Goal: Information Seeking & Learning: Check status

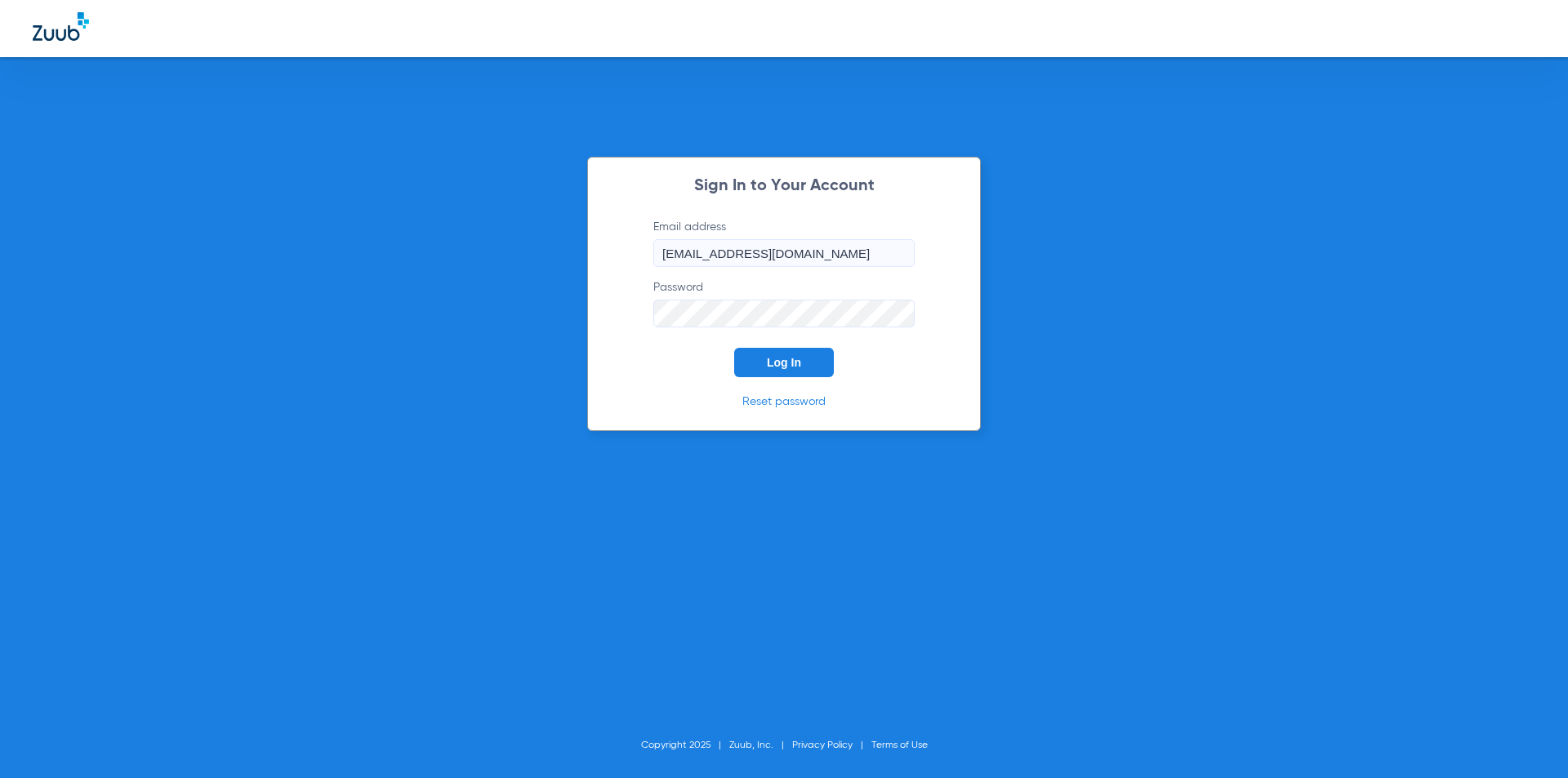
click at [789, 354] on button "Log In" at bounding box center [784, 363] width 100 height 29
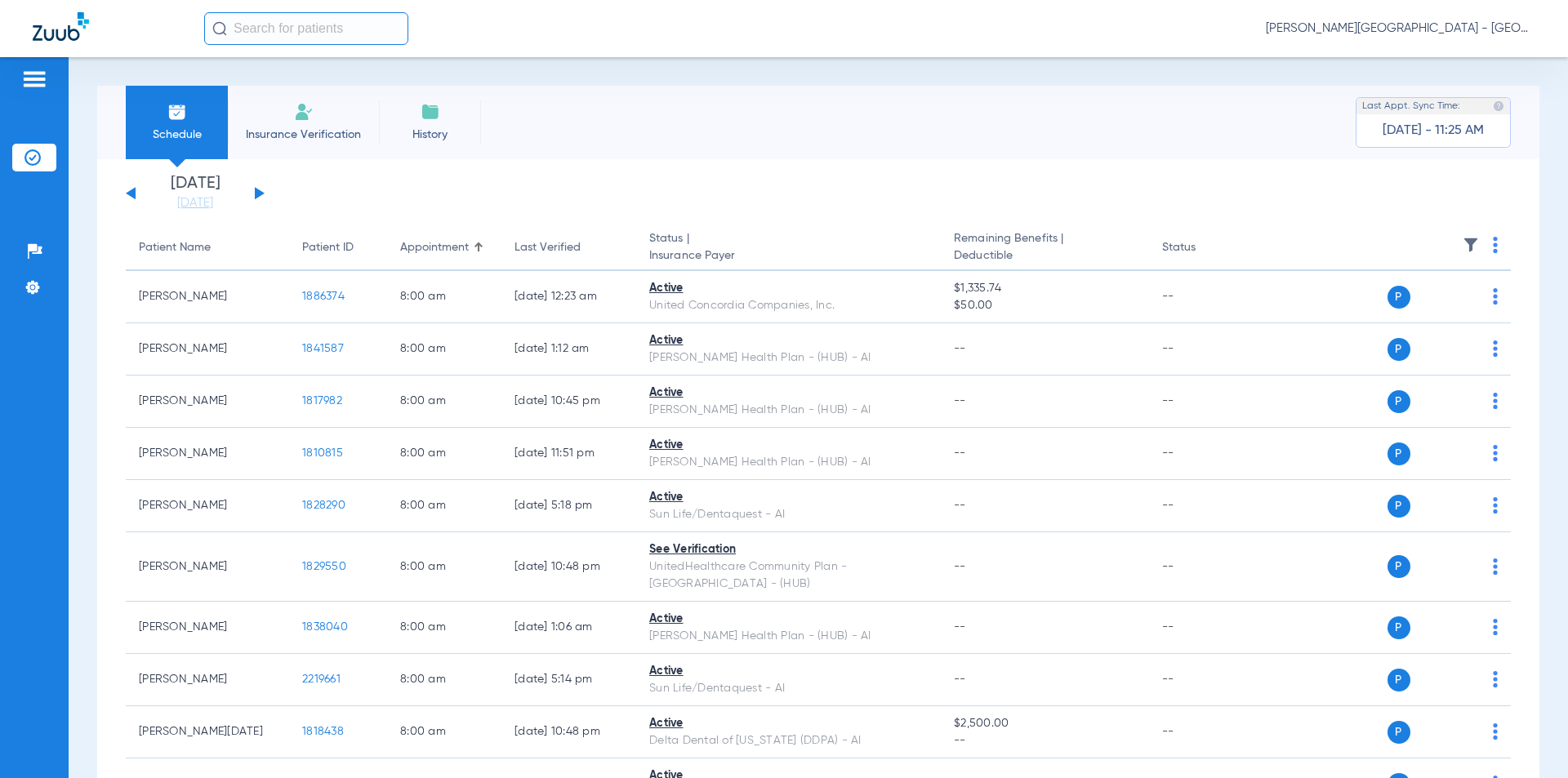
click at [258, 192] on button at bounding box center [259, 193] width 9 height 12
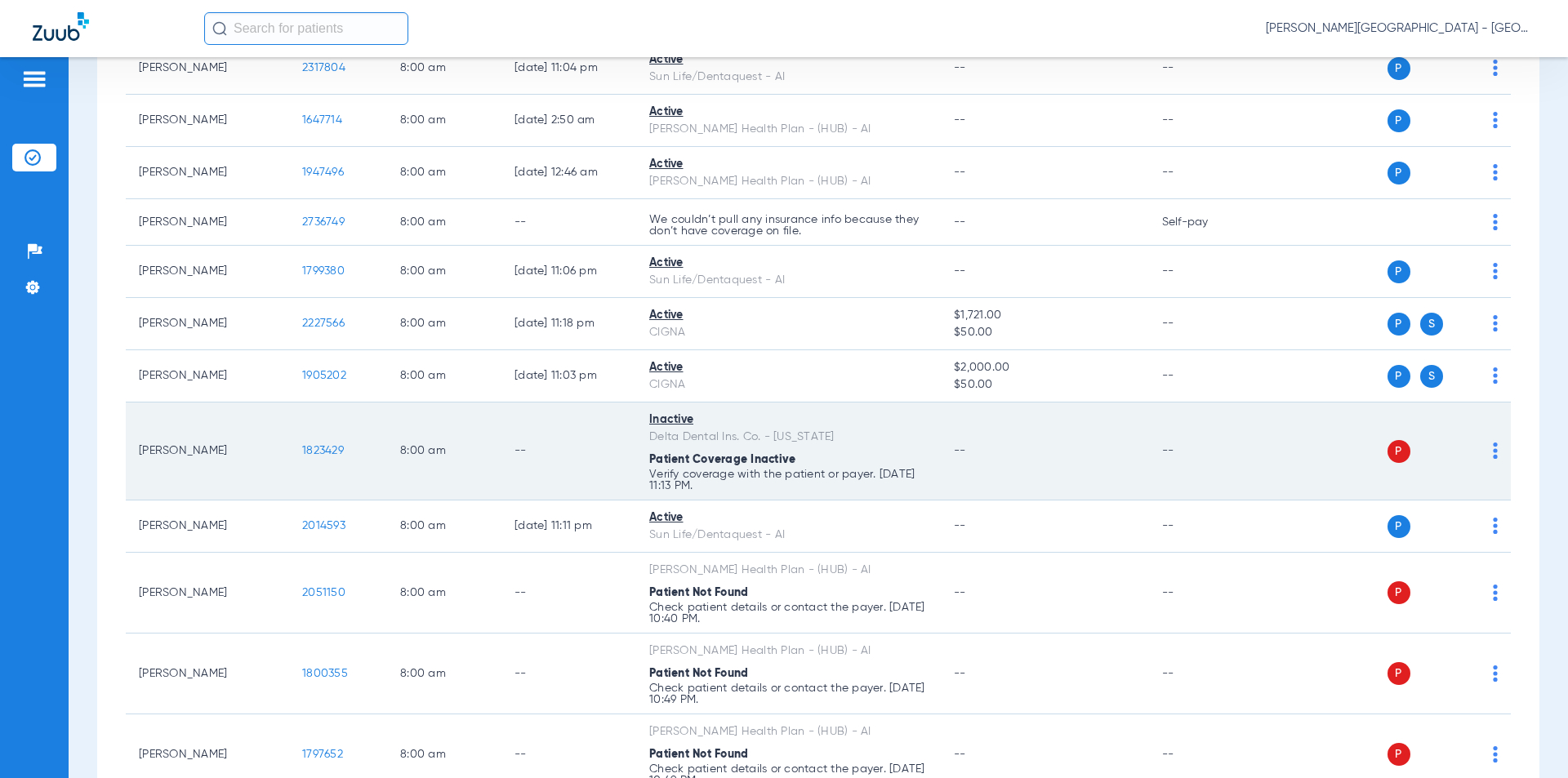
scroll to position [572, 0]
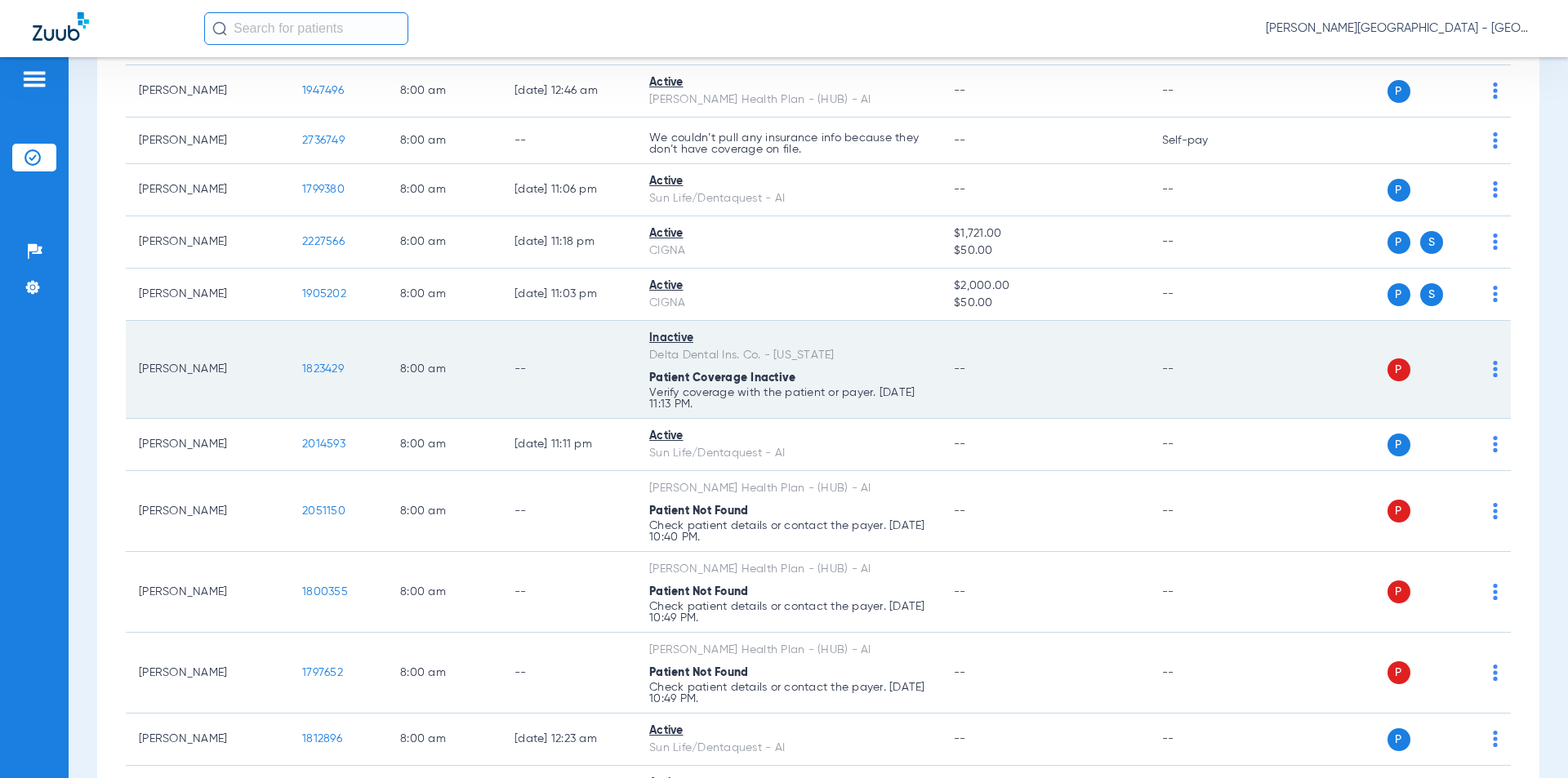
click at [272, 371] on tr "[PERSON_NAME] 1823429 8:00 AM -- Inactive Delta Dental Ins. Co. - [US_STATE] Pa…" at bounding box center [818, 370] width 1385 height 98
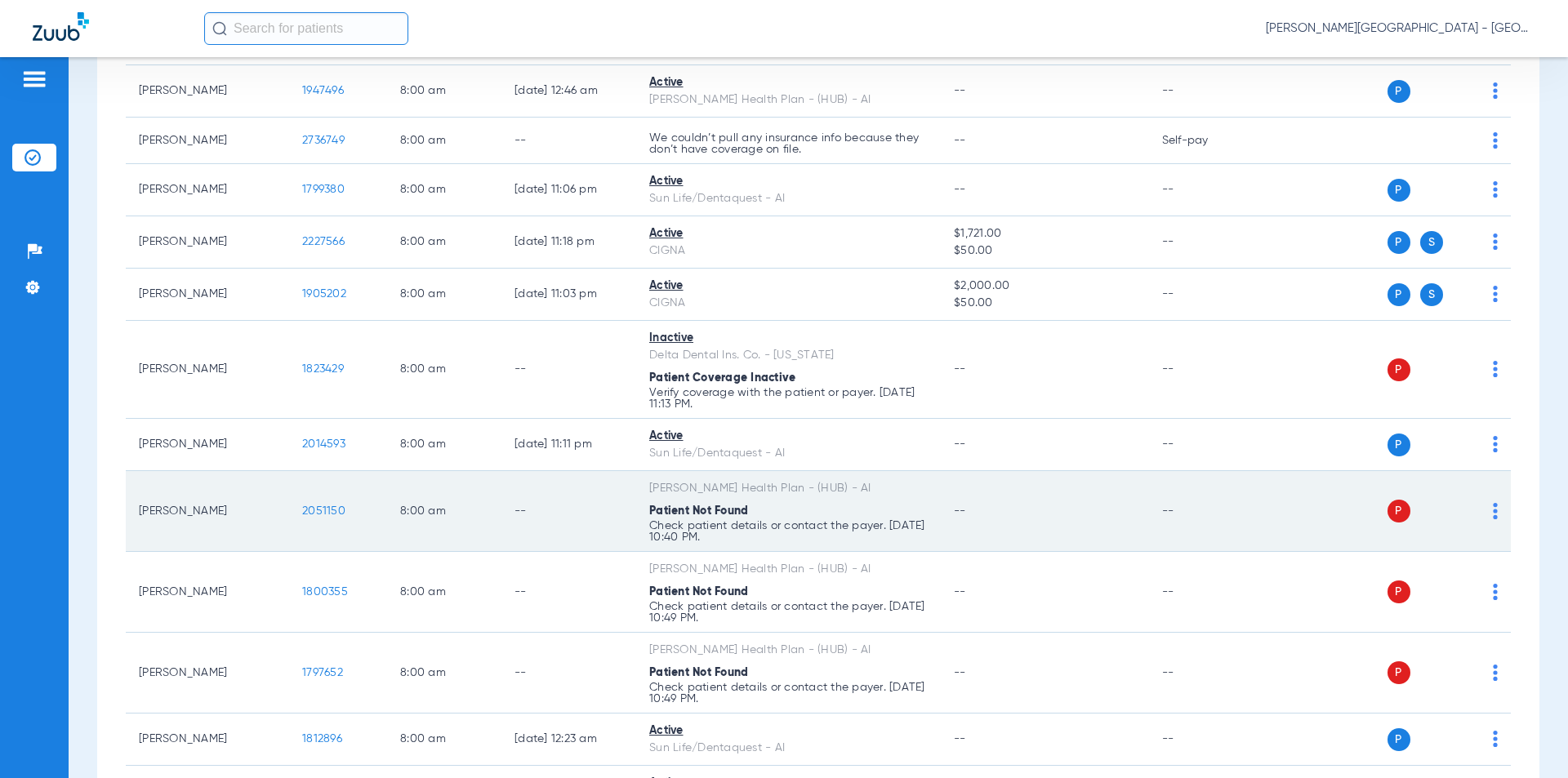
drag, startPoint x: 345, startPoint y: 509, endPoint x: 258, endPoint y: 507, distance: 87.0
click at [258, 507] on tr "[PERSON_NAME] 2051150 8:00 AM -- [PERSON_NAME] Health Plan - (HUB) - AI Patient…" at bounding box center [818, 511] width 1385 height 81
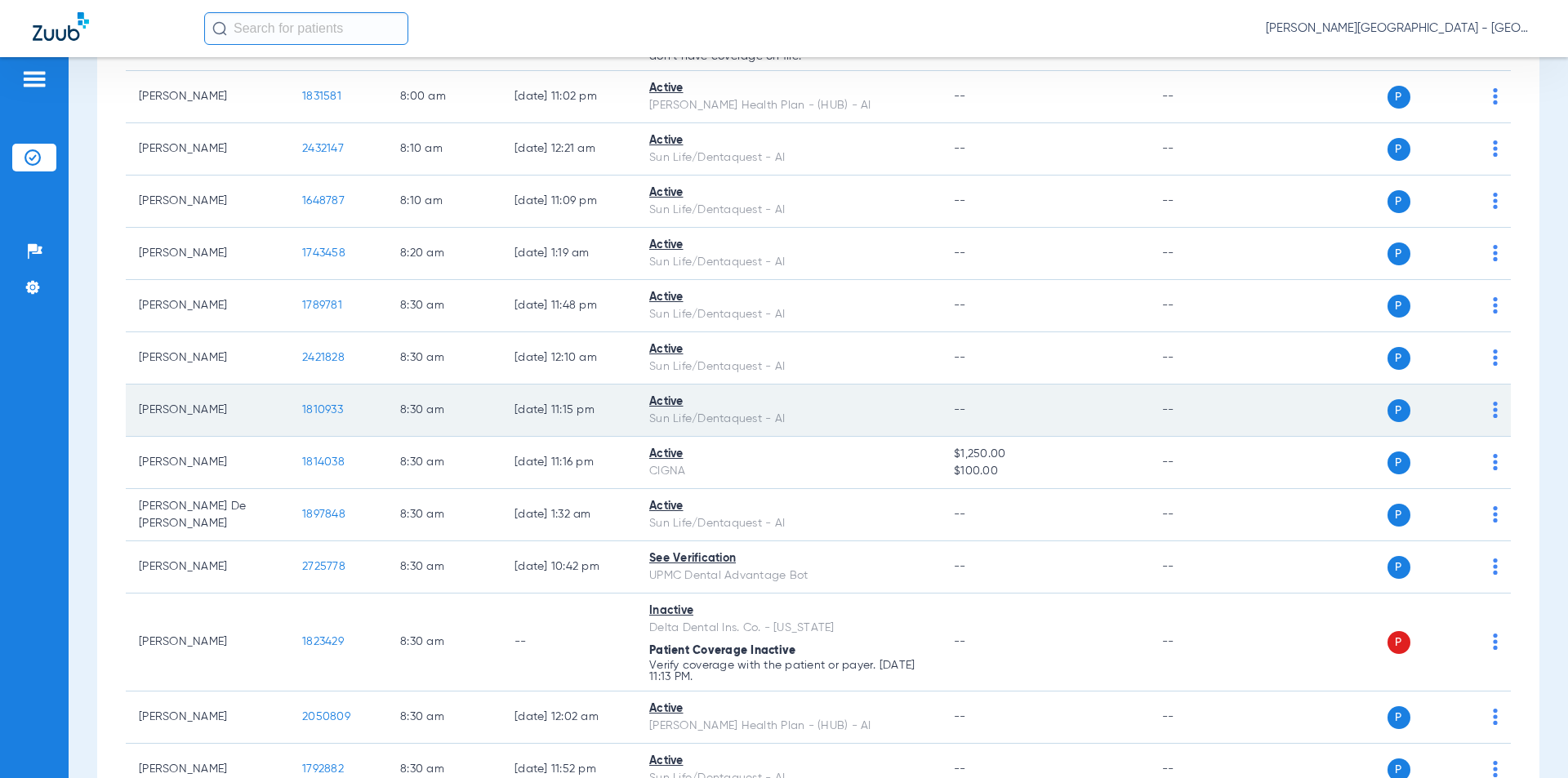
scroll to position [1389, 0]
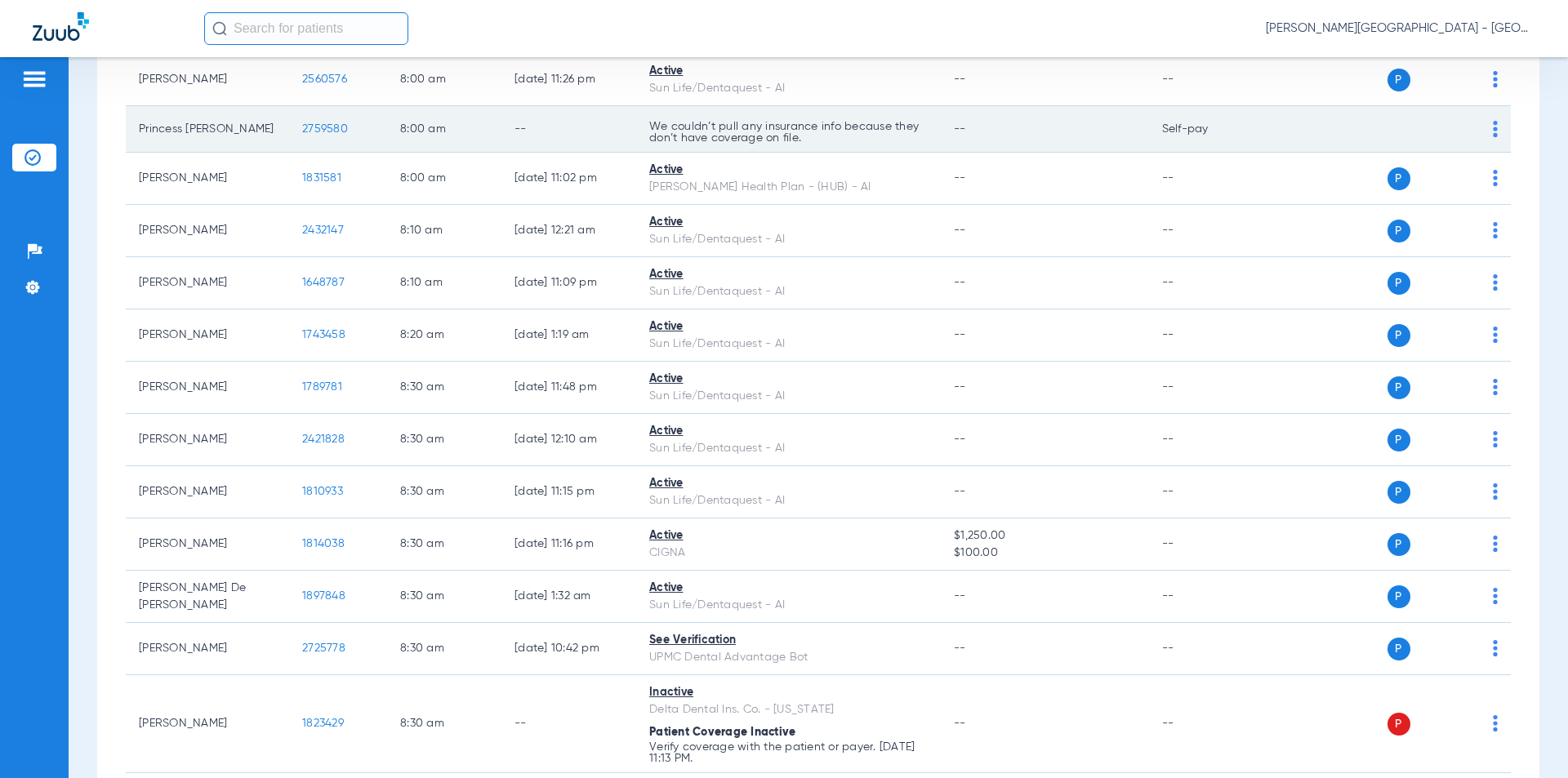
click at [286, 129] on tr "Princess [PERSON_NAME] 2759580 8:00 AM -- We couldn’t pull any insurance info b…" at bounding box center [818, 130] width 1385 height 46
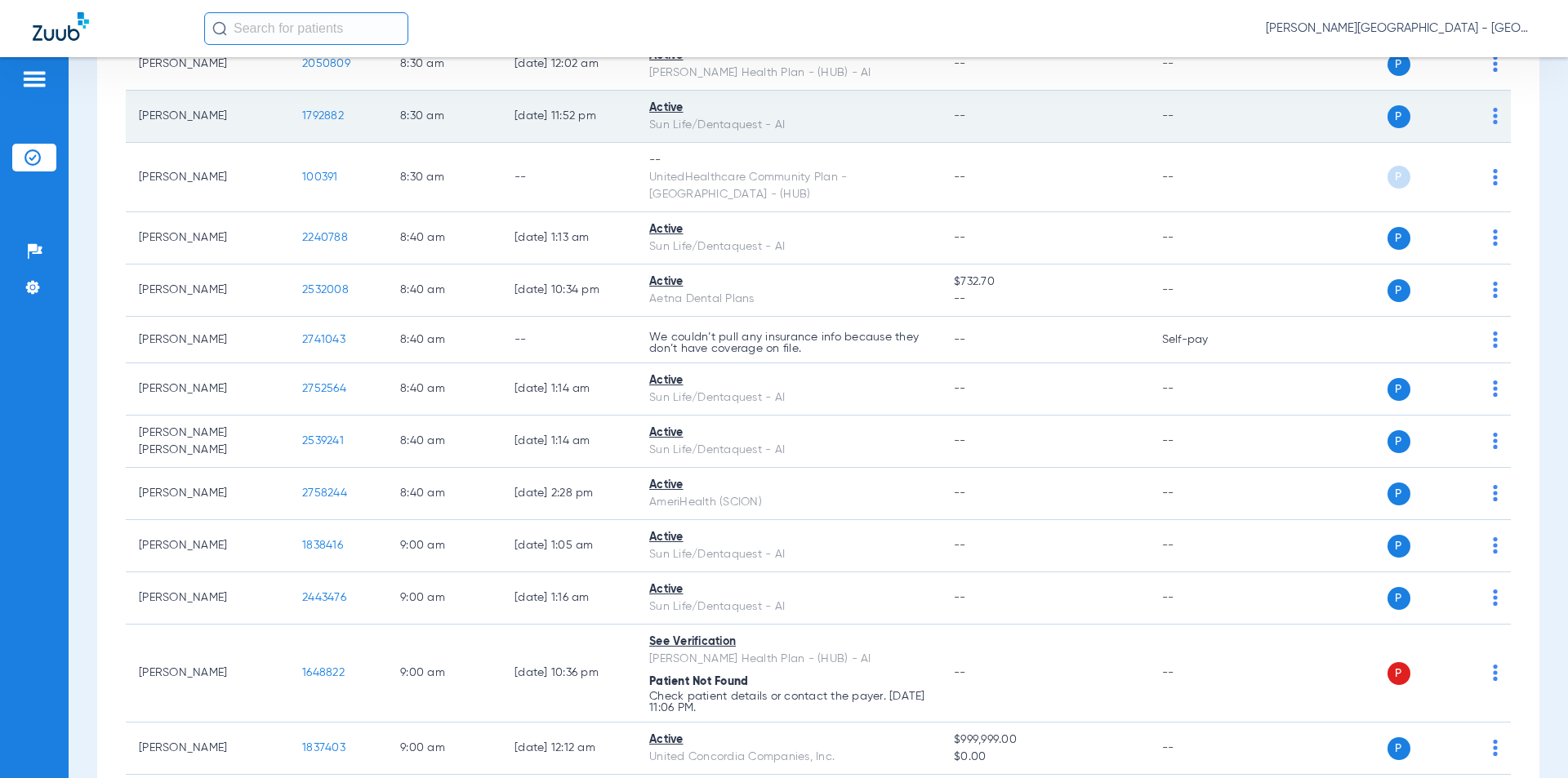
scroll to position [2205, 0]
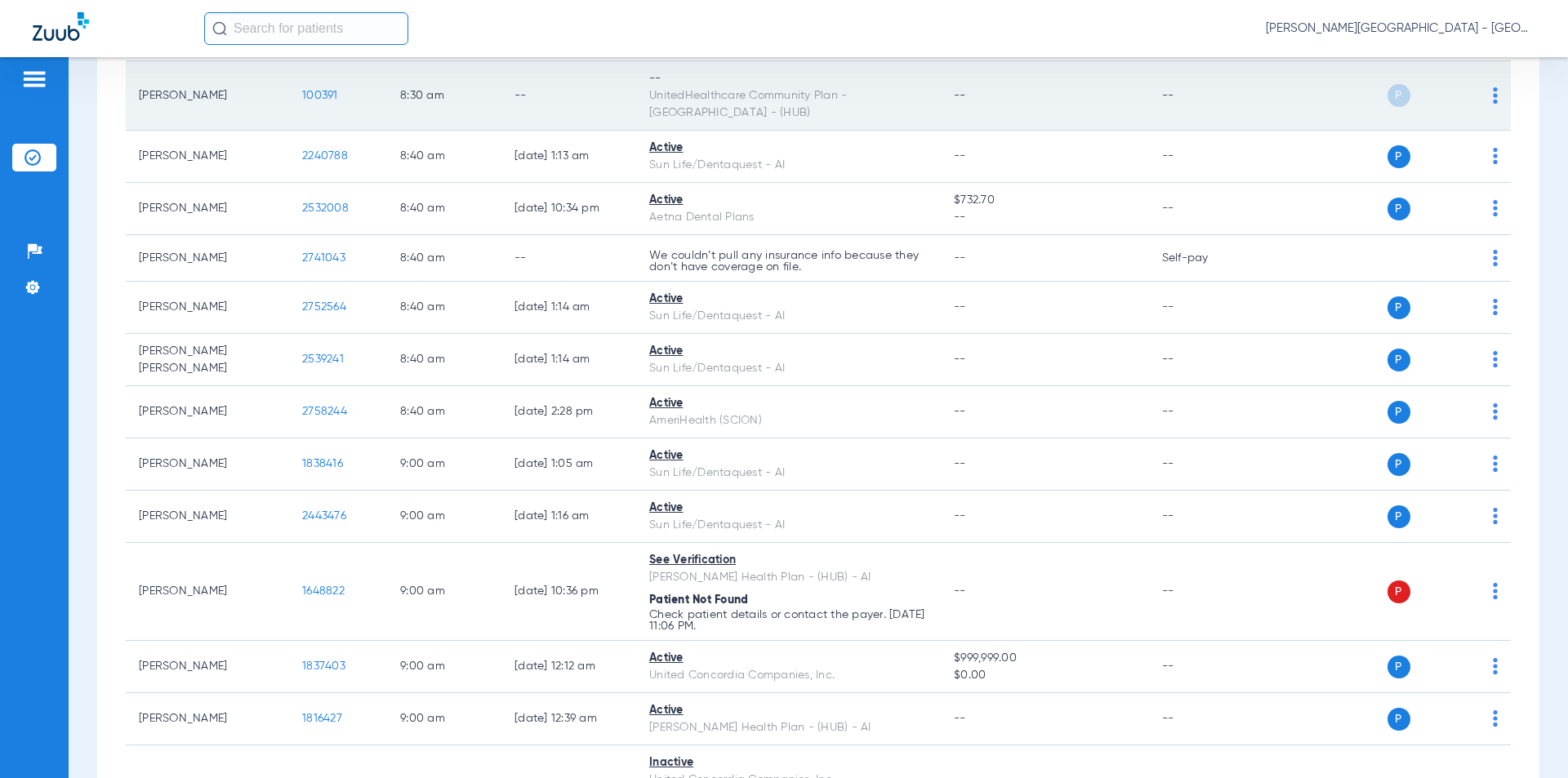
click at [255, 87] on tr "[PERSON_NAME] 100391 8:30 AM -- -- UnitedHealthcare Community Plan - PA - (HUB)…" at bounding box center [818, 95] width 1385 height 69
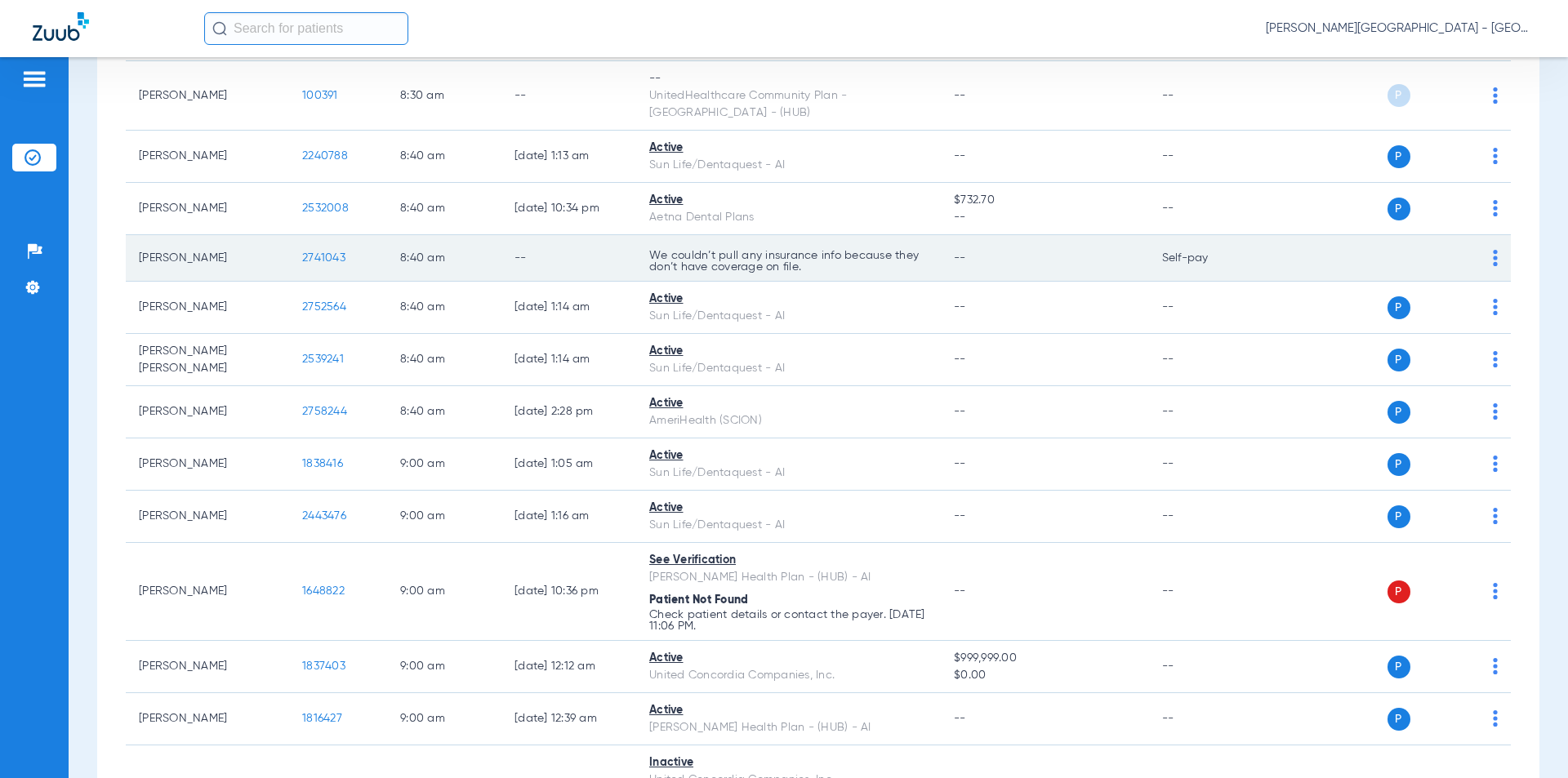
drag, startPoint x: 282, startPoint y: 248, endPoint x: 299, endPoint y: 236, distance: 20.8
click at [299, 236] on td "2741043" at bounding box center [338, 258] width 98 height 46
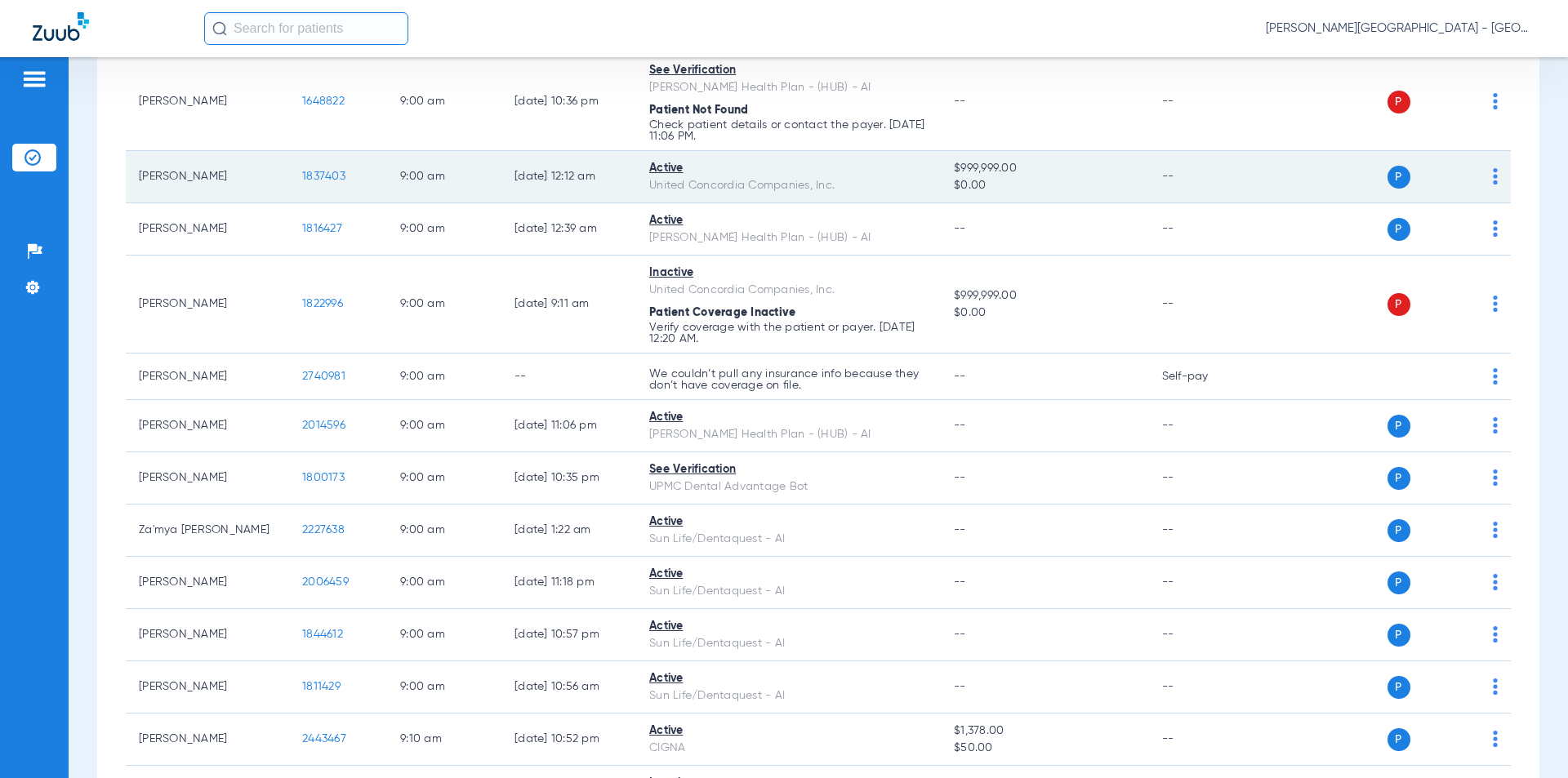
scroll to position [2614, 0]
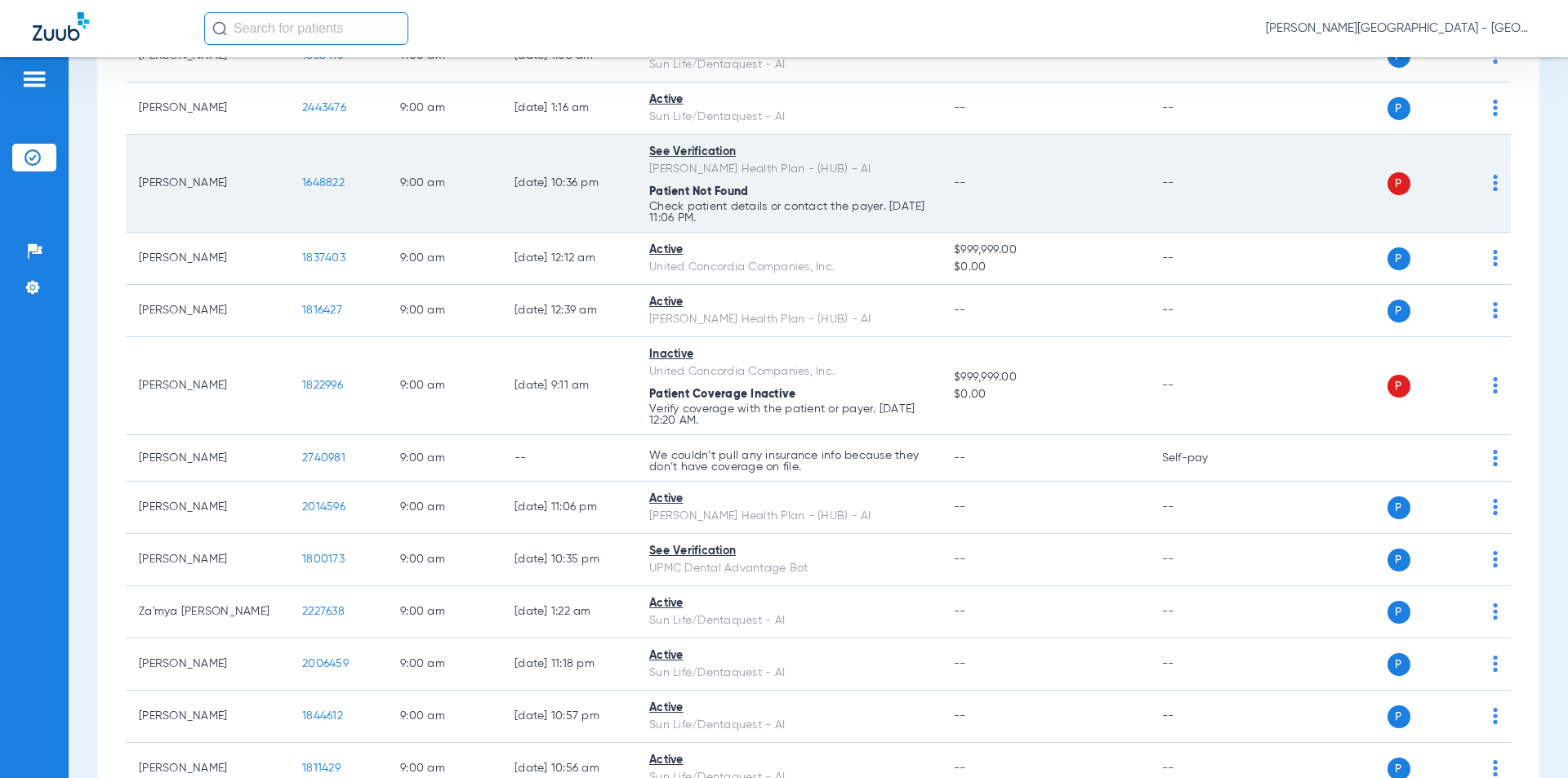
drag, startPoint x: 299, startPoint y: 164, endPoint x: 282, endPoint y: 163, distance: 17.0
click at [282, 163] on tr "[PERSON_NAME] 1648822 9:00 AM [DATE] 10:36 PM See Verification [PERSON_NAME] He…" at bounding box center [818, 184] width 1385 height 98
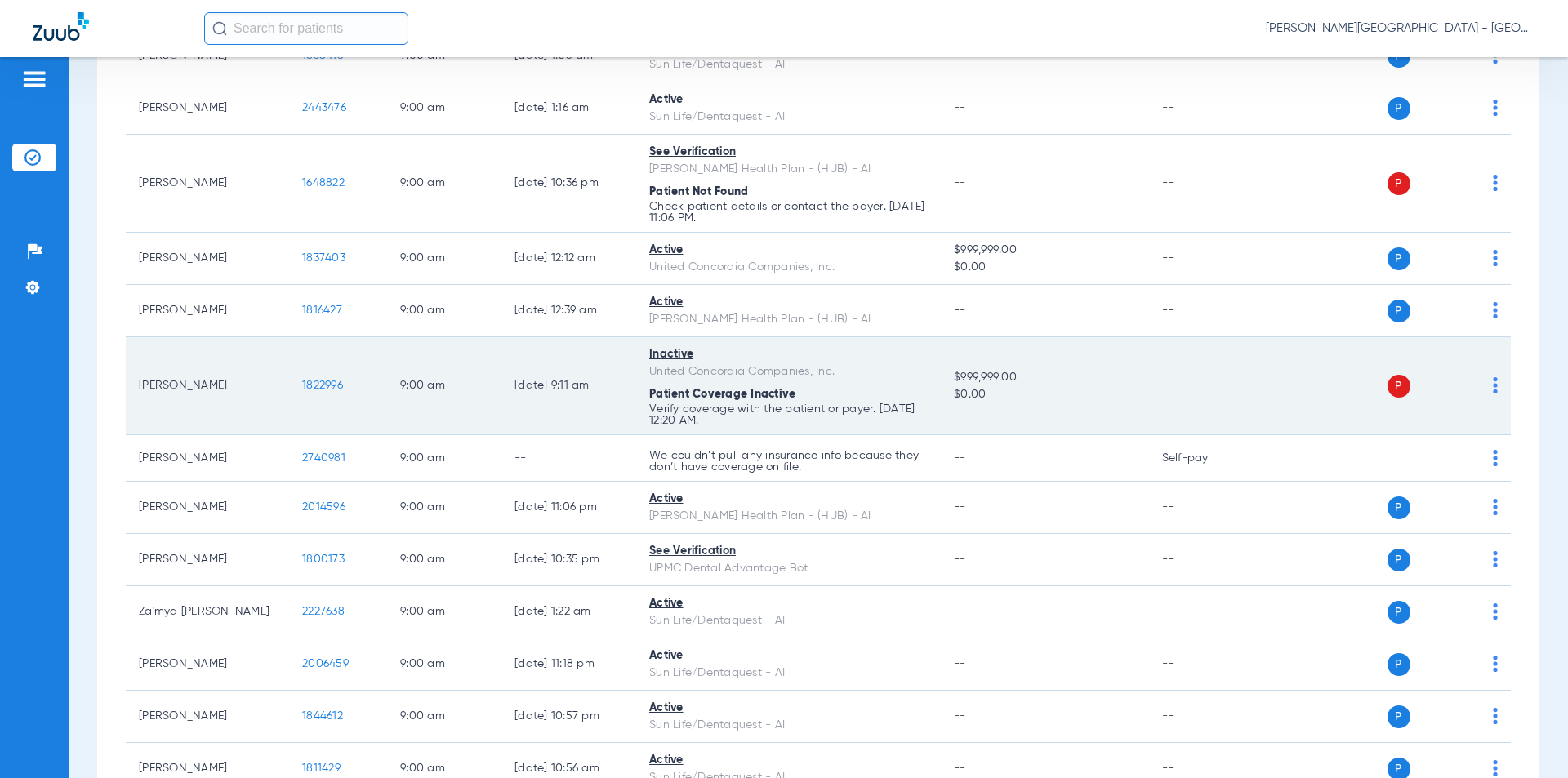
drag, startPoint x: 261, startPoint y: 358, endPoint x: 317, endPoint y: 368, distance: 56.9
click at [309, 365] on td "1822996" at bounding box center [338, 386] width 98 height 98
drag, startPoint x: 318, startPoint y: 371, endPoint x: 299, endPoint y: 373, distance: 19.1
click at [282, 400] on td "[PERSON_NAME]" at bounding box center [208, 386] width 163 height 98
drag, startPoint x: 299, startPoint y: 373, endPoint x: 339, endPoint y: 385, distance: 41.8
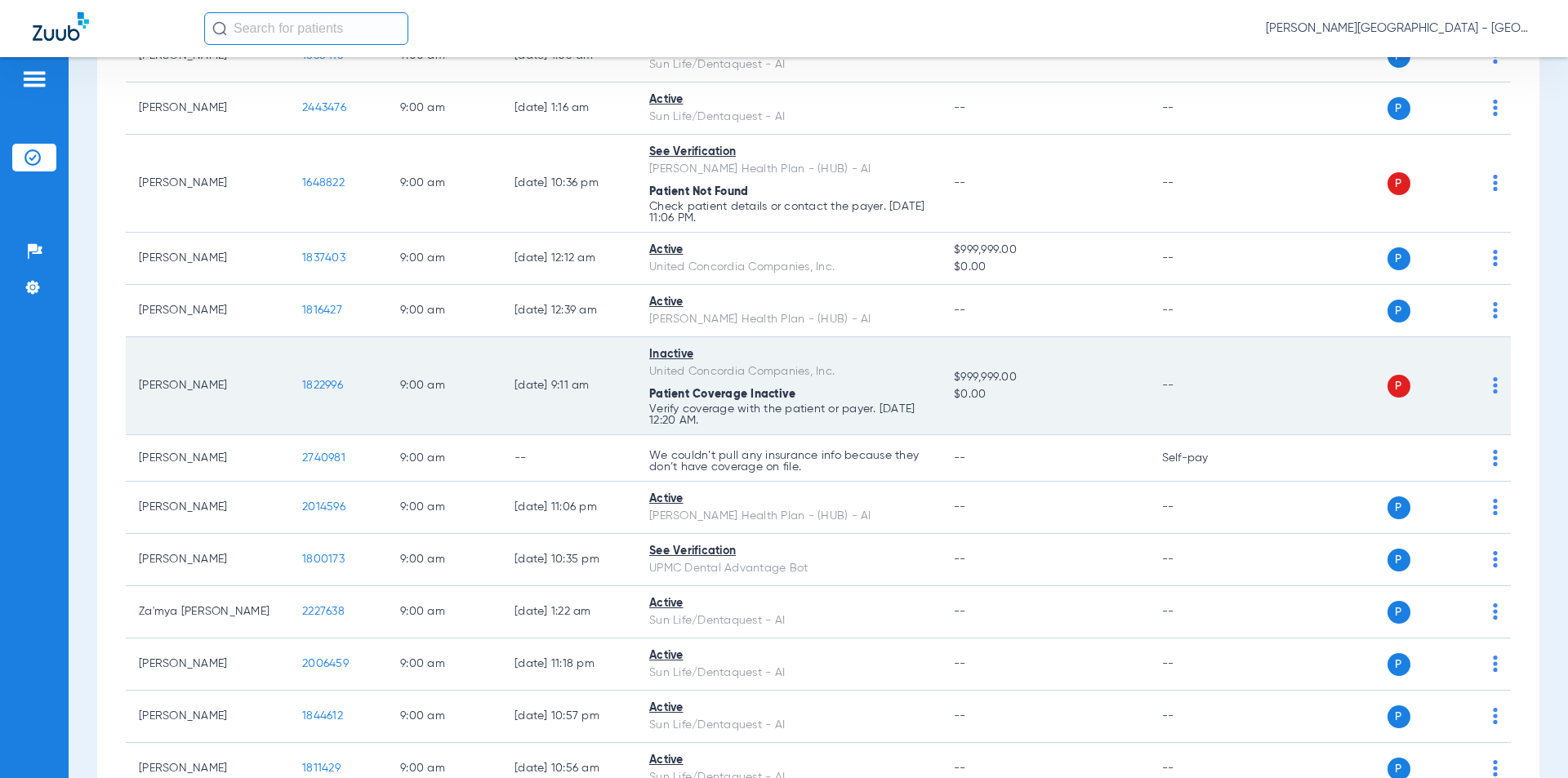
click at [293, 373] on td "1822996" at bounding box center [338, 386] width 98 height 98
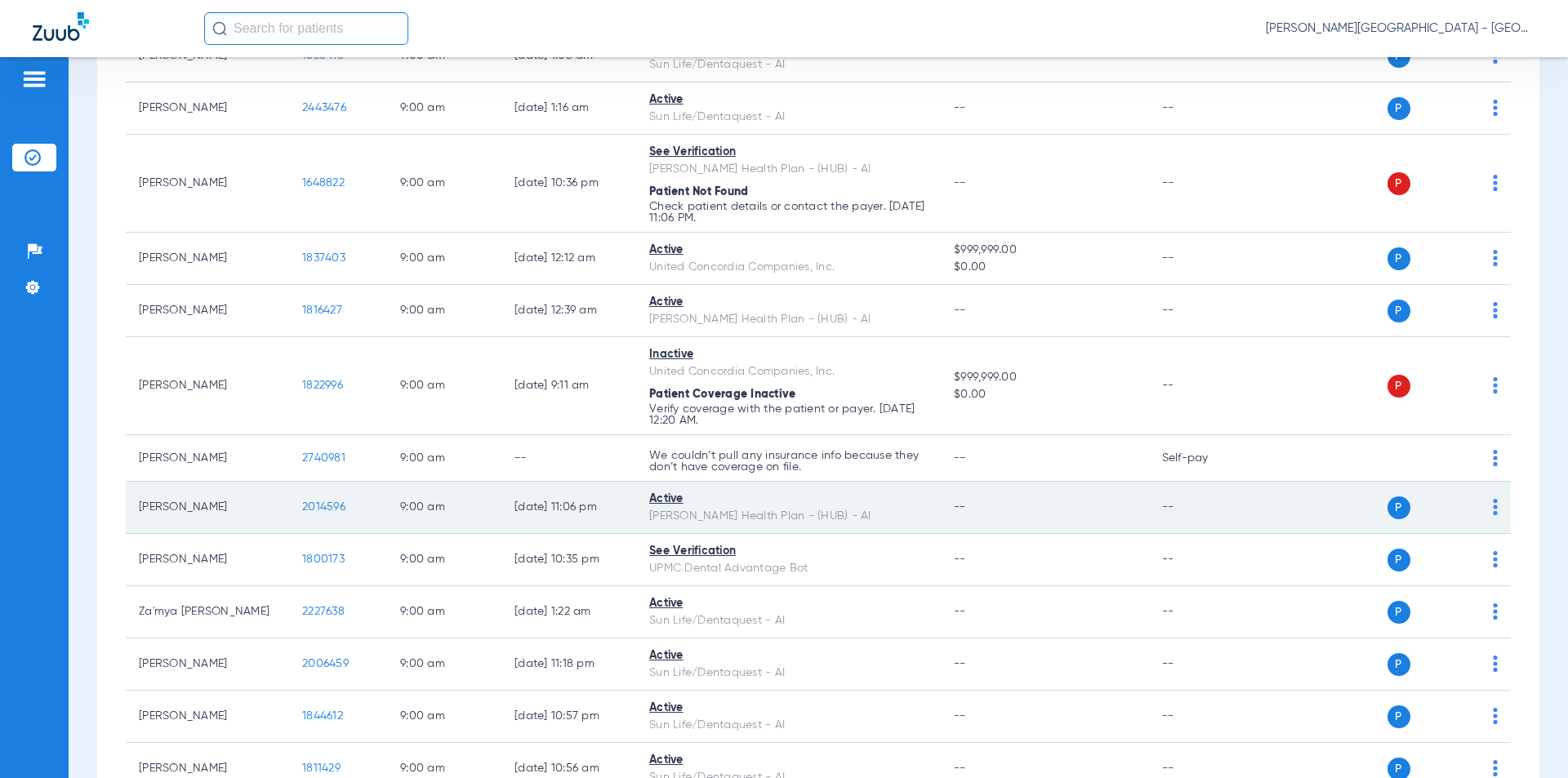
scroll to position [2859, 0]
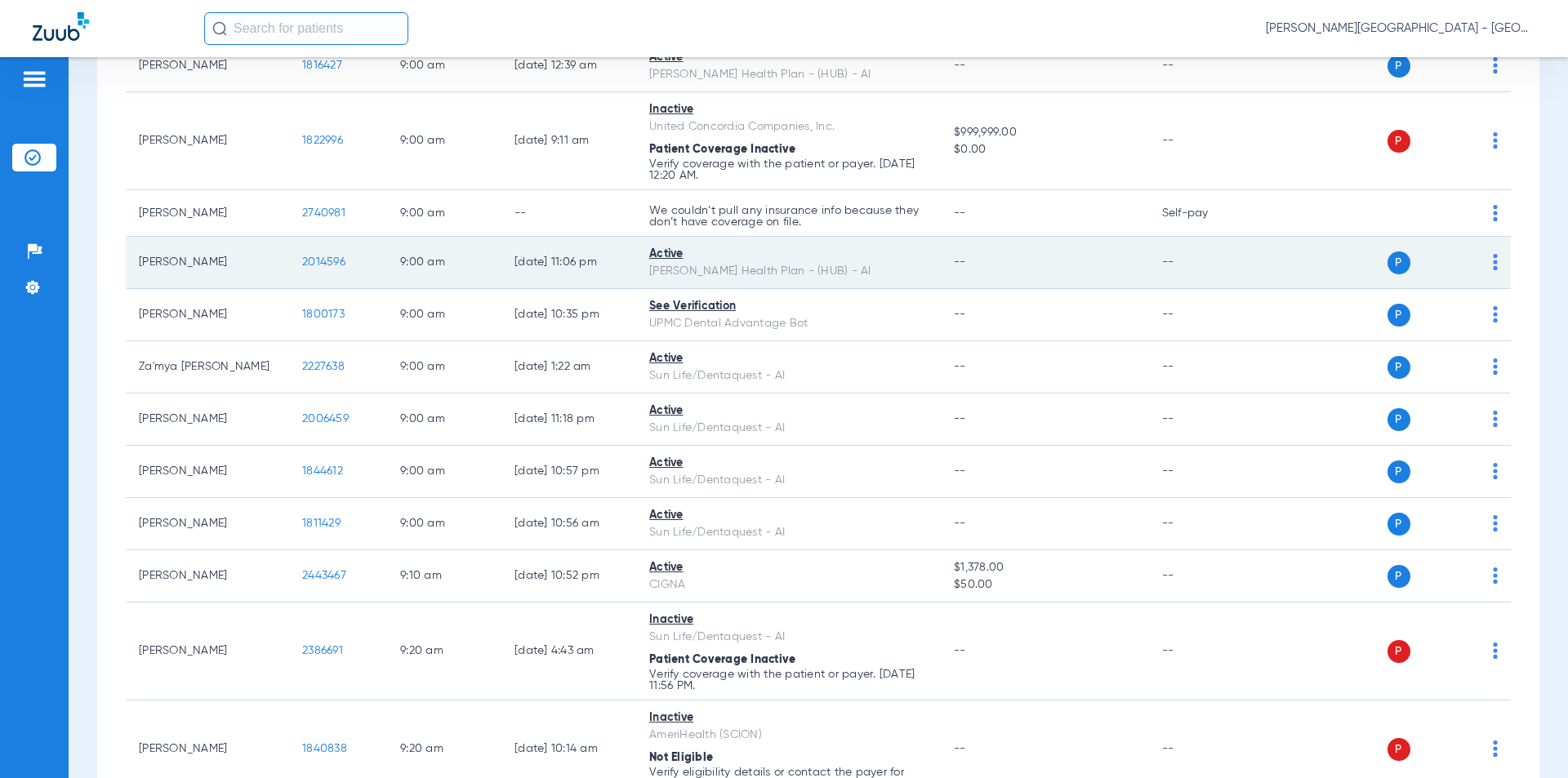
drag, startPoint x: 309, startPoint y: 246, endPoint x: 280, endPoint y: 244, distance: 29.1
click at [280, 244] on tr "[PERSON_NAME] 2014596 9:00 AM [DATE] 11:06 PM Active [PERSON_NAME] Health Plan …" at bounding box center [818, 262] width 1385 height 52
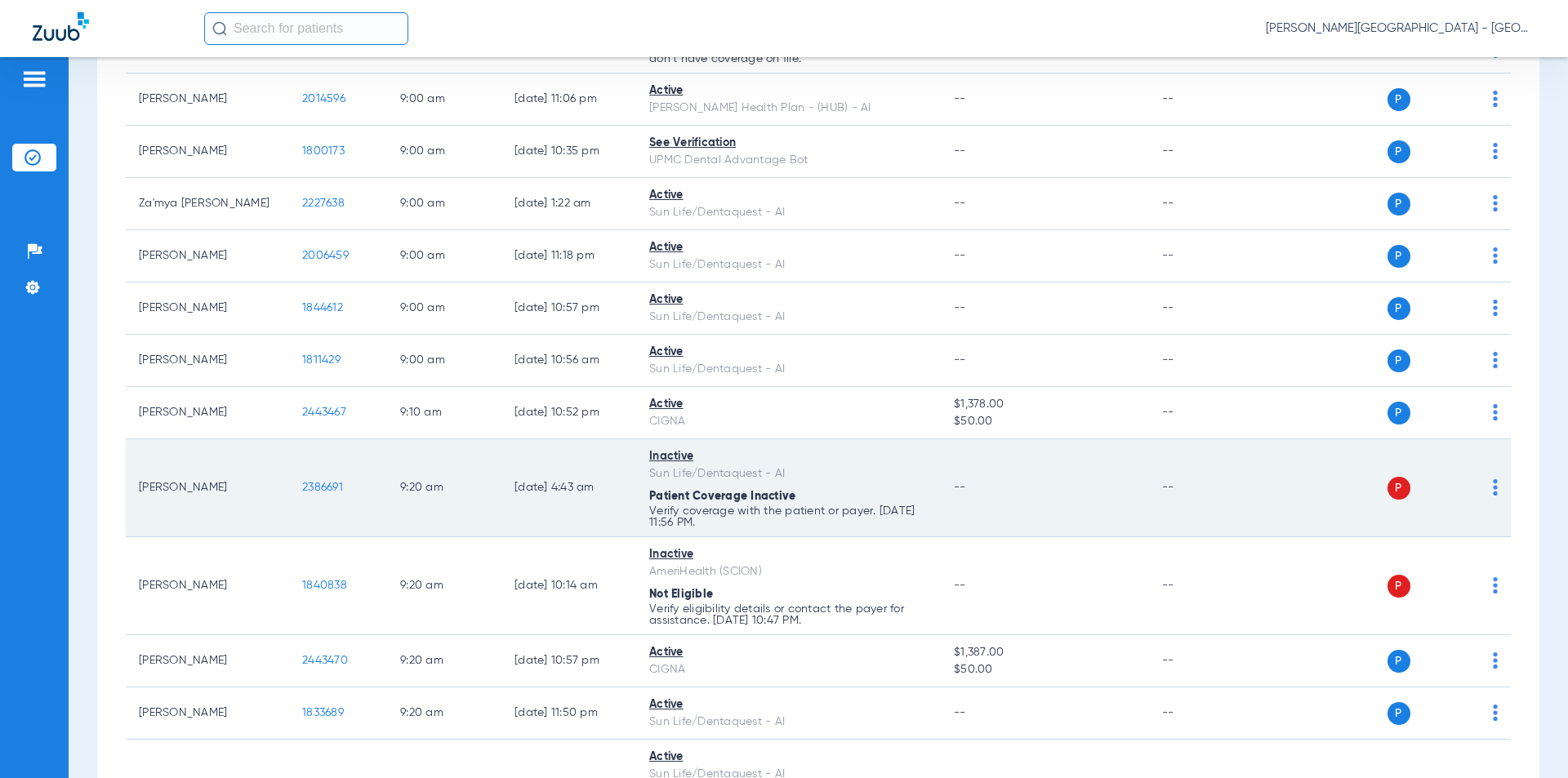
scroll to position [3267, 0]
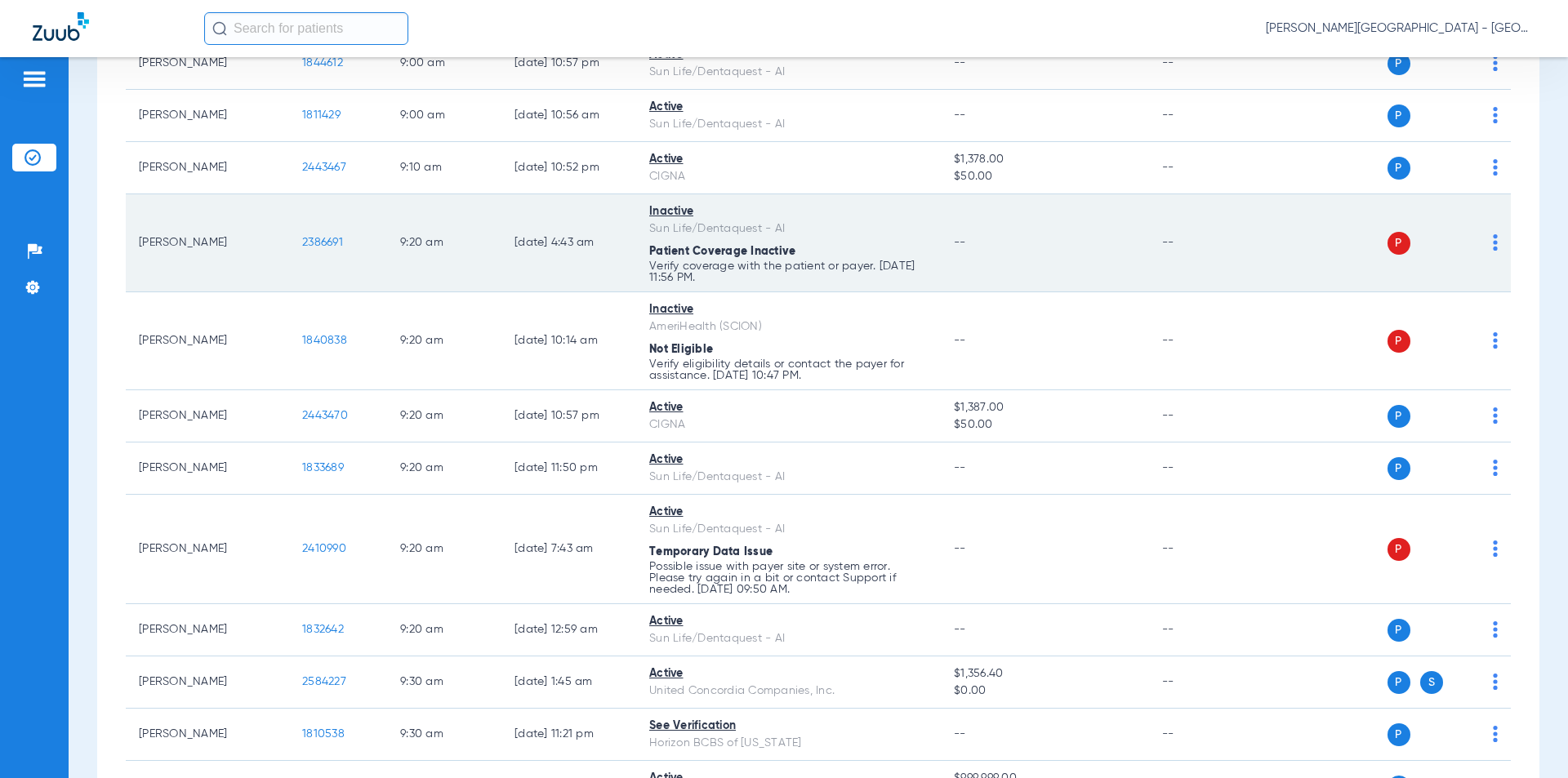
drag, startPoint x: 286, startPoint y: 229, endPoint x: 328, endPoint y: 229, distance: 42.0
click at [286, 228] on tr "[PERSON_NAME] 2386691 9:20 AM [DATE] 4:43 AM Inactive Sun Life/Dentaquest - AI …" at bounding box center [818, 244] width 1385 height 98
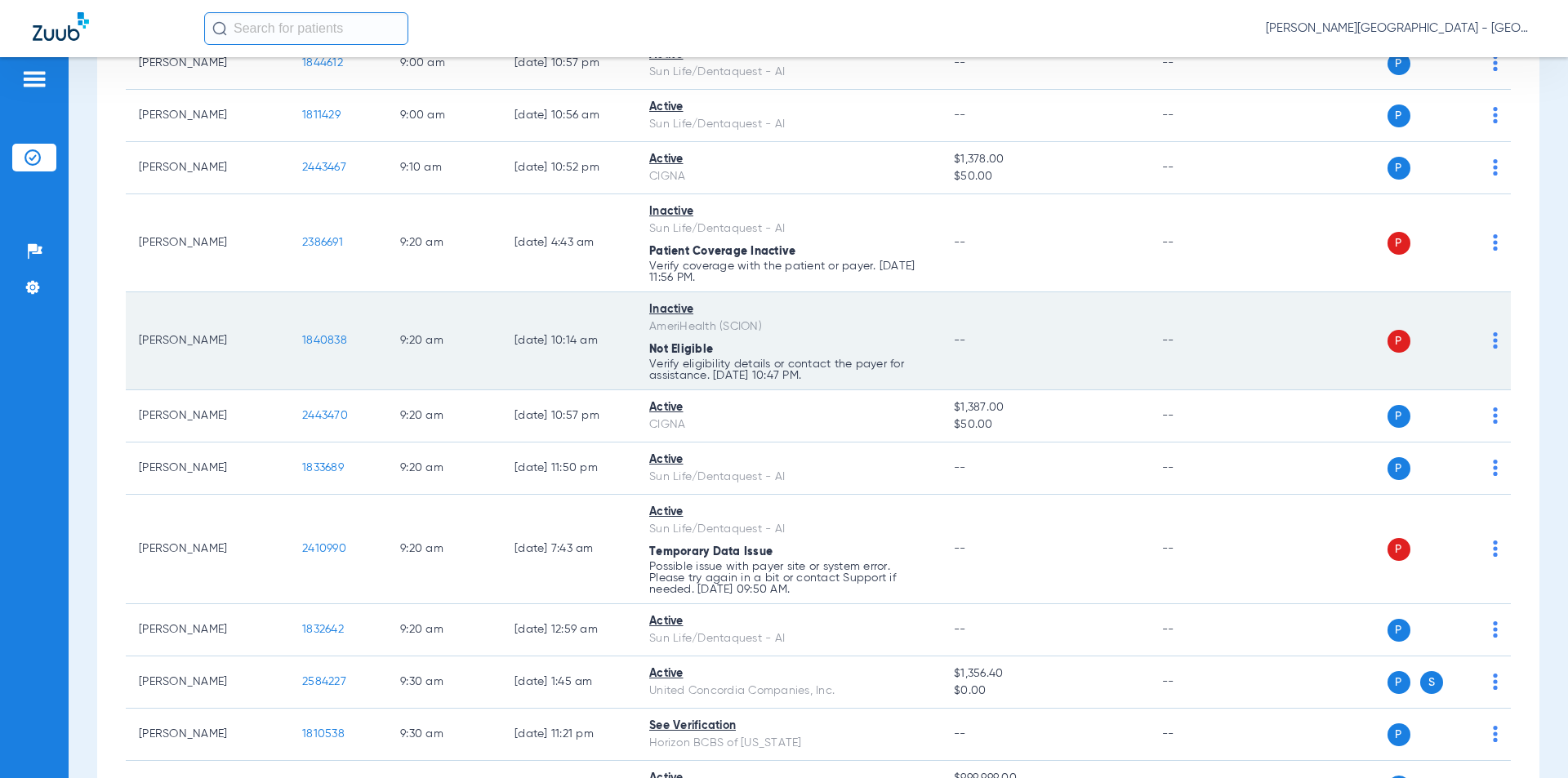
drag, startPoint x: 321, startPoint y: 324, endPoint x: 329, endPoint y: 317, distance: 10.6
click at [290, 327] on td "1840838" at bounding box center [338, 341] width 98 height 98
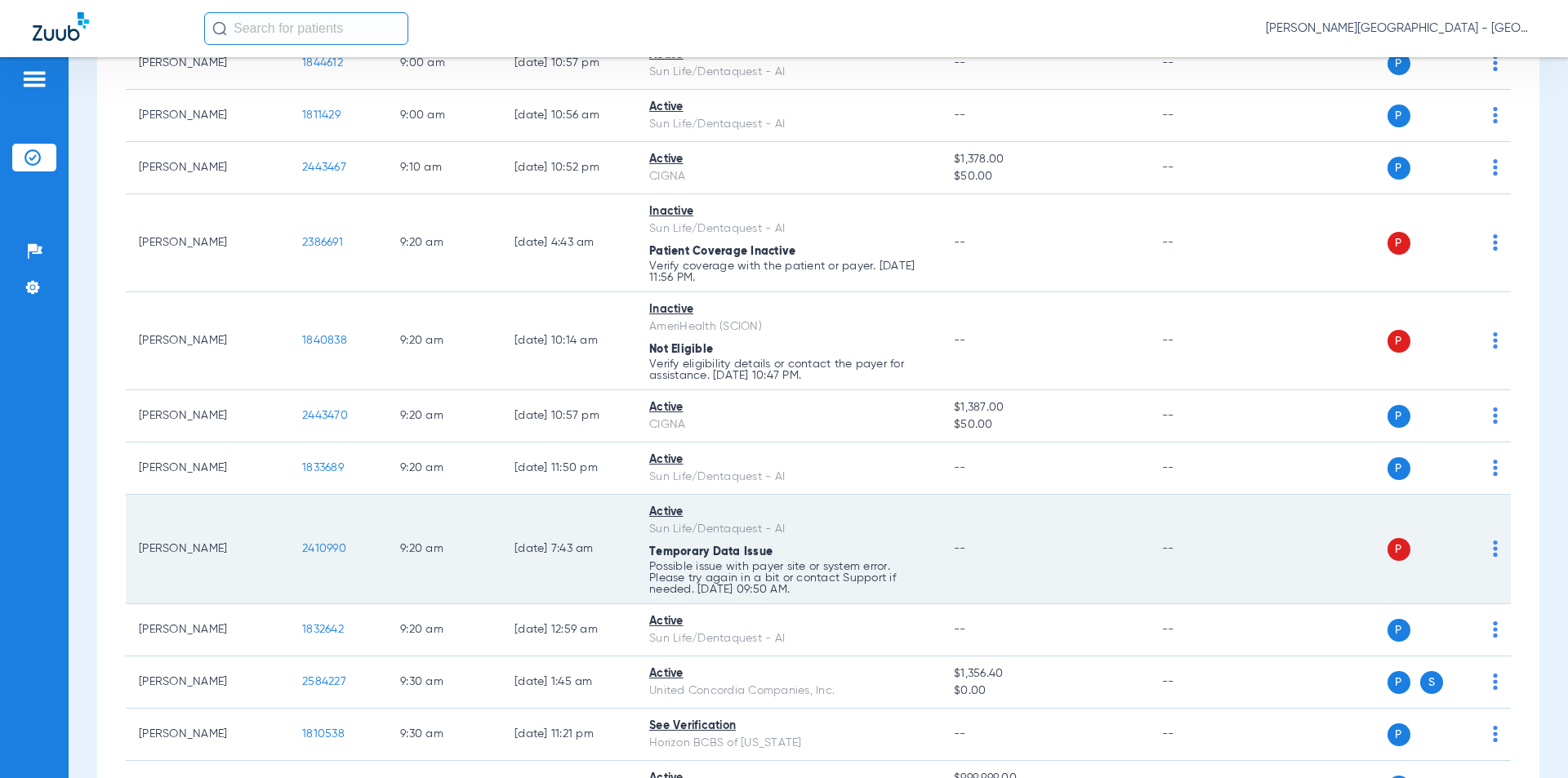
drag, startPoint x: 325, startPoint y: 530, endPoint x: 287, endPoint y: 530, distance: 38.0
click at [287, 530] on tr "[PERSON_NAME] 2410990 9:20 AM [DATE] 7:43 AM Active Sun Life/Dentaquest - AI Te…" at bounding box center [818, 550] width 1385 height 110
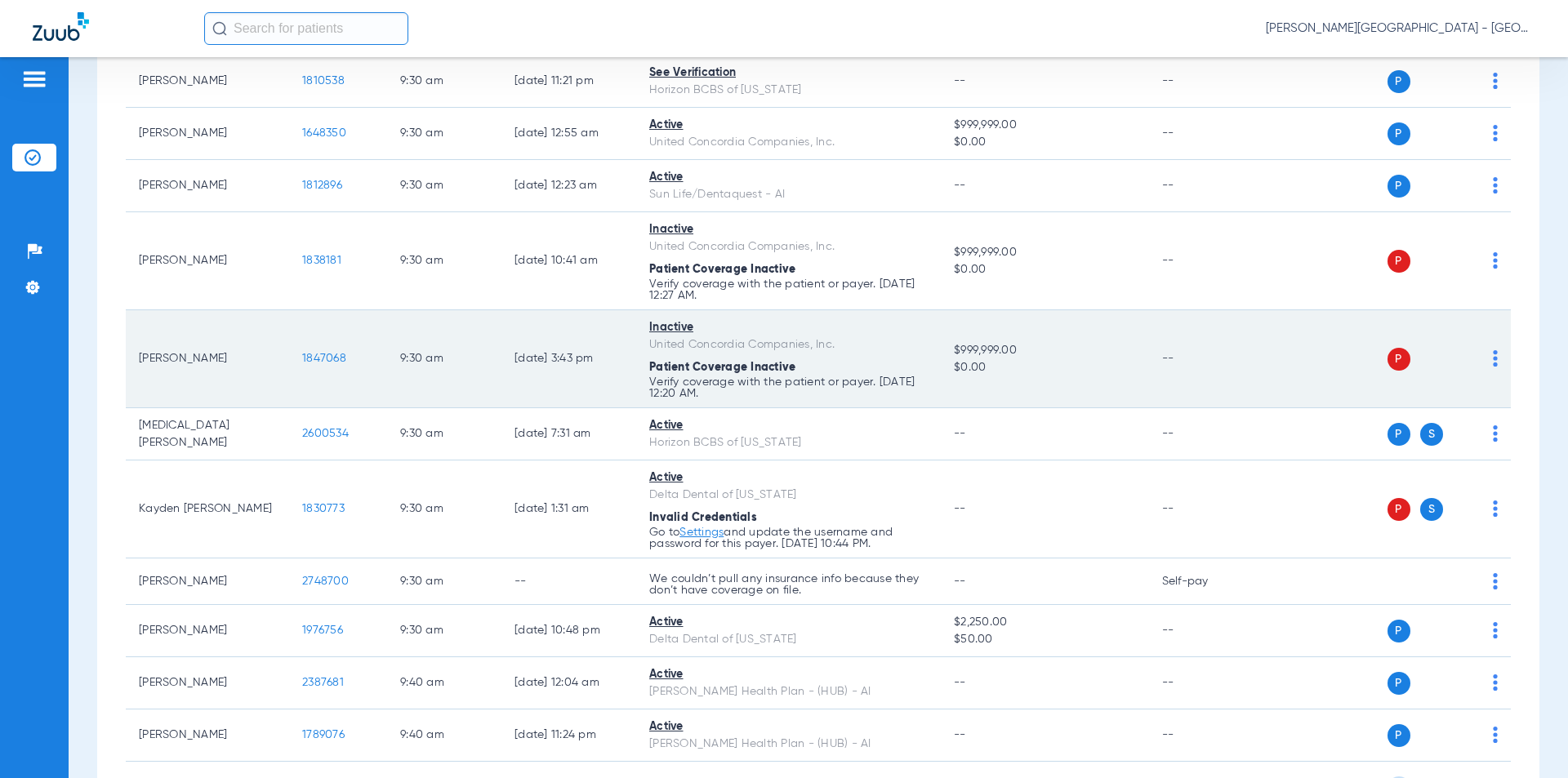
scroll to position [4002, 0]
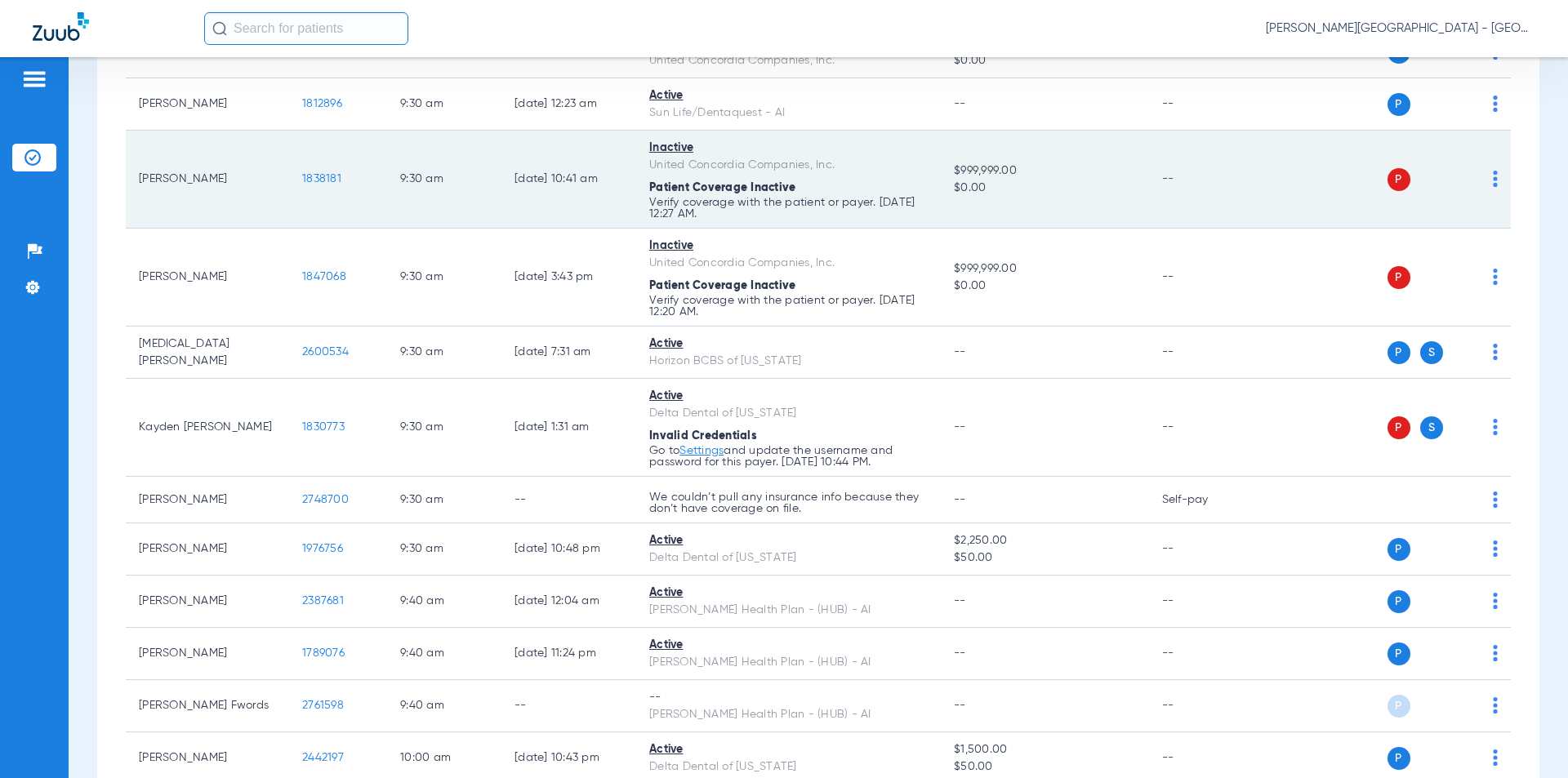
drag, startPoint x: 346, startPoint y: 163, endPoint x: 270, endPoint y: 164, distance: 76.0
click at [270, 164] on tr "[PERSON_NAME] 1838181 9:30 AM [DATE] 10:41 AM Inactive United Concordia Compani…" at bounding box center [818, 179] width 1385 height 98
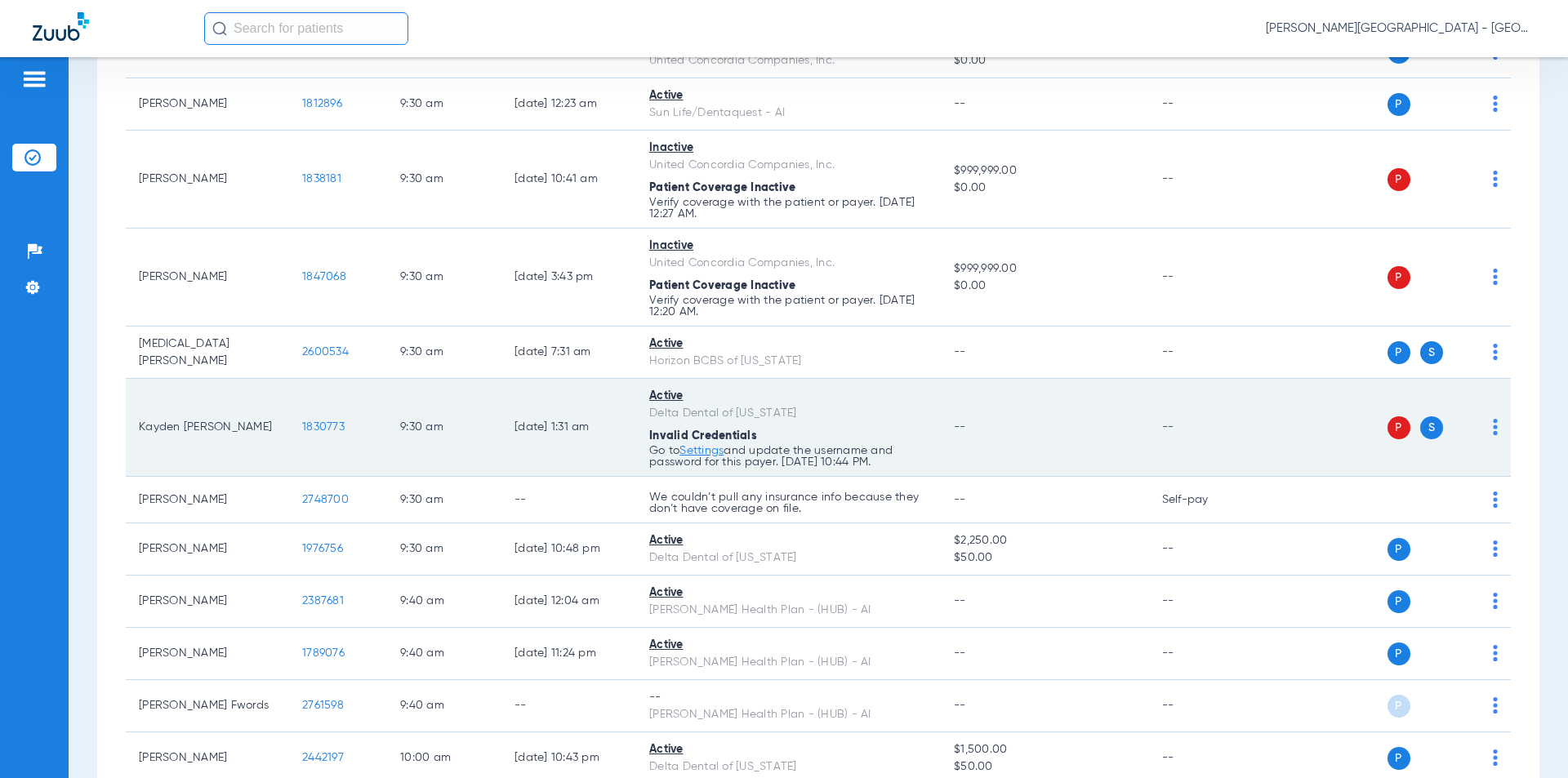
click at [287, 412] on tr "Kayden [PERSON_NAME] 1830773 9:30 AM [DATE] 1:31 AM Active Delta Dental of [US_…" at bounding box center [818, 428] width 1385 height 98
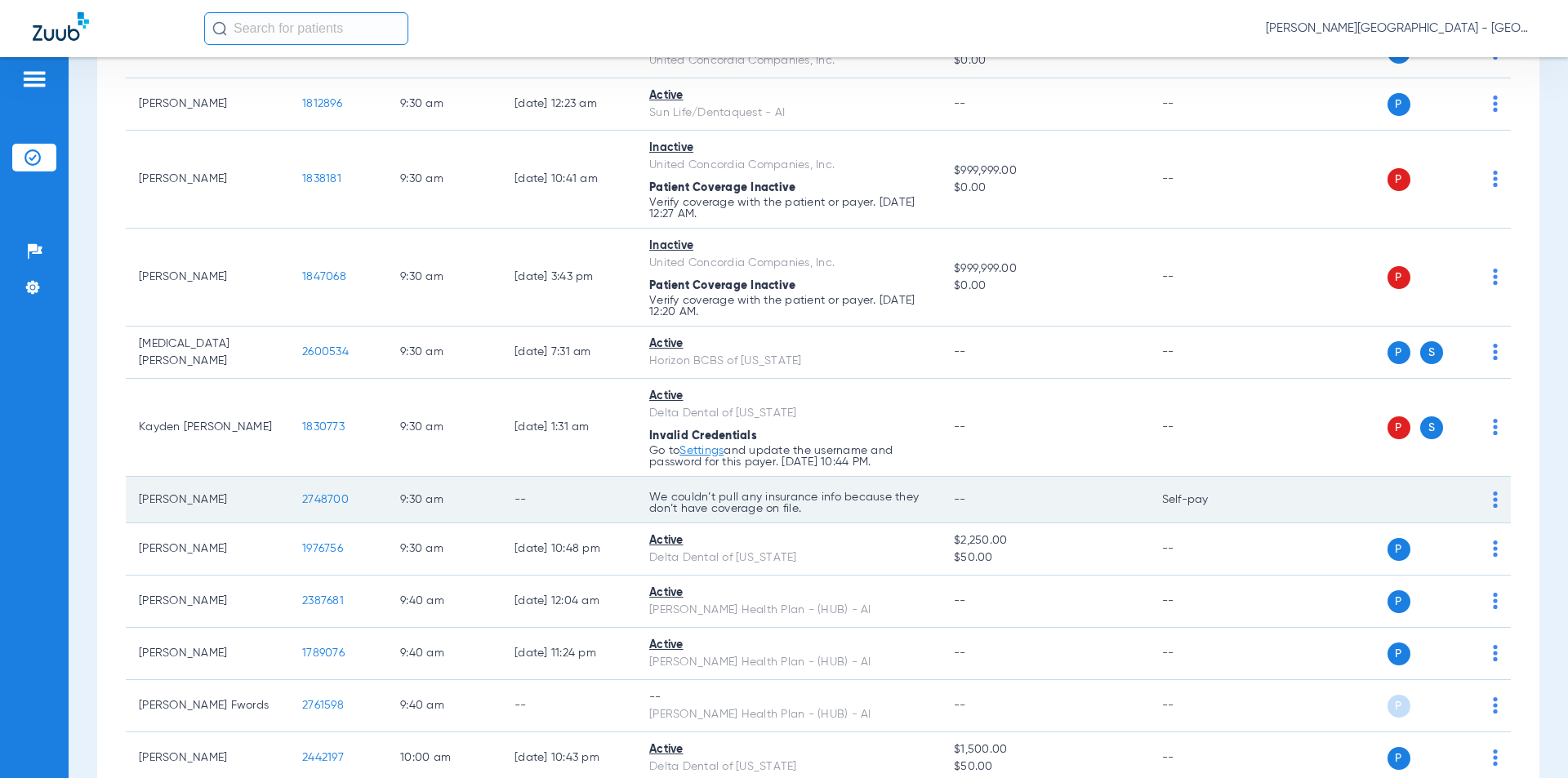
drag, startPoint x: 276, startPoint y: 486, endPoint x: 325, endPoint y: 482, distance: 49.2
click at [295, 477] on td "2748700" at bounding box center [338, 500] width 98 height 46
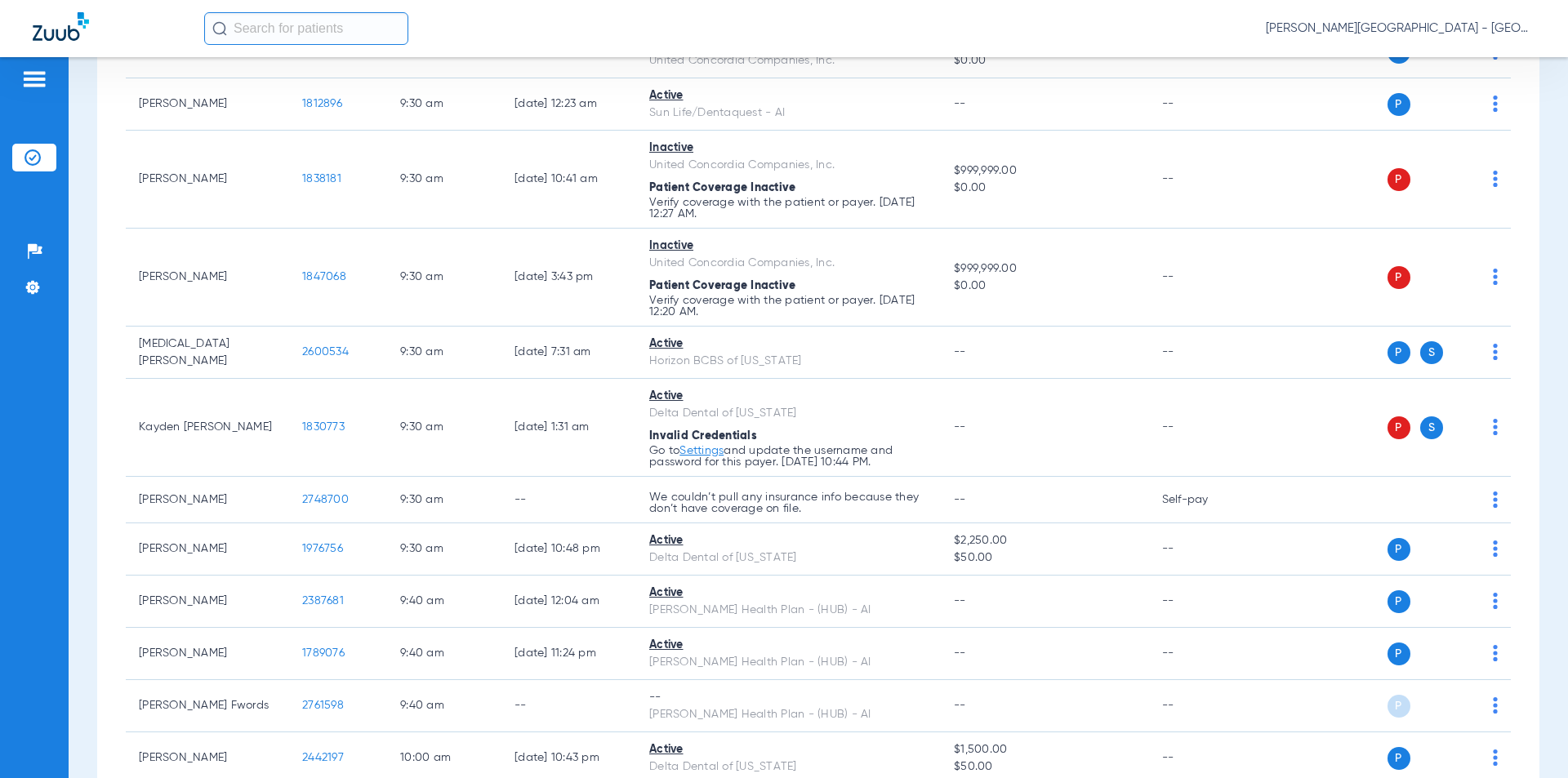
scroll to position [4329, 0]
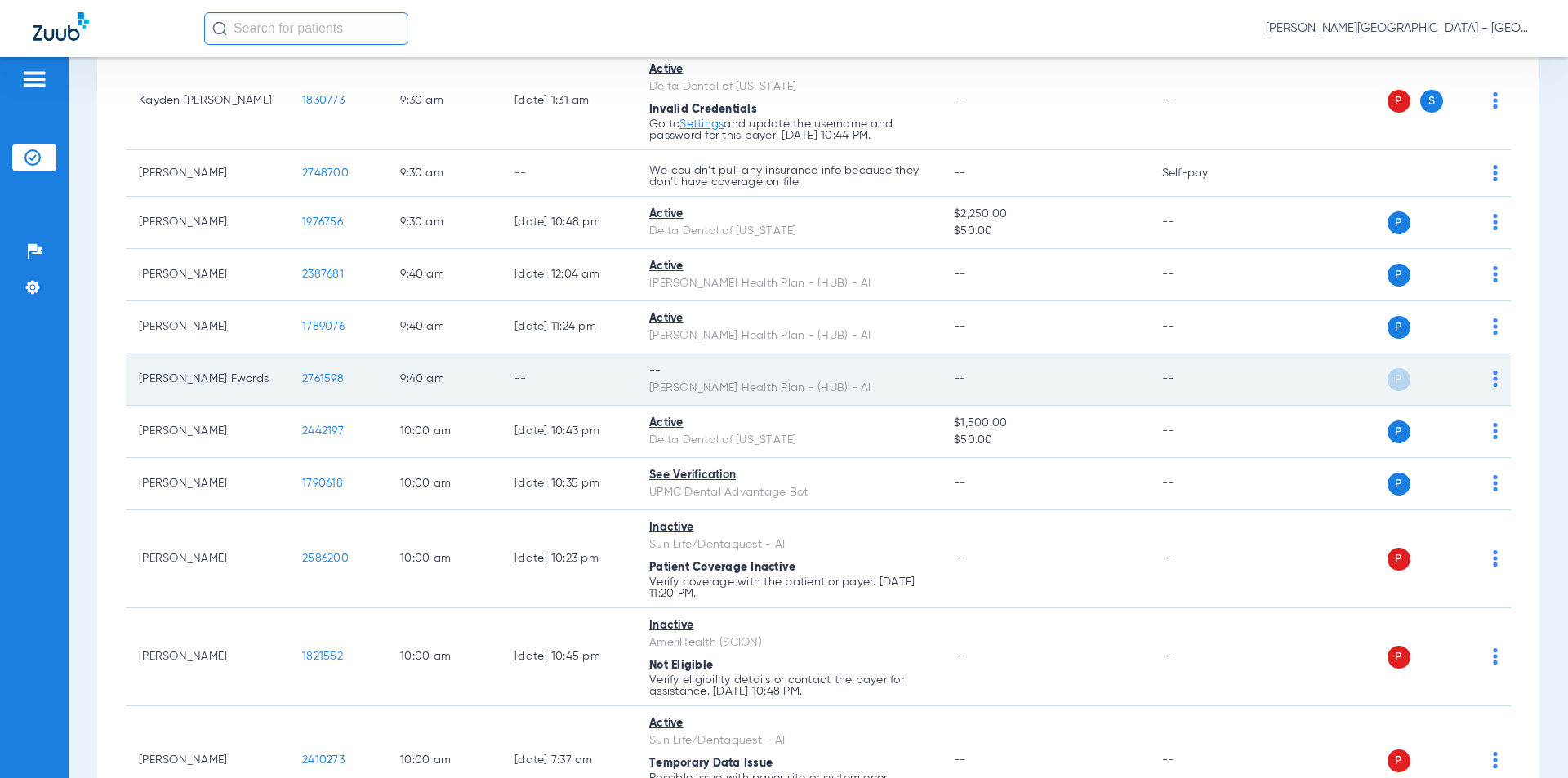
drag, startPoint x: 313, startPoint y: 365, endPoint x: 305, endPoint y: 361, distance: 8.9
click at [292, 361] on td "2761598" at bounding box center [338, 379] width 98 height 52
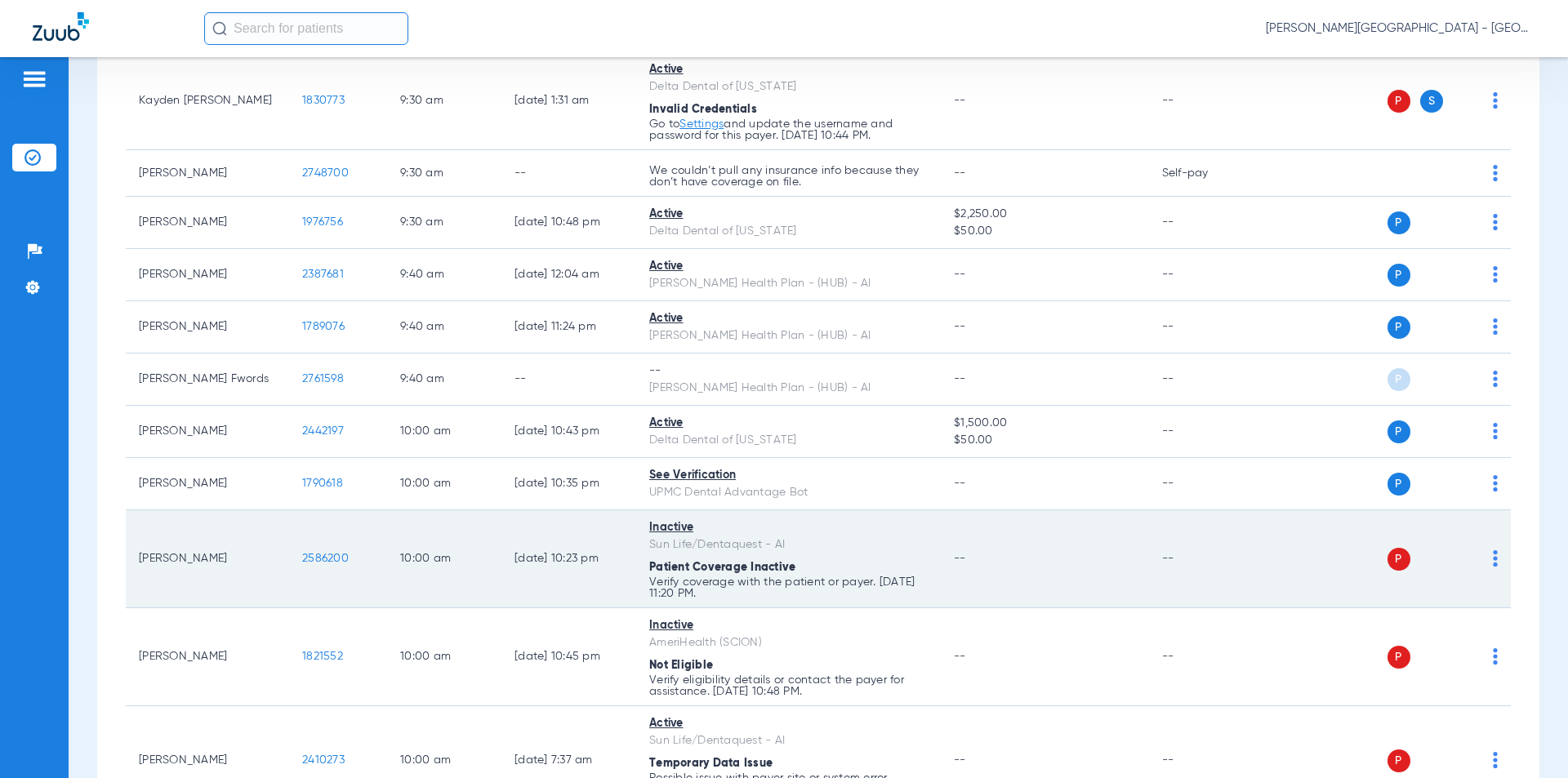
drag, startPoint x: 328, startPoint y: 545, endPoint x: 317, endPoint y: 538, distance: 13.0
click at [280, 546] on tr "[PERSON_NAME] 2586200 10:00 AM [DATE] 10:23 PM Inactive Sun Life/Dentaquest - A…" at bounding box center [818, 559] width 1385 height 98
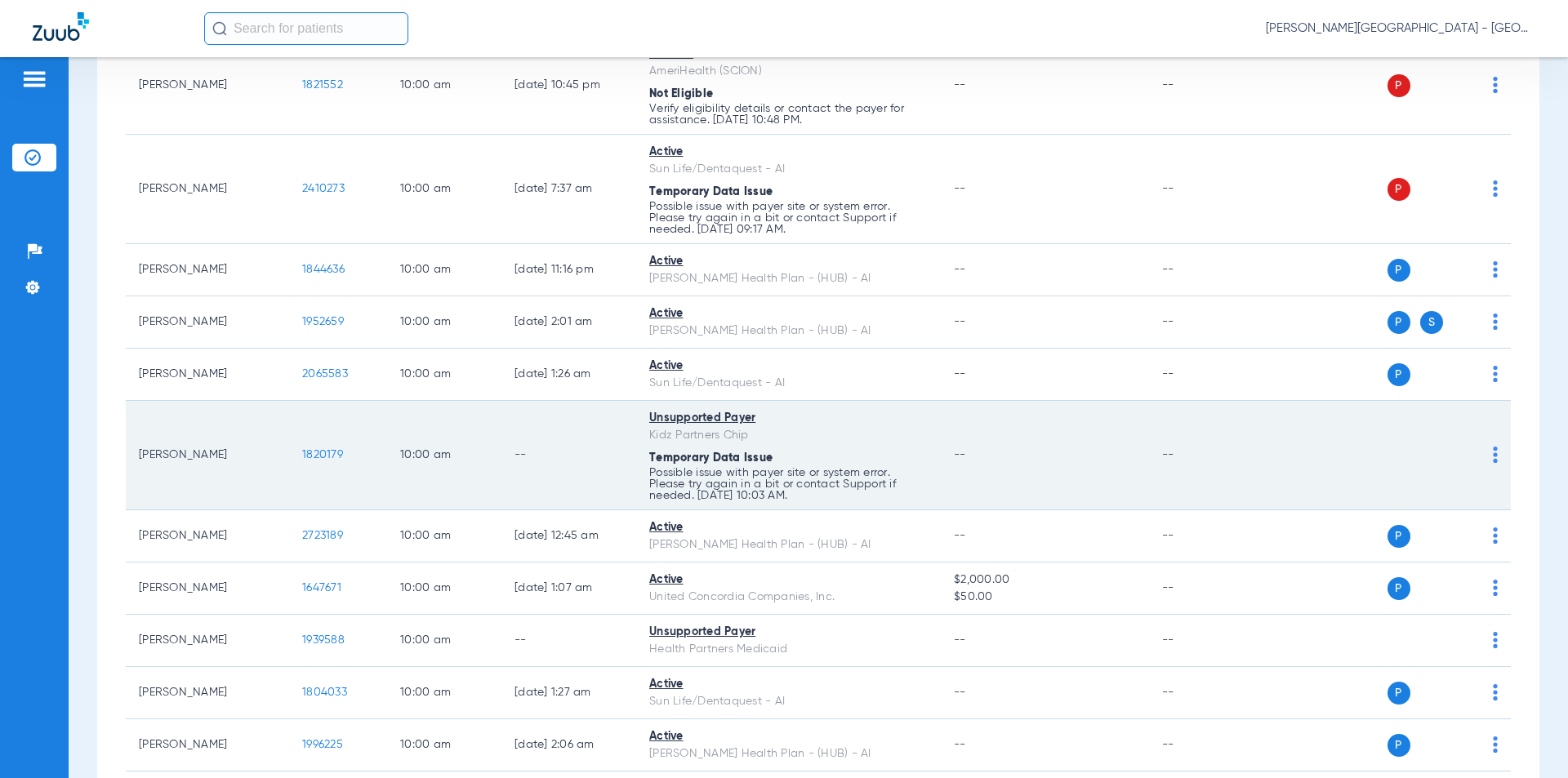
scroll to position [4819, 0]
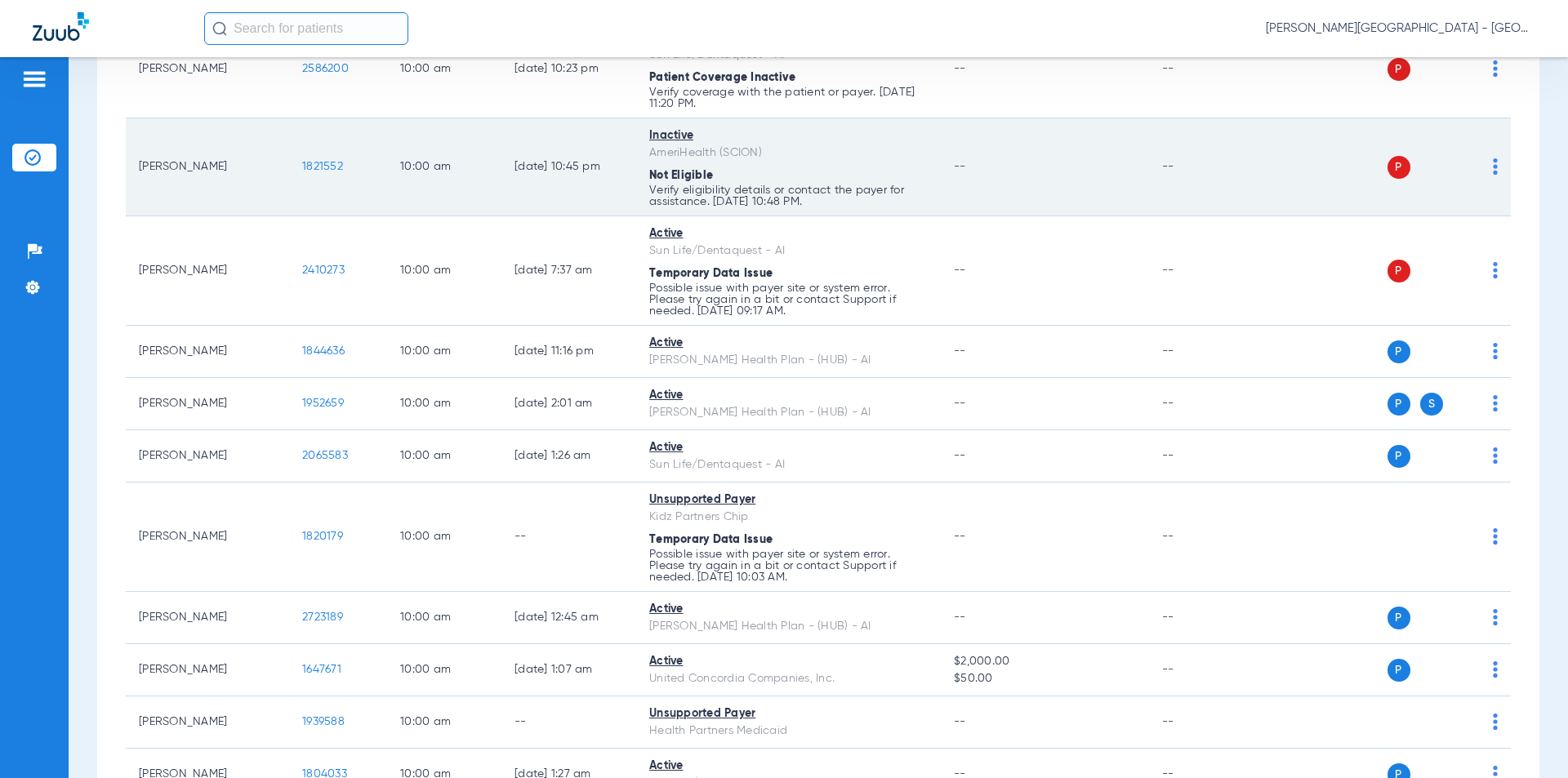
click at [266, 148] on tr "[PERSON_NAME] 1821552 10:00 AM [DATE] 10:45 PM Inactive AmeriHealth (SCION) Not…" at bounding box center [818, 167] width 1385 height 98
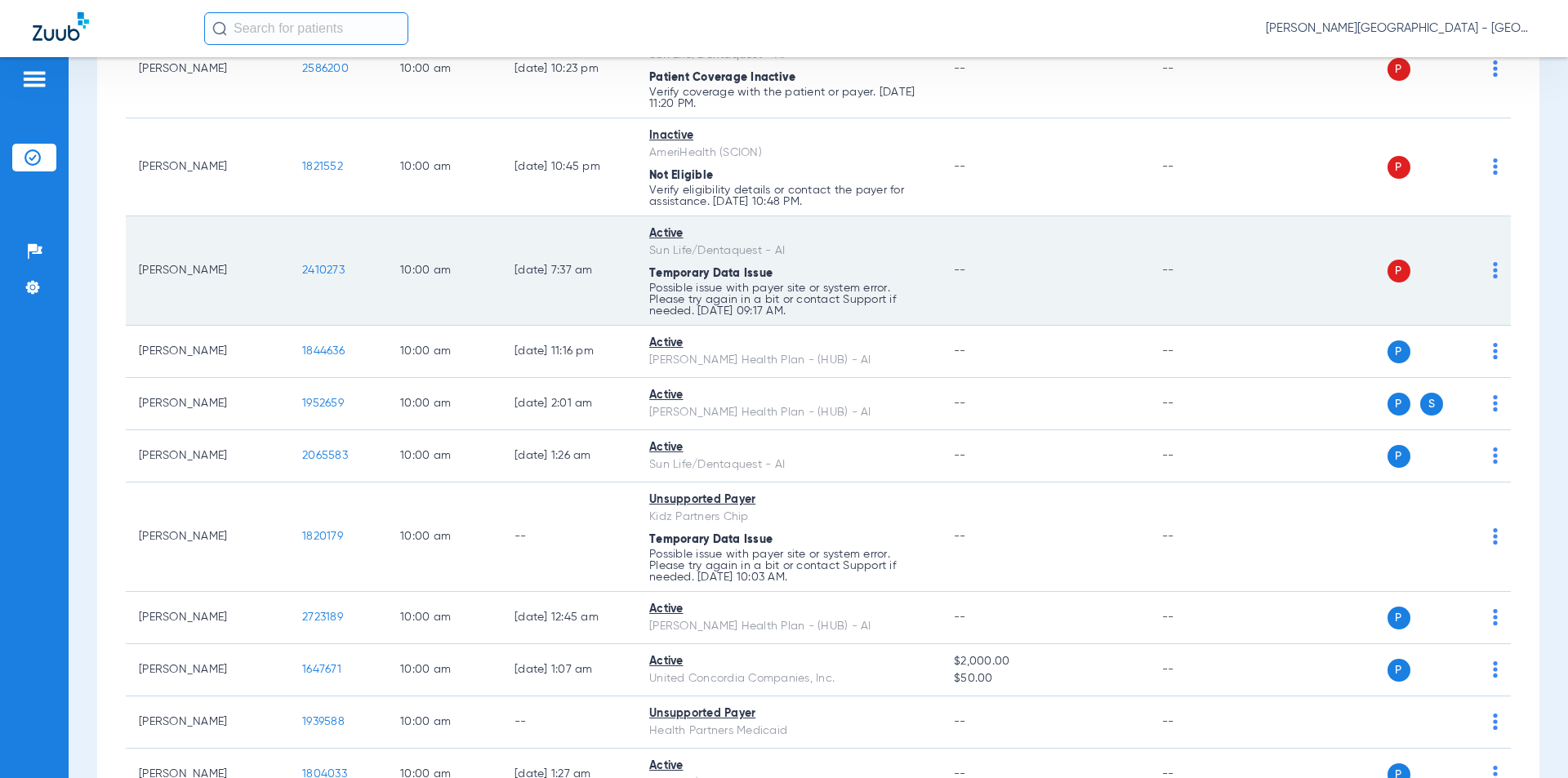
drag, startPoint x: 308, startPoint y: 254, endPoint x: 340, endPoint y: 271, distance: 36.2
click at [279, 252] on tr "[PERSON_NAME] 2410273 10:00 AM [DATE] 7:37 AM Active Sun Life/Dentaquest - AI T…" at bounding box center [818, 271] width 1385 height 110
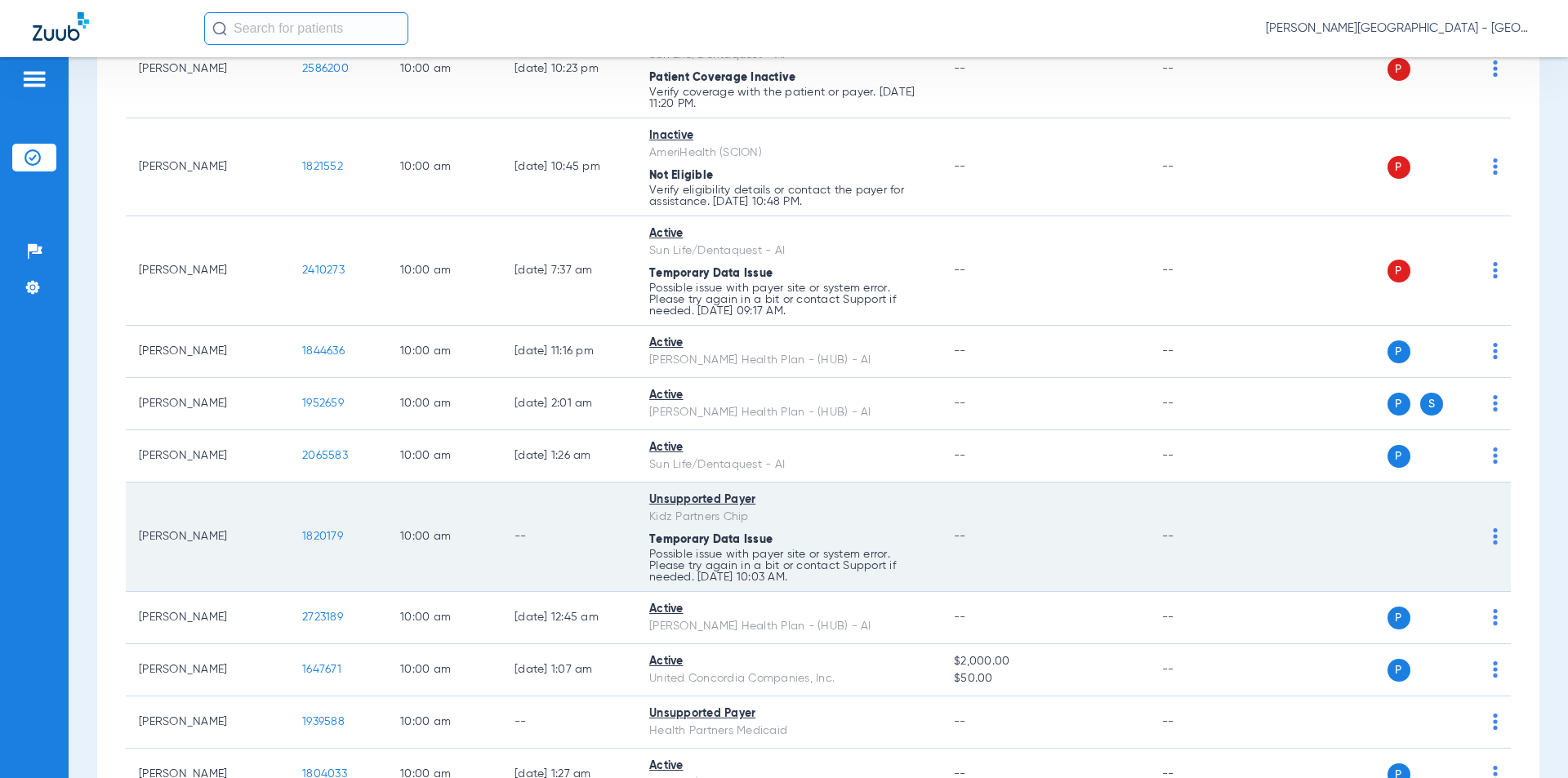
drag, startPoint x: 305, startPoint y: 517, endPoint x: 282, endPoint y: 519, distance: 23.1
click at [282, 519] on tr "[PERSON_NAME] 1820179 10:00 AM -- Unsupported Payer Kidz Partners Chip Temporar…" at bounding box center [818, 538] width 1385 height 110
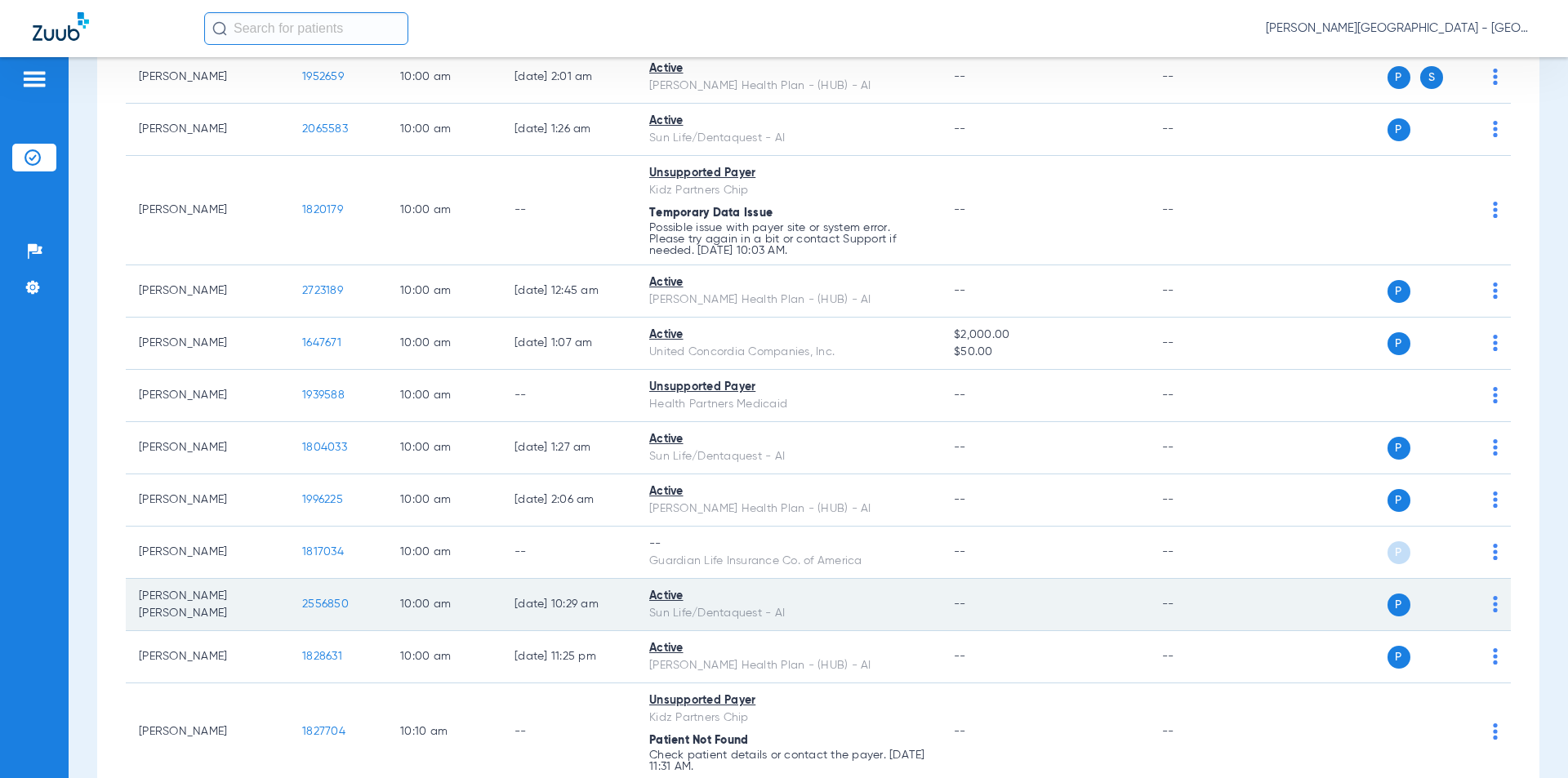
scroll to position [5227, 0]
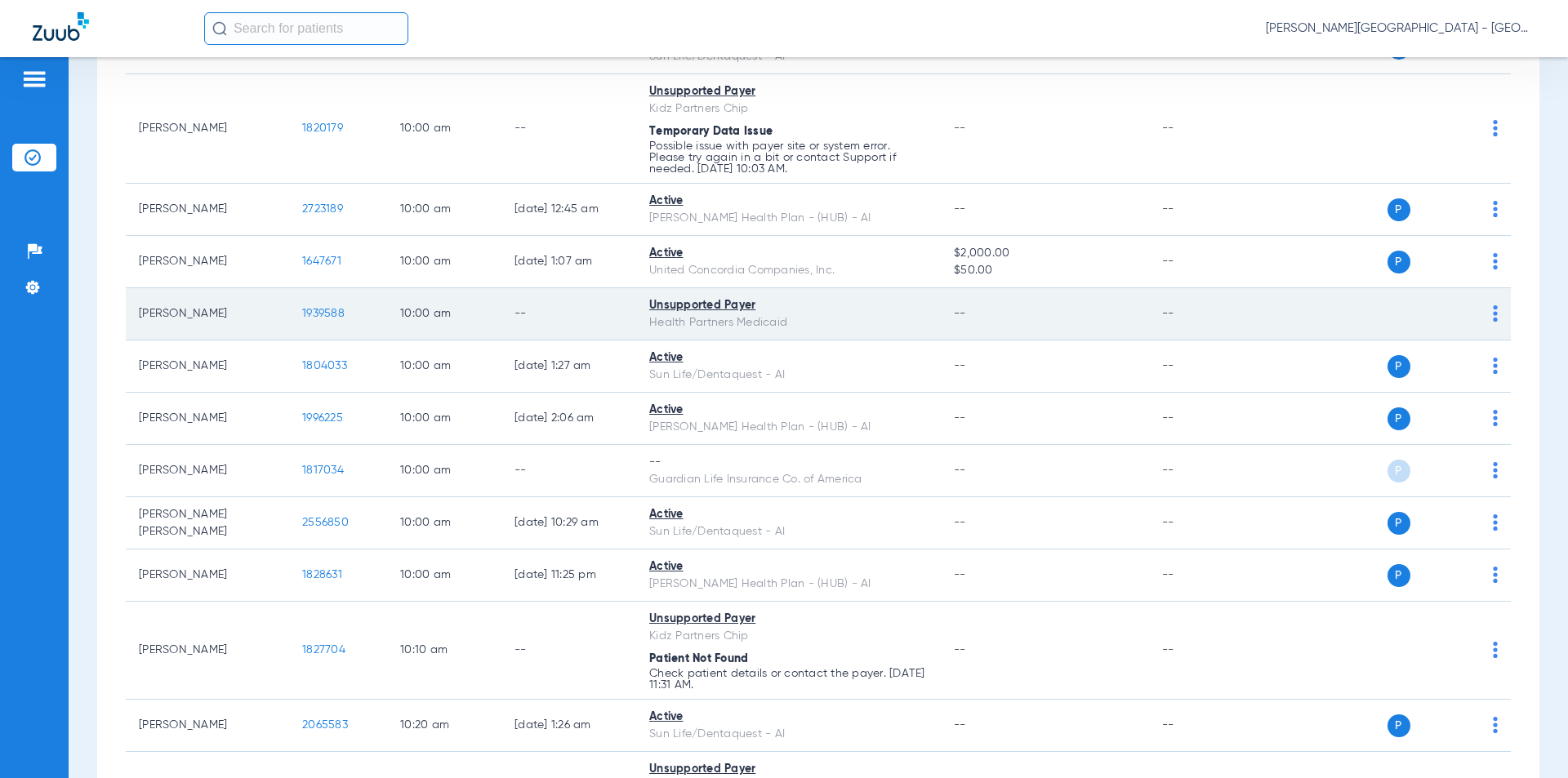
click at [283, 298] on tr "[PERSON_NAME] 1939588 10:00 AM -- Unsupported Payer Health Partners Medicaid --…" at bounding box center [818, 314] width 1385 height 52
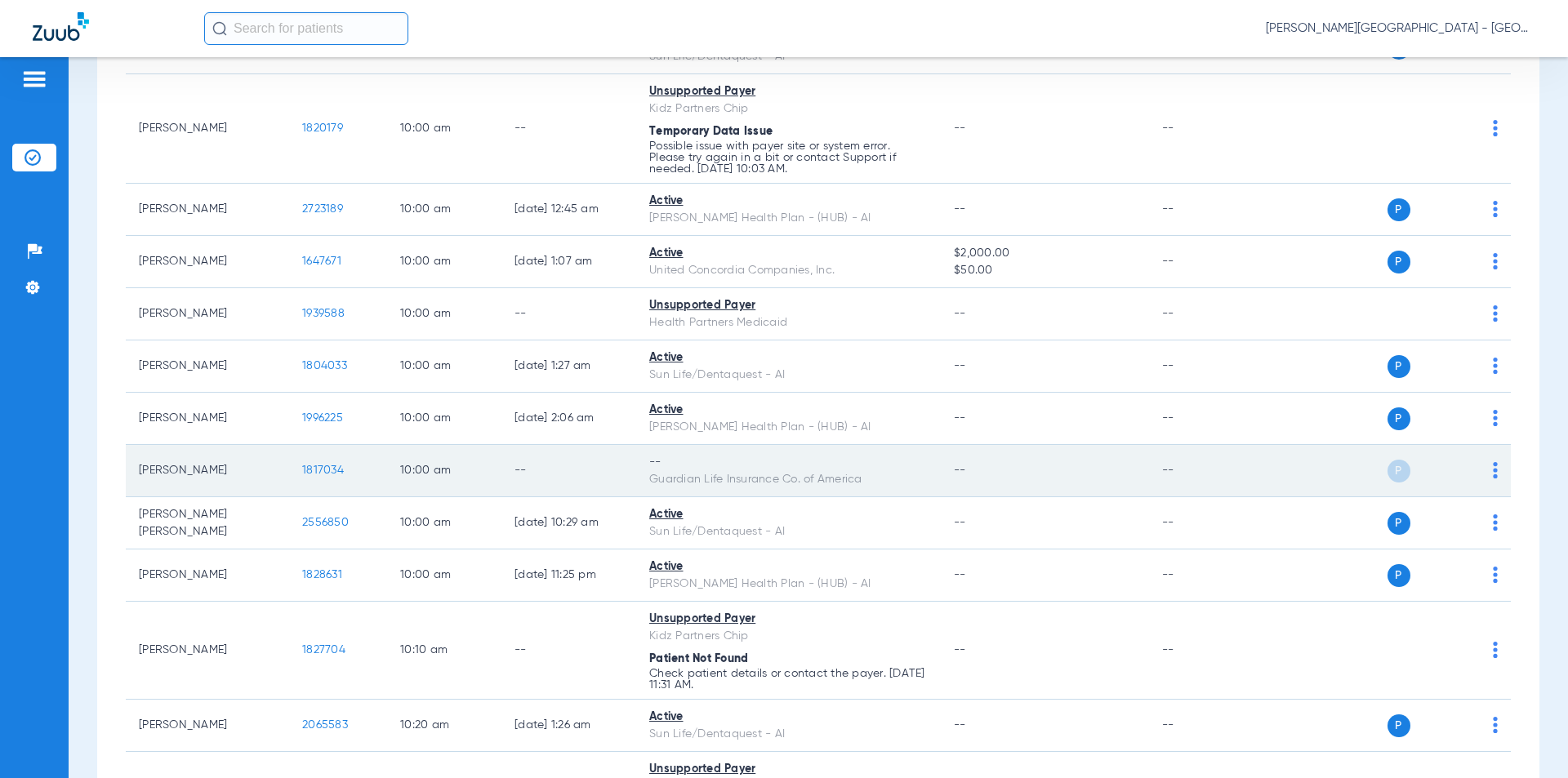
drag, startPoint x: 308, startPoint y: 454, endPoint x: 299, endPoint y: 453, distance: 9.1
click at [299, 453] on td "1817034" at bounding box center [338, 471] width 98 height 52
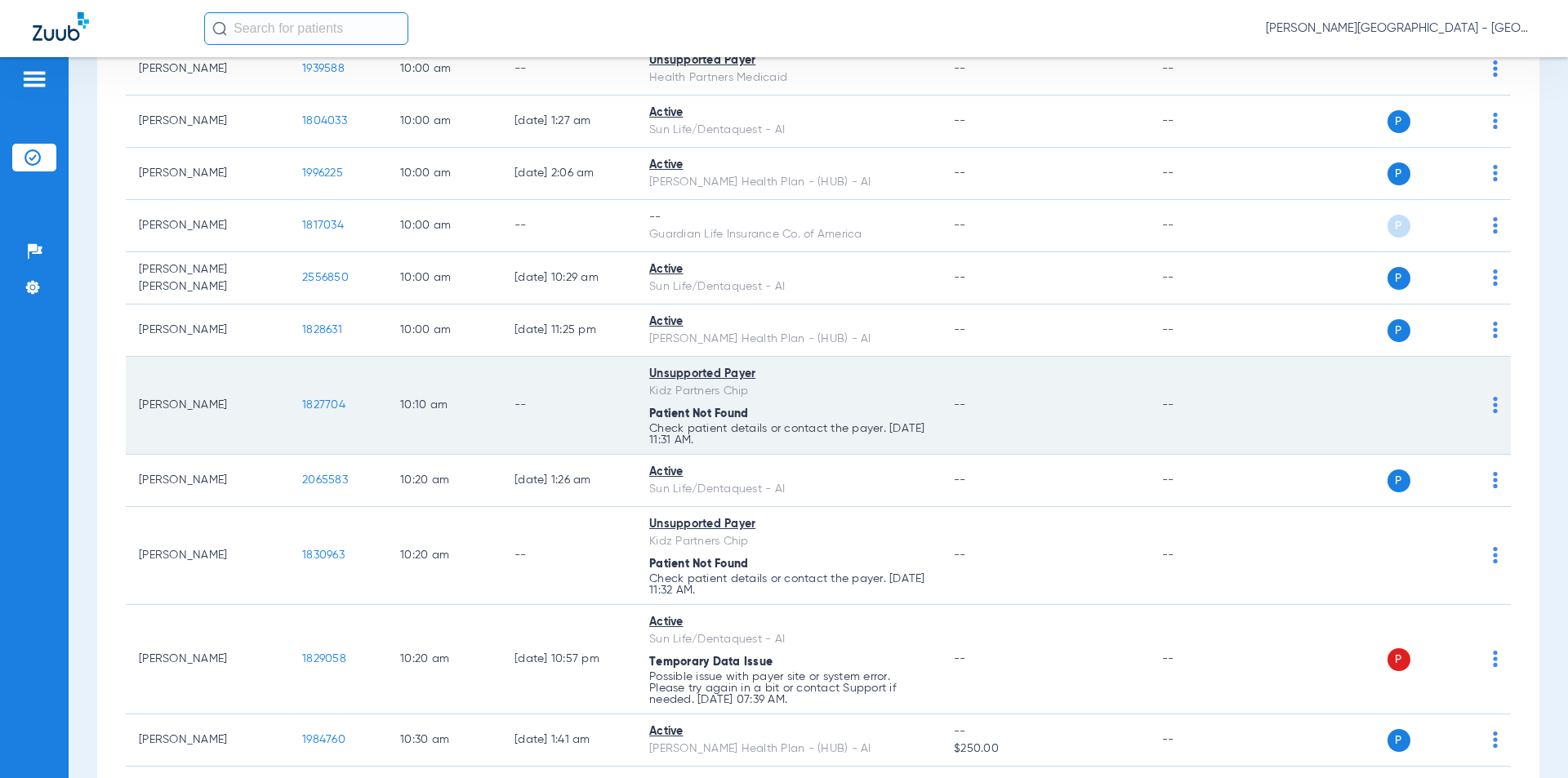
scroll to position [5636, 0]
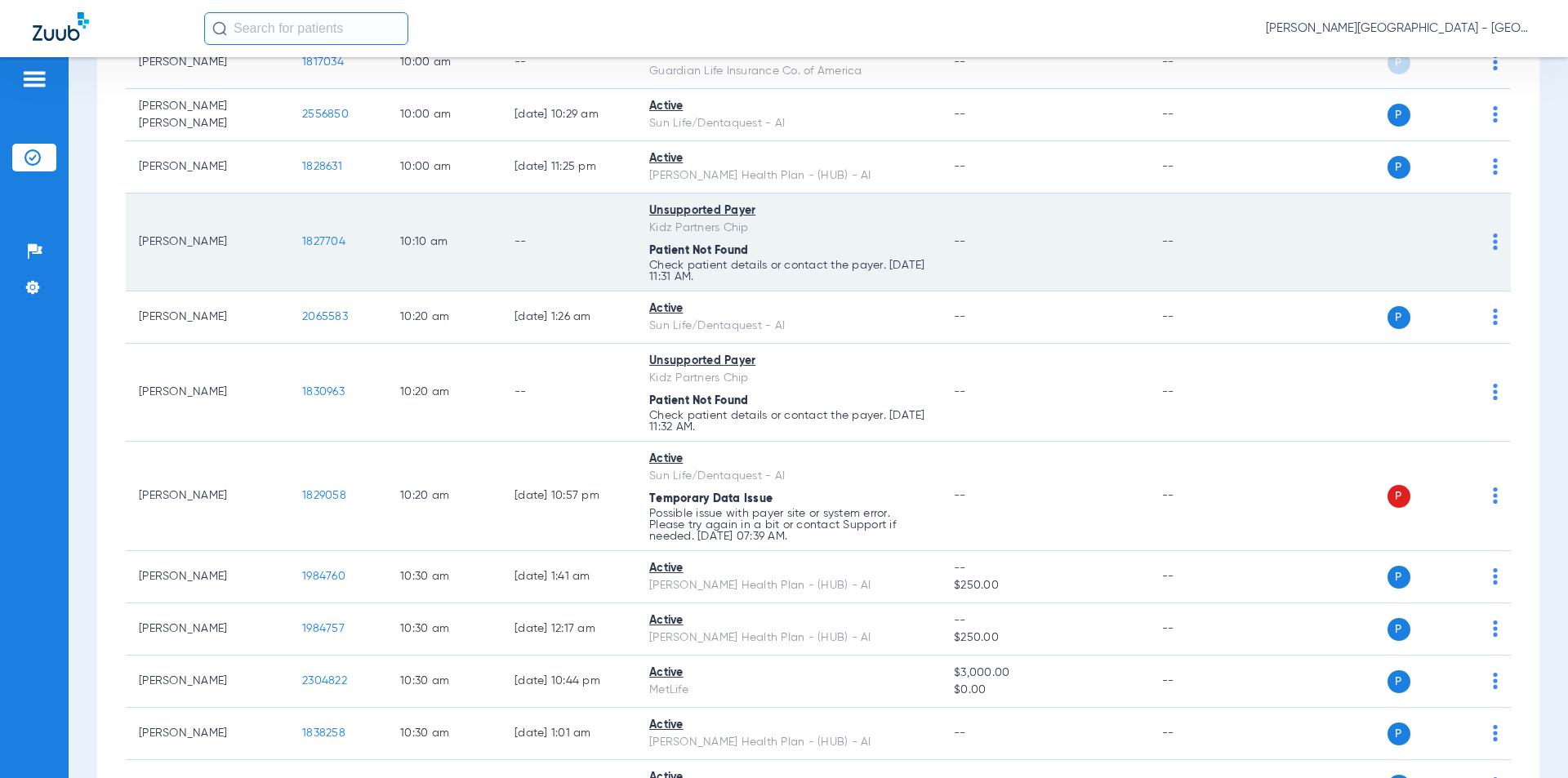
drag, startPoint x: 300, startPoint y: 230, endPoint x: 322, endPoint y: 221, distance: 23.8
click at [289, 227] on td "1827704" at bounding box center [338, 243] width 98 height 98
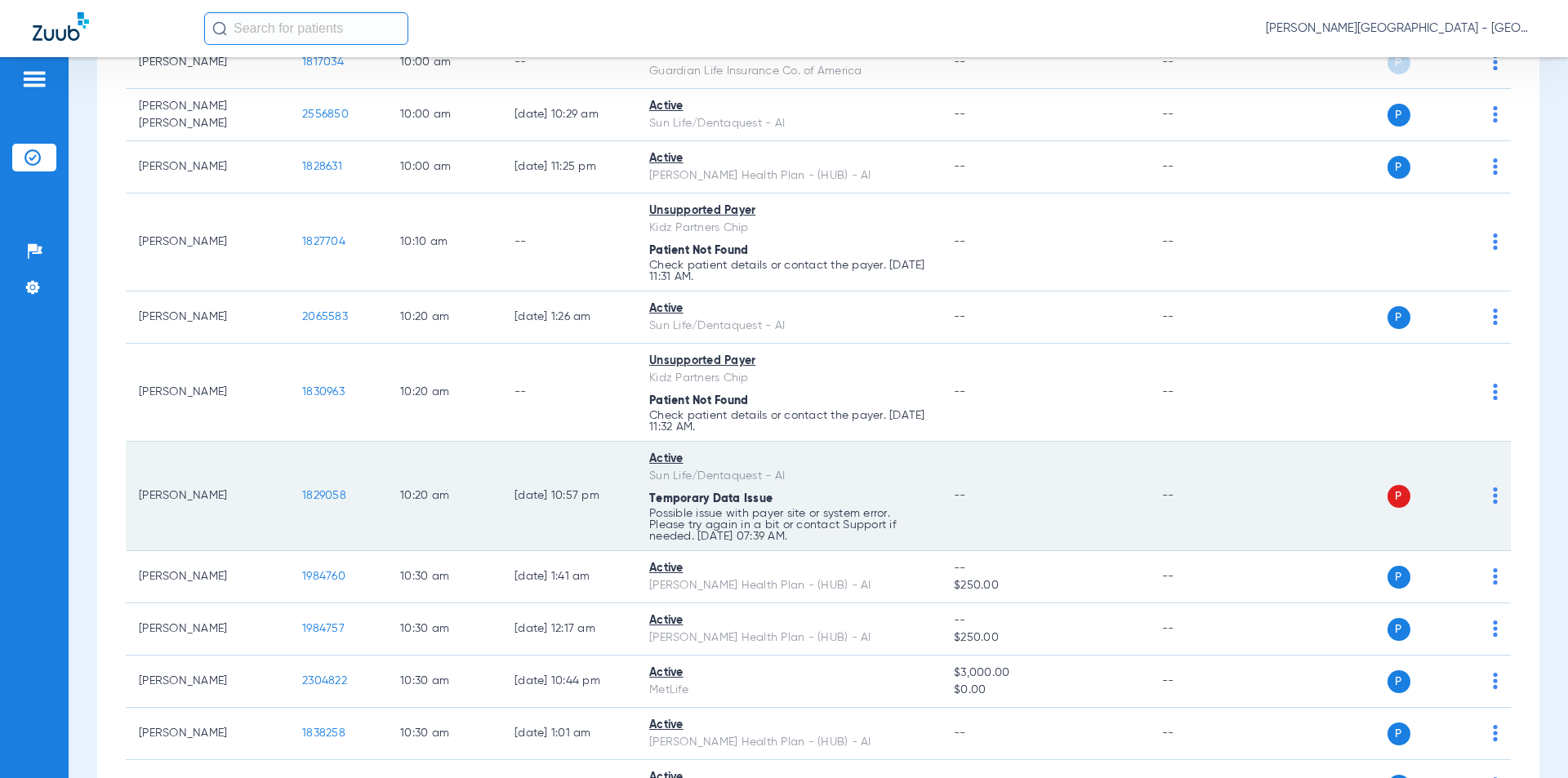
drag, startPoint x: 297, startPoint y: 486, endPoint x: 288, endPoint y: 483, distance: 9.5
click at [288, 483] on tr "[PERSON_NAME] 1829058 10:20 AM [DATE] 10:57 PM Active Sun Life/Dentaquest - AI …" at bounding box center [818, 497] width 1385 height 110
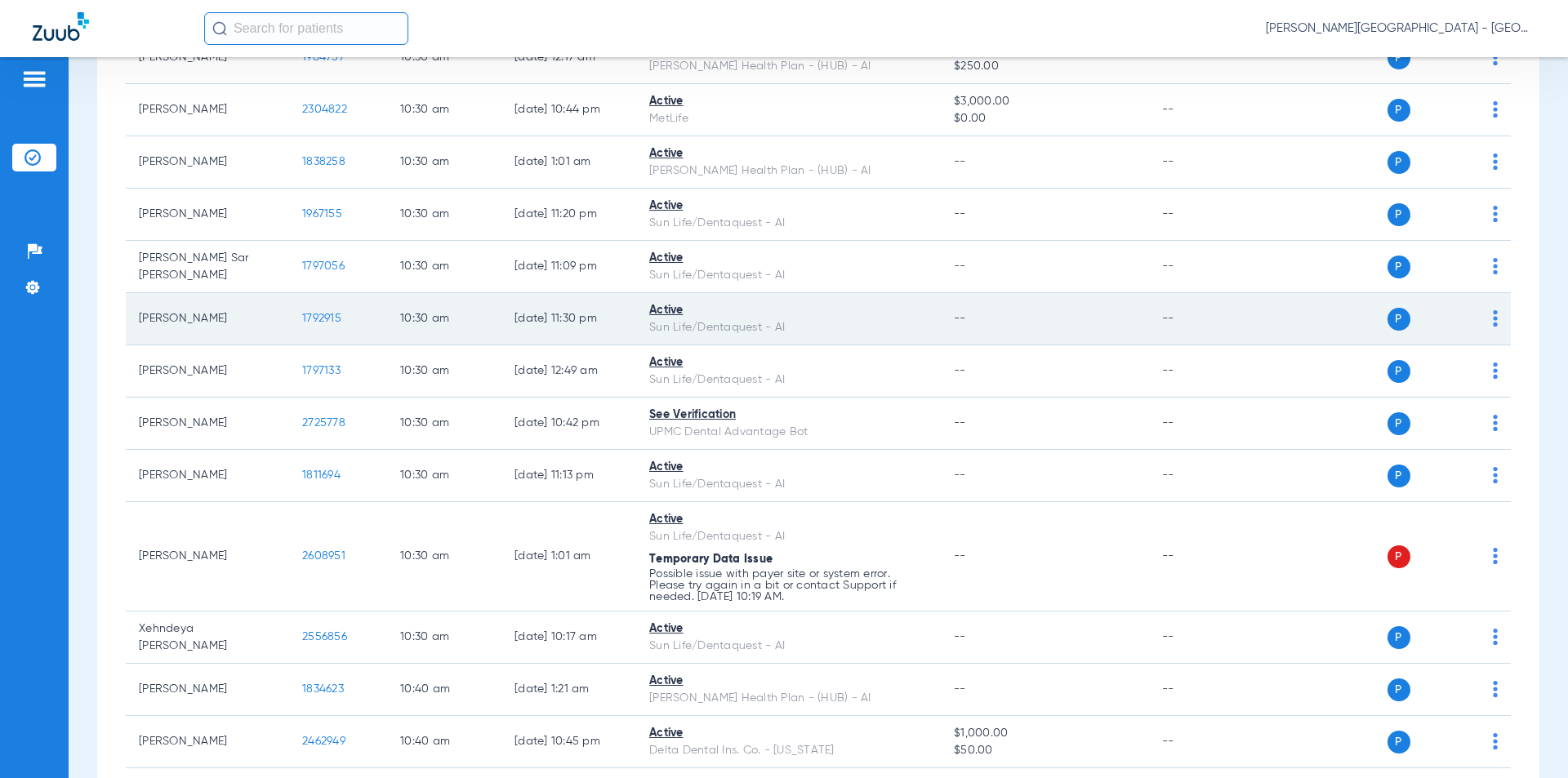
scroll to position [6535, 0]
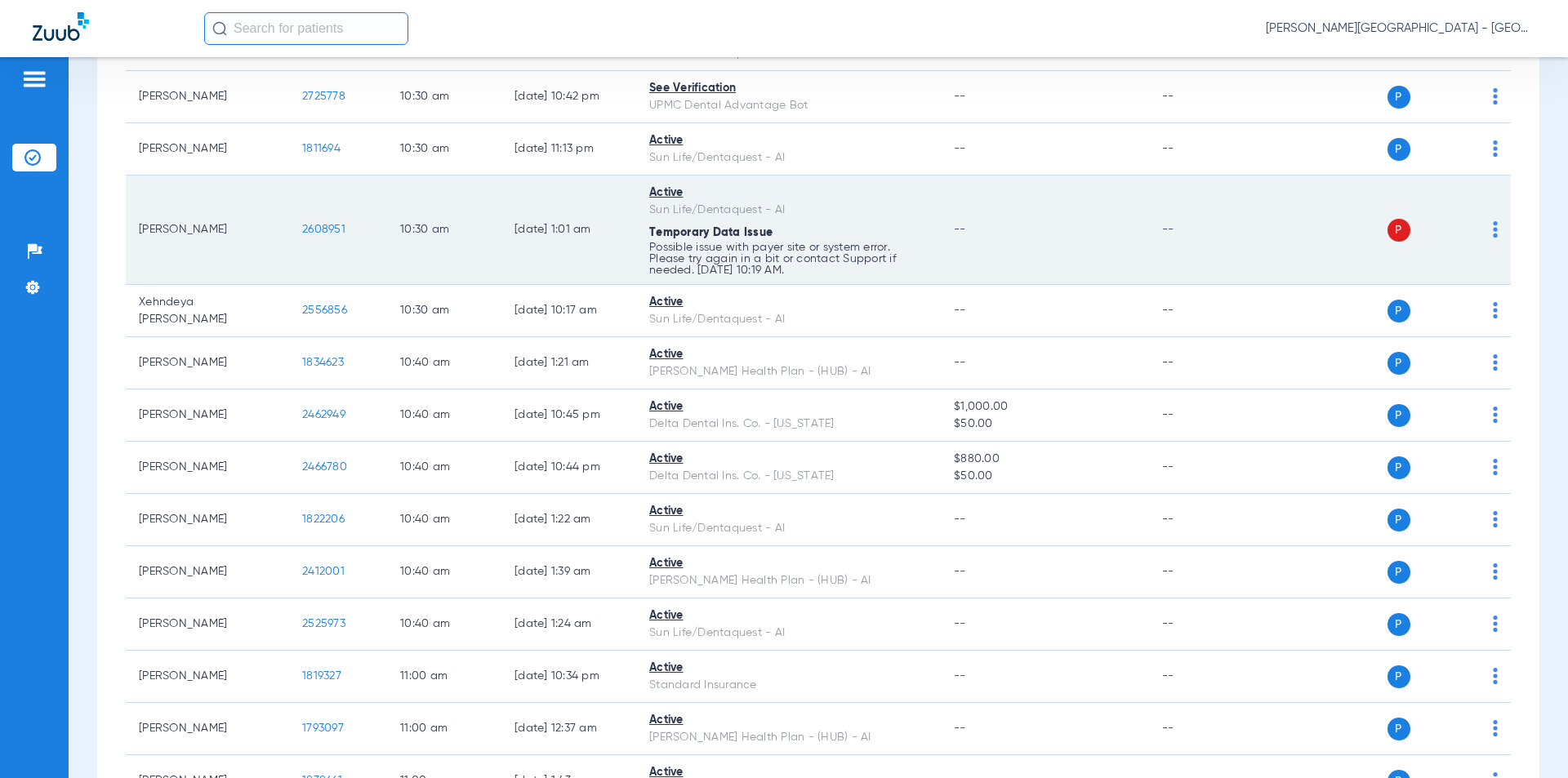
drag, startPoint x: 352, startPoint y: 219, endPoint x: 286, endPoint y: 210, distance: 66.6
click at [286, 210] on tr "[PERSON_NAME] 2608951 10:30 AM [DATE] 1:01 AM Active Sun Life/Dentaquest - AI T…" at bounding box center [818, 231] width 1385 height 110
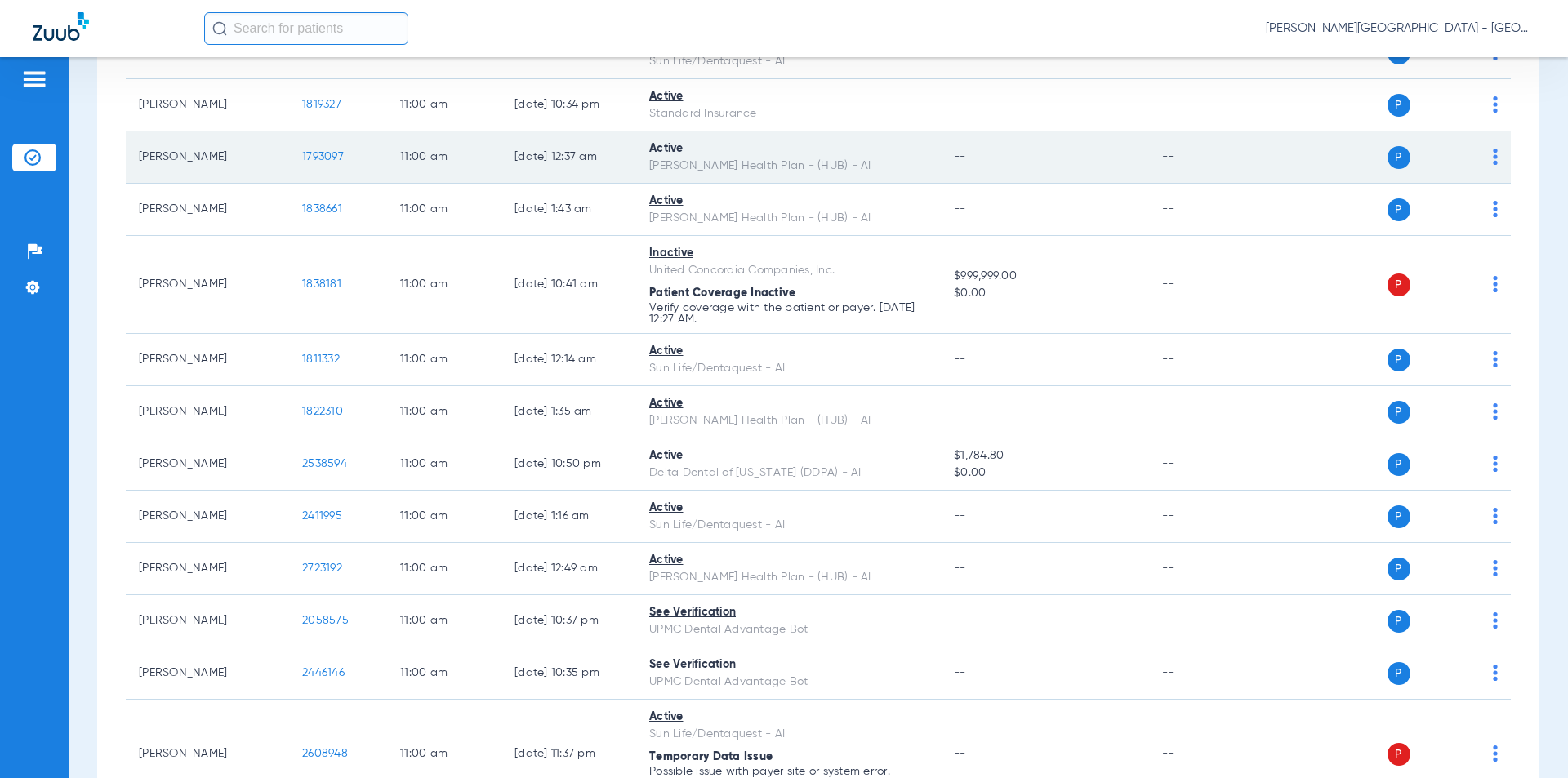
scroll to position [7188, 0]
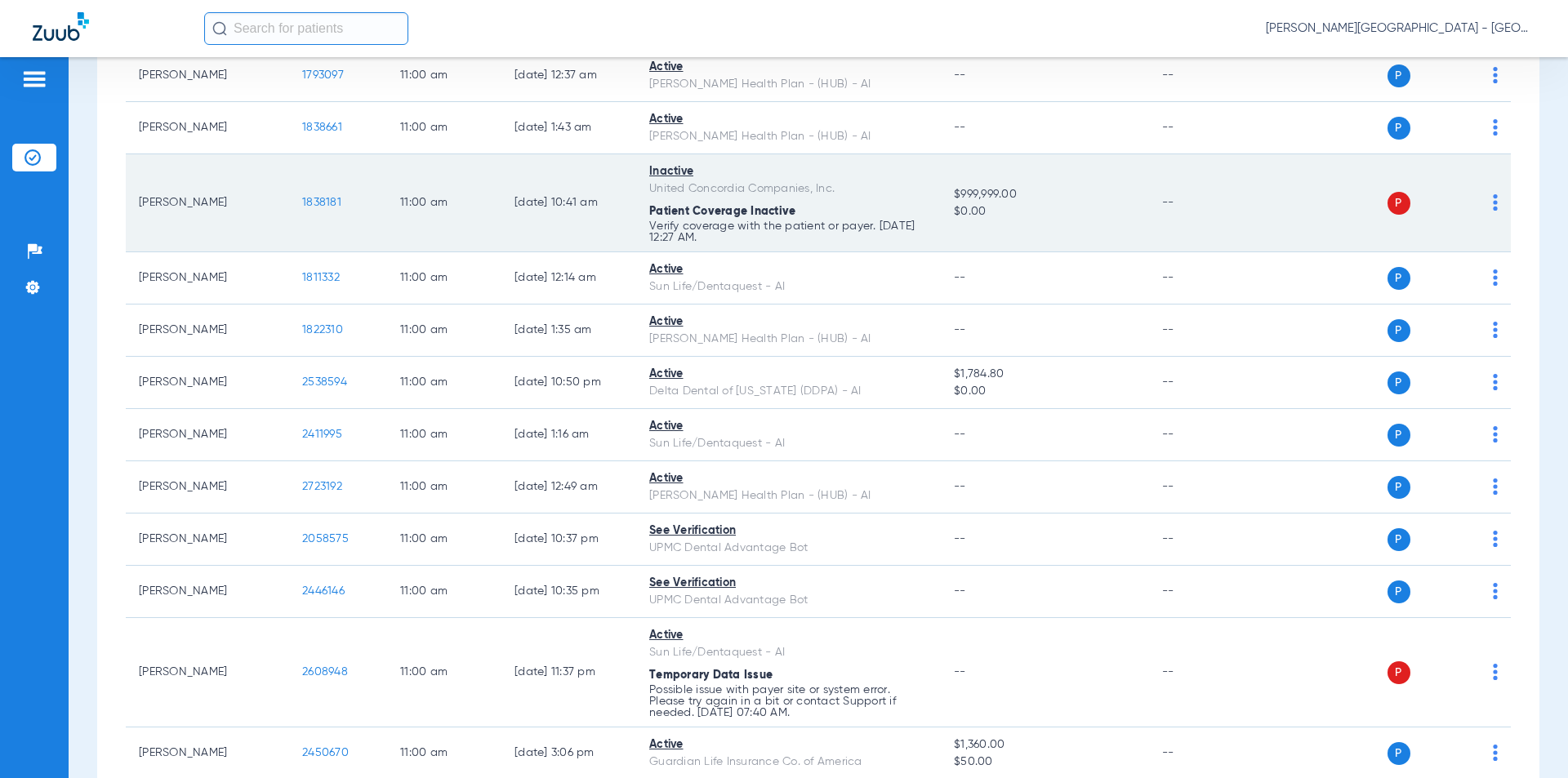
click at [296, 186] on td "1838181" at bounding box center [338, 203] width 98 height 98
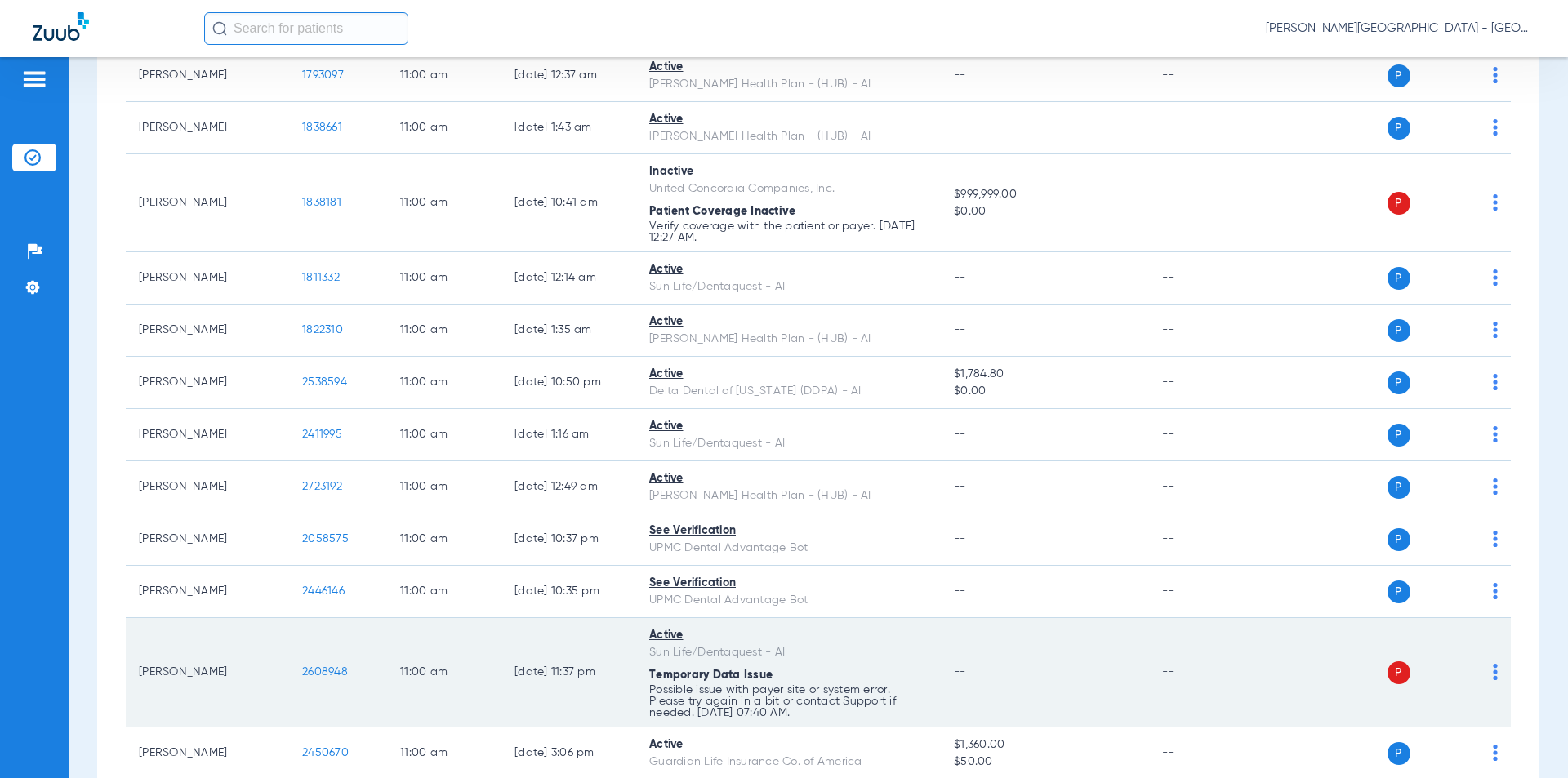
drag, startPoint x: 327, startPoint y: 661, endPoint x: 282, endPoint y: 666, distance: 45.3
click at [285, 664] on tr "[PERSON_NAME] 2608948 11:00 AM [DATE] 11:37 PM Active Sun Life/Dentaquest - AI …" at bounding box center [818, 673] width 1385 height 110
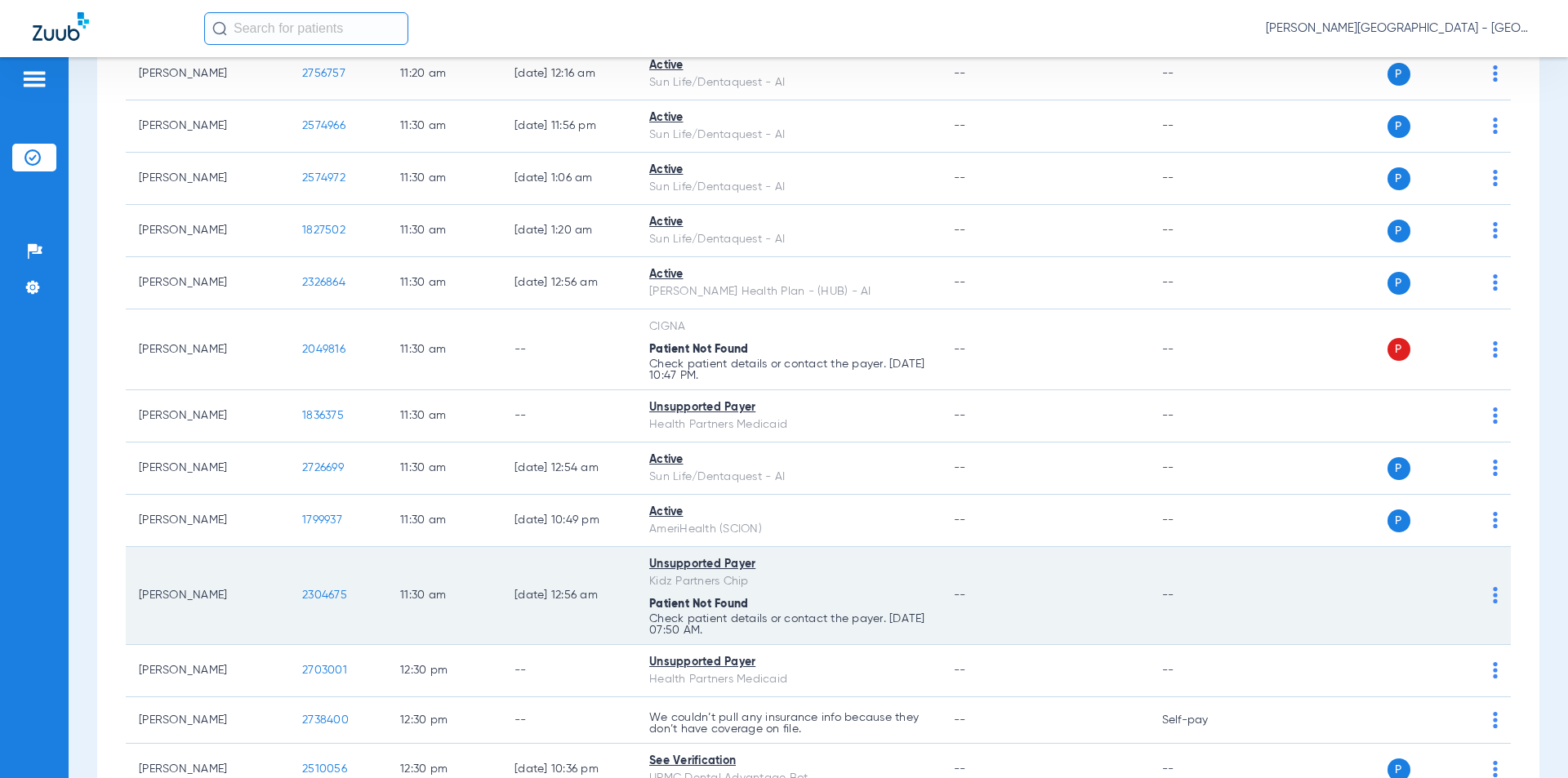
scroll to position [8413, 0]
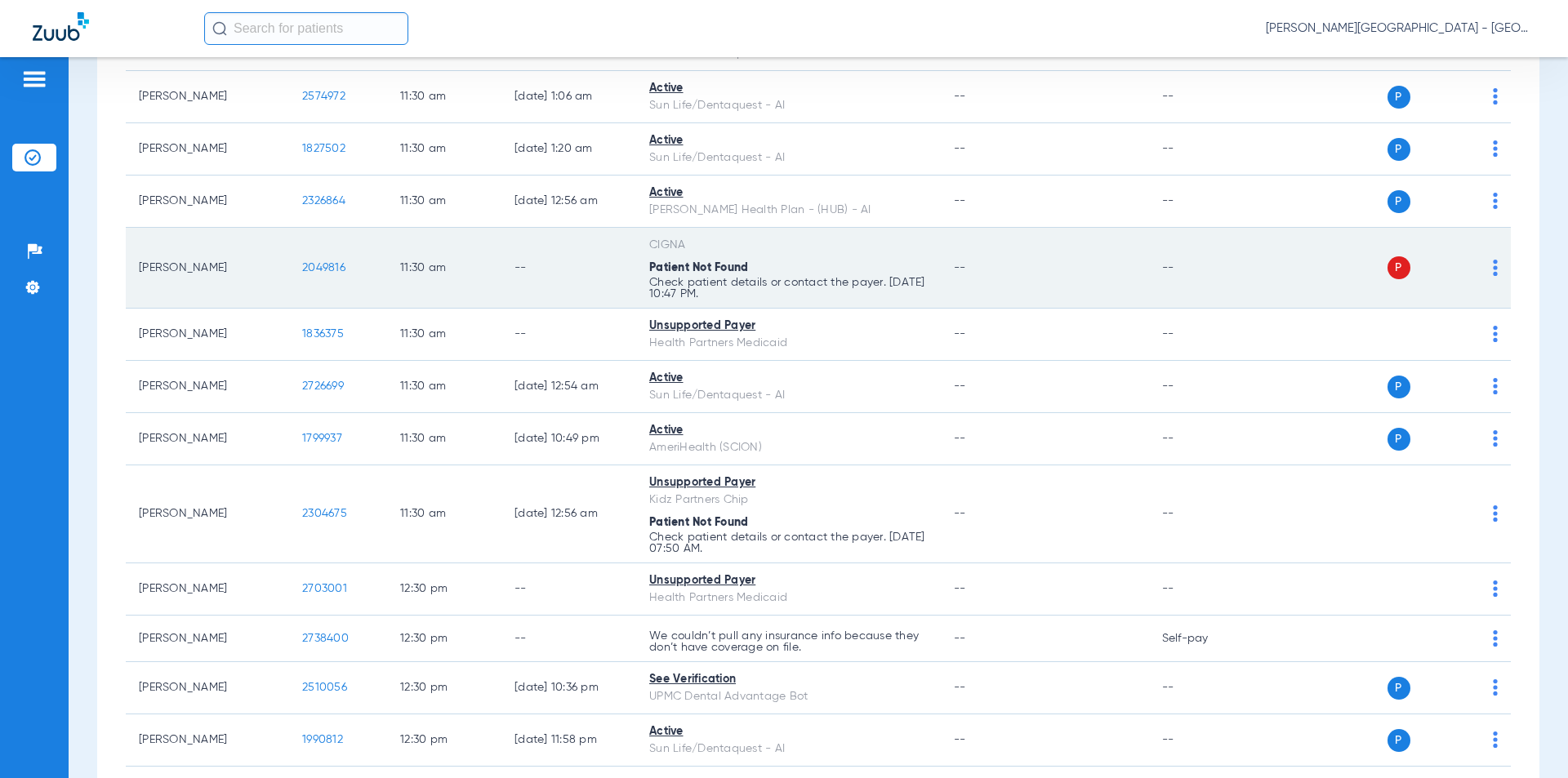
drag, startPoint x: 329, startPoint y: 250, endPoint x: 283, endPoint y: 255, distance: 46.3
click at [283, 255] on tr "[PERSON_NAME] 2049816 11:30 AM -- CIGNA Patient Not Found Check patient details…" at bounding box center [818, 268] width 1385 height 81
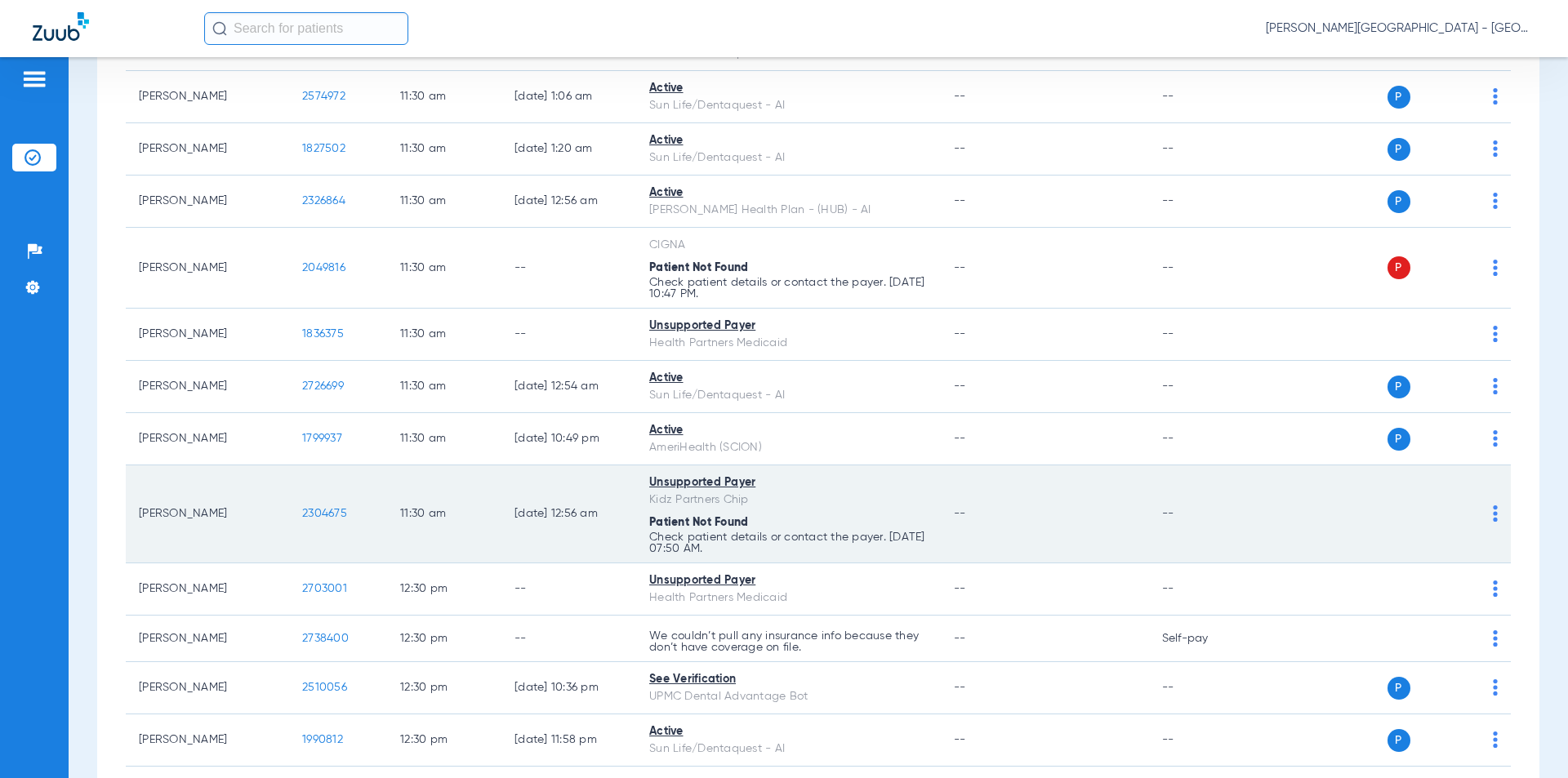
drag, startPoint x: 309, startPoint y: 503, endPoint x: 329, endPoint y: 500, distance: 20.2
click at [288, 503] on tr "[PERSON_NAME] 2304675 11:30 AM [DATE] 12:56 AM Unsupported Payer Kidz Partners …" at bounding box center [818, 515] width 1385 height 98
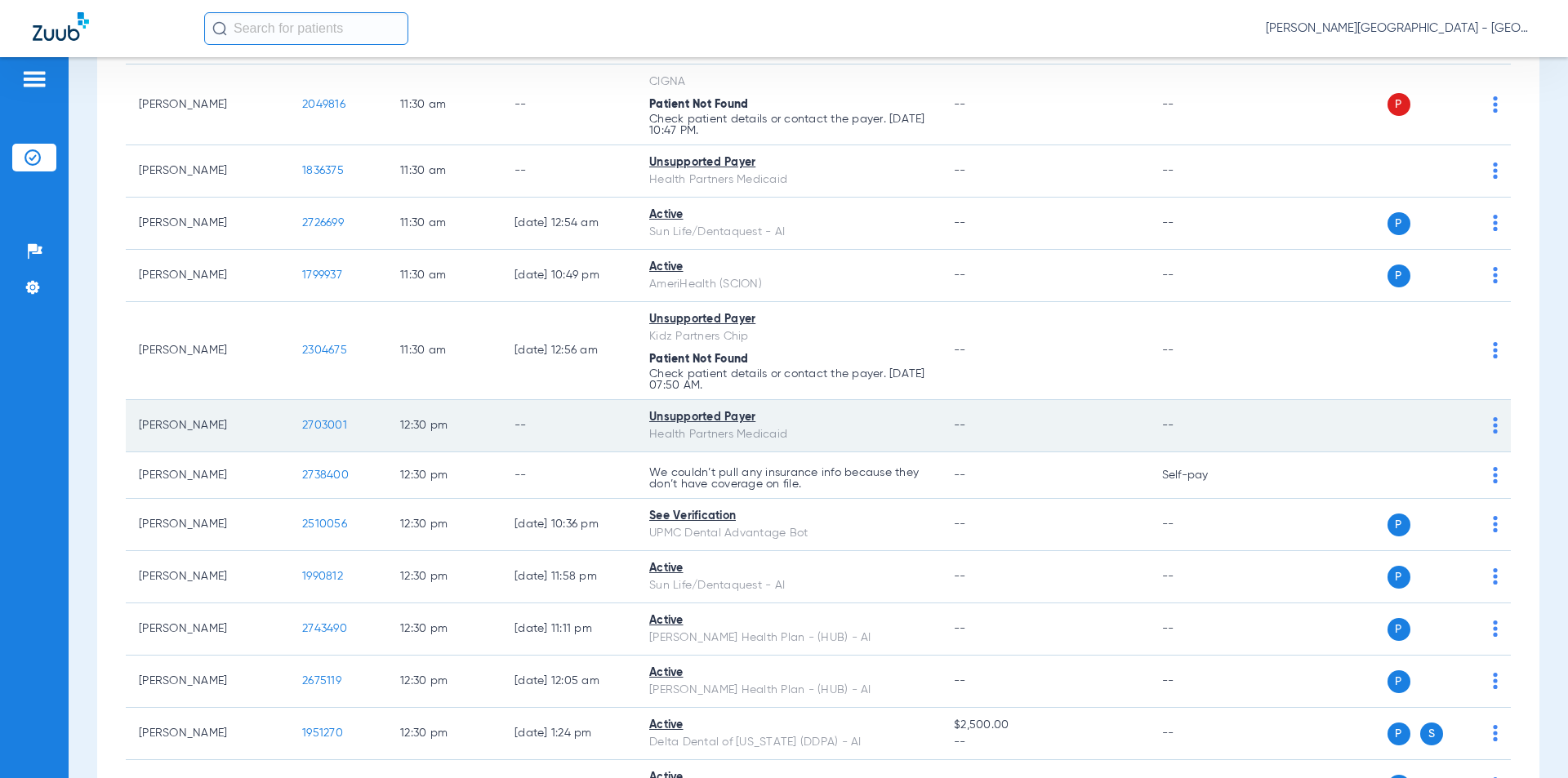
drag, startPoint x: 317, startPoint y: 410, endPoint x: 332, endPoint y: 406, distance: 15.5
click at [287, 407] on tr "[PERSON_NAME] 2703001 12:30 PM -- Unsupported Payer Health Partners Medicaid --…" at bounding box center [818, 426] width 1385 height 52
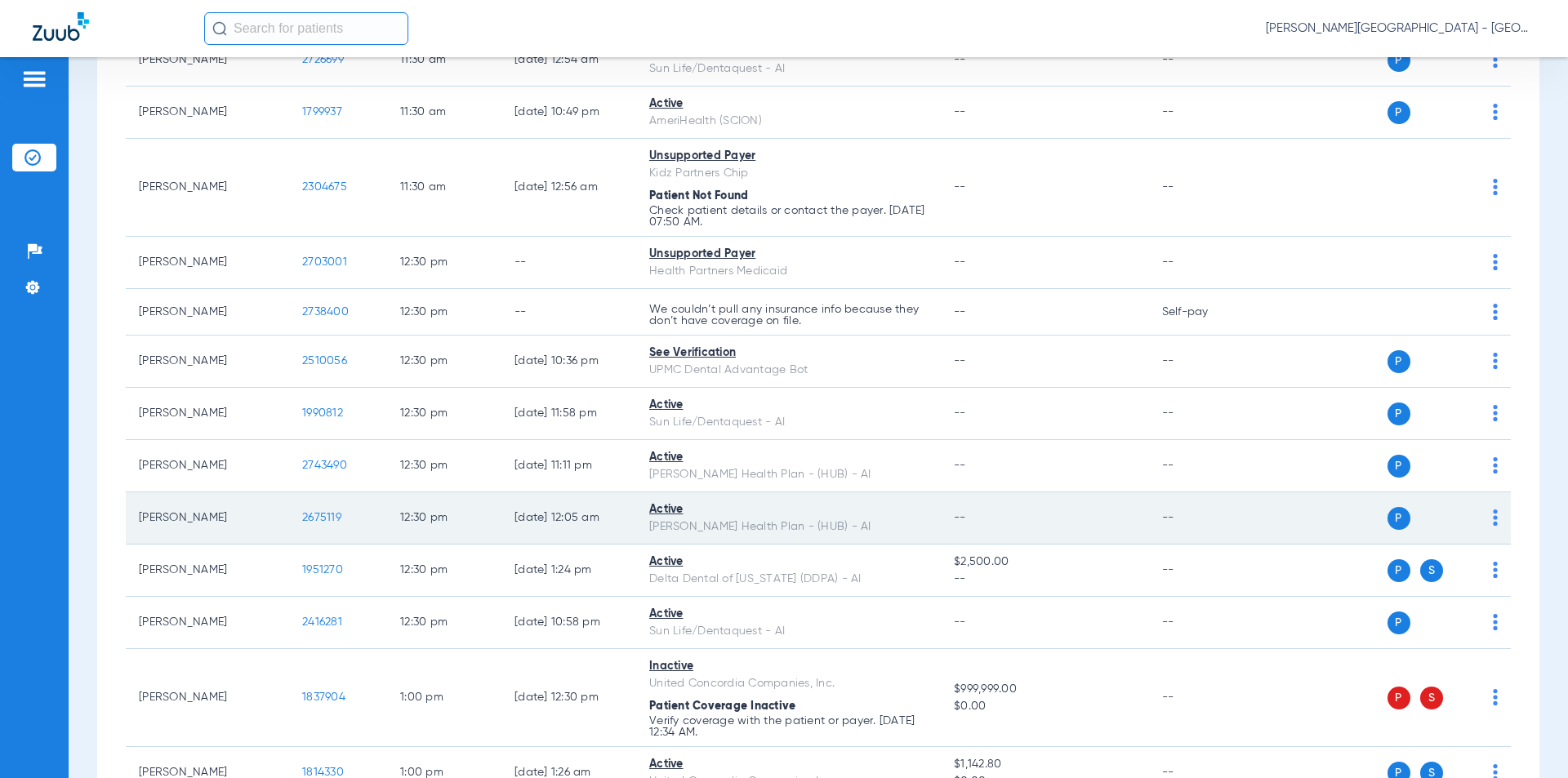
scroll to position [8821, 0]
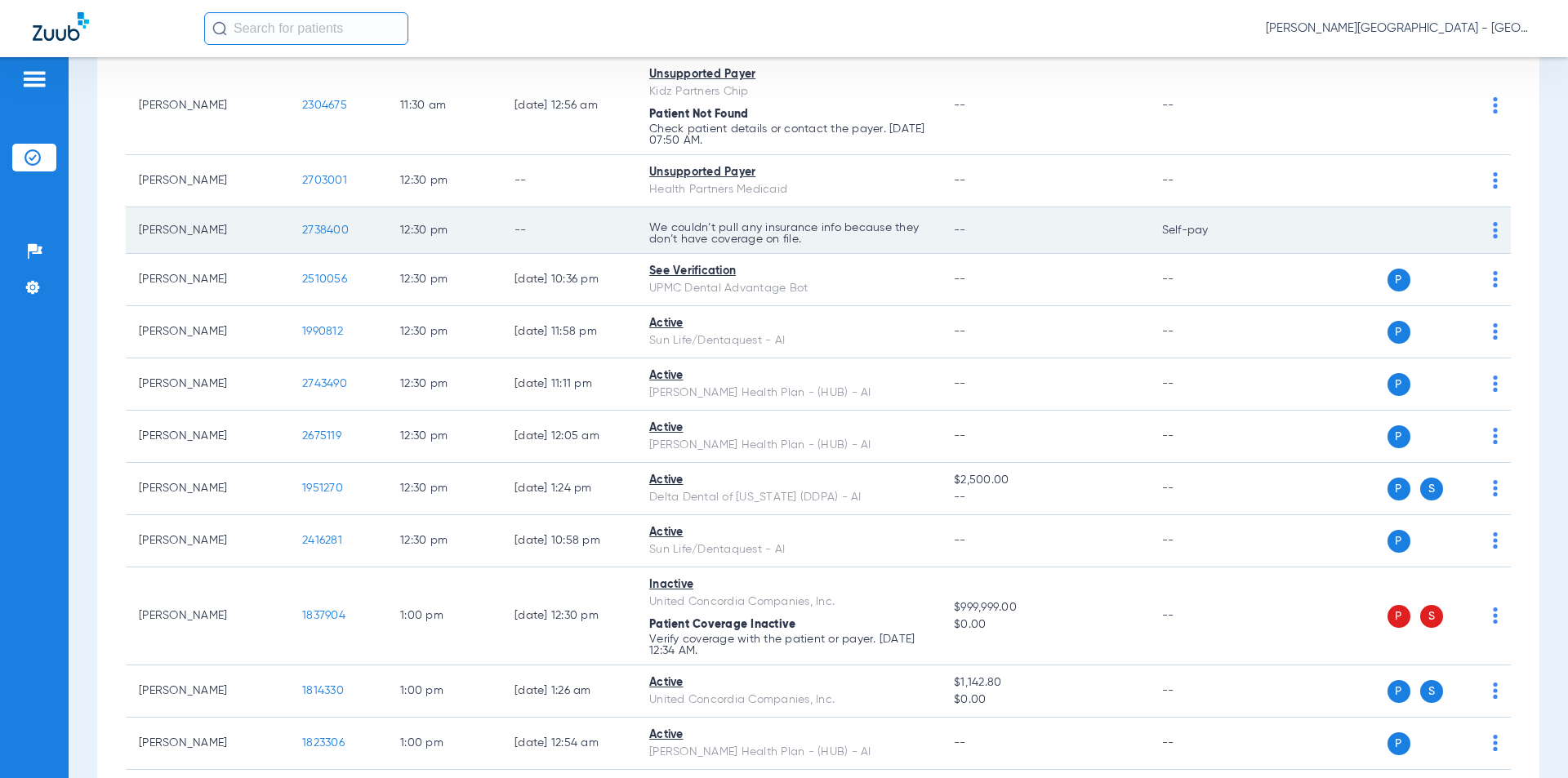
drag, startPoint x: 359, startPoint y: 211, endPoint x: 340, endPoint y: 214, distance: 19.2
click at [283, 209] on tr "[PERSON_NAME] 2738400 12:30 PM -- We couldn’t pull any insurance info because t…" at bounding box center [818, 231] width 1385 height 46
copy tr "2738400"
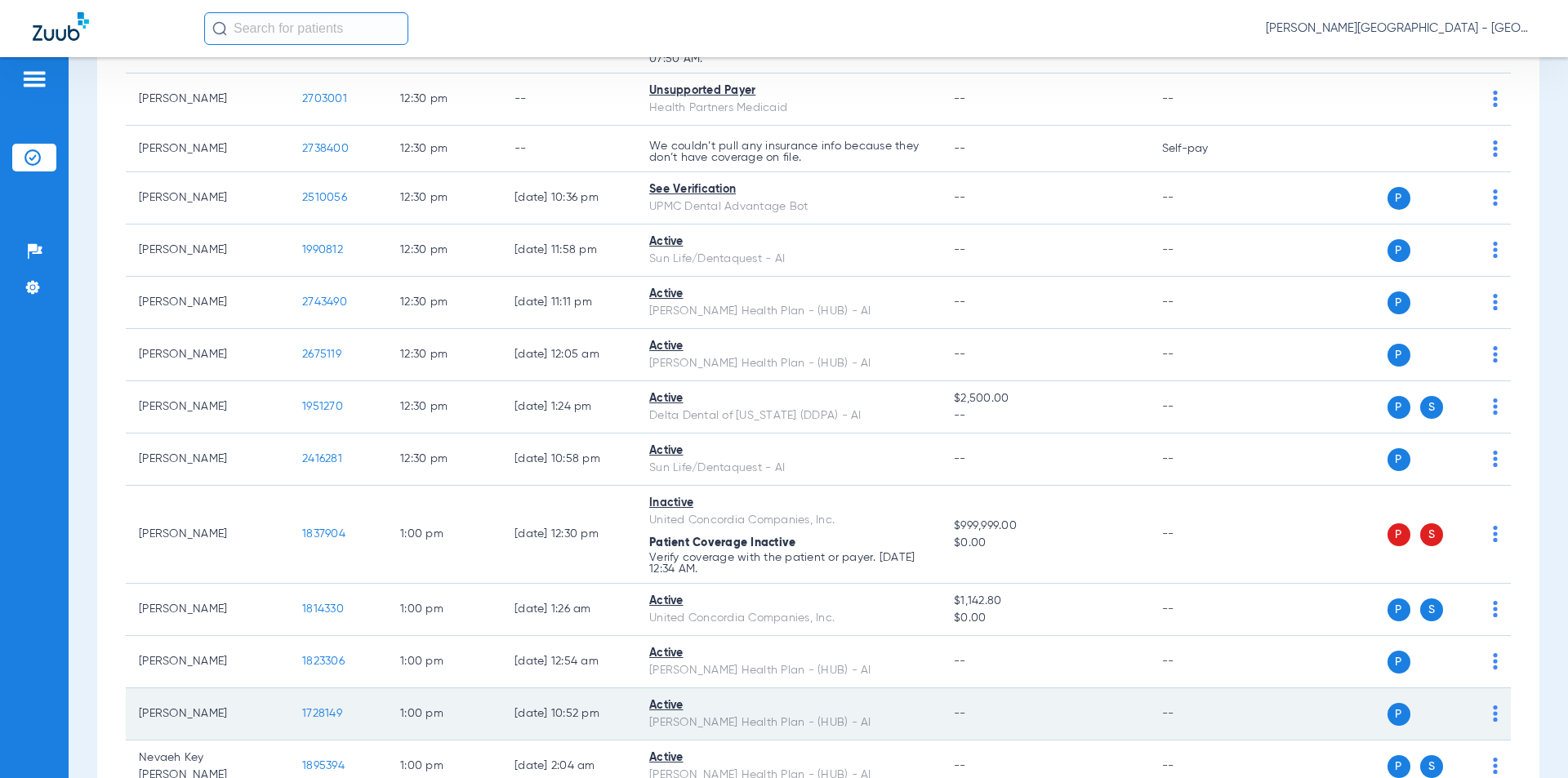
scroll to position [9312, 0]
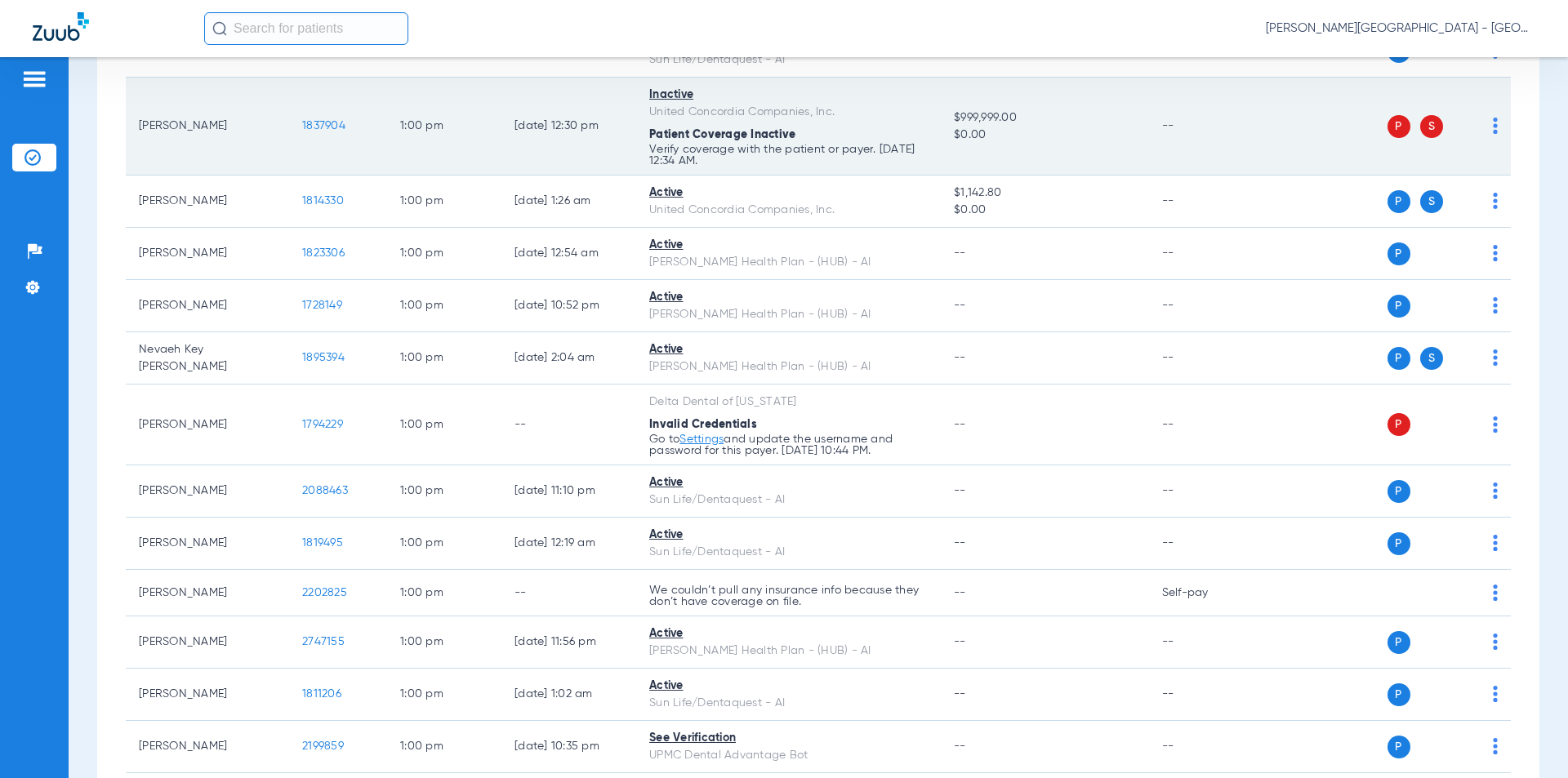
click at [292, 103] on td "1837904" at bounding box center [338, 126] width 98 height 98
copy span "1837904"
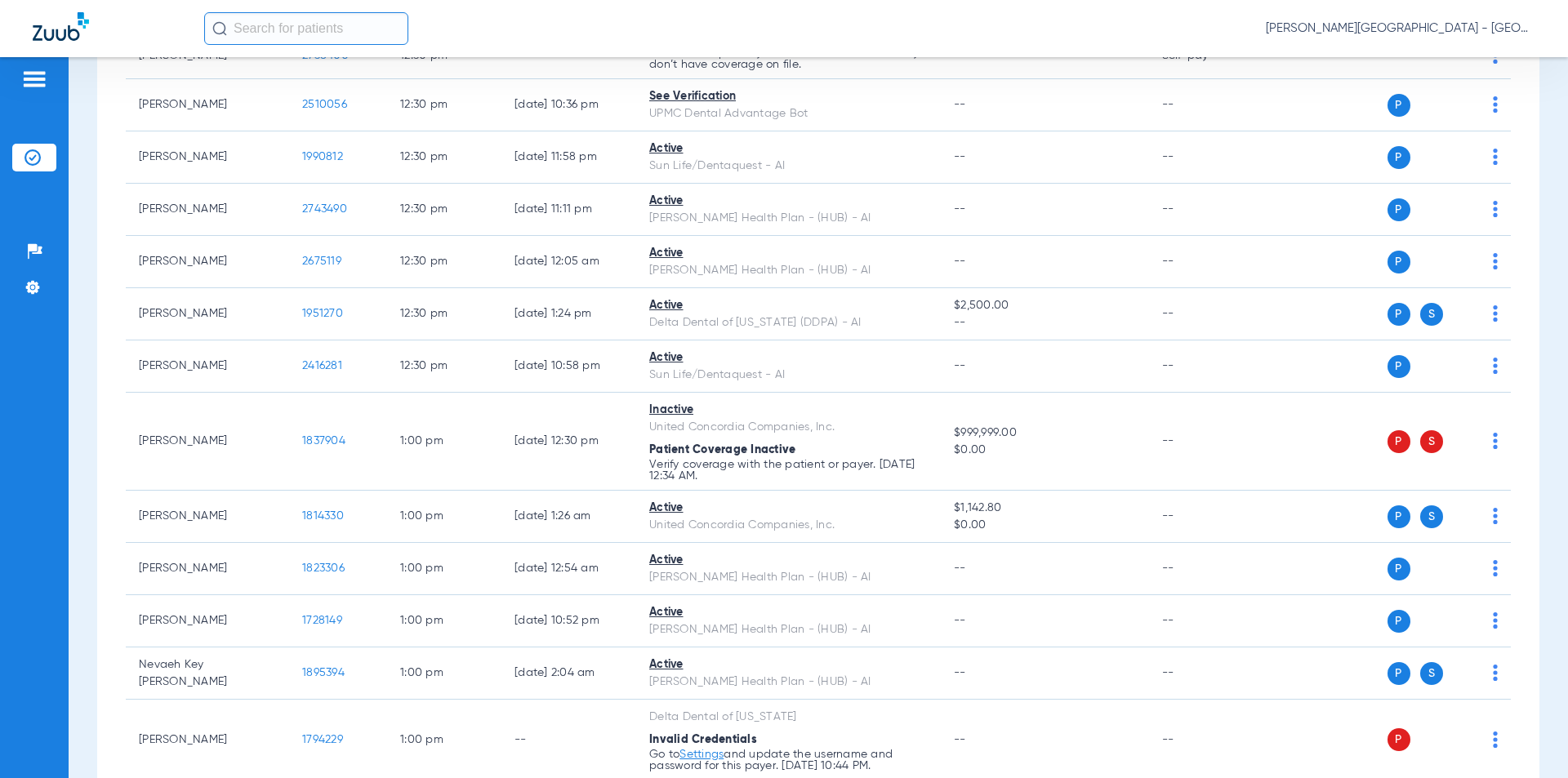
scroll to position [9323, 0]
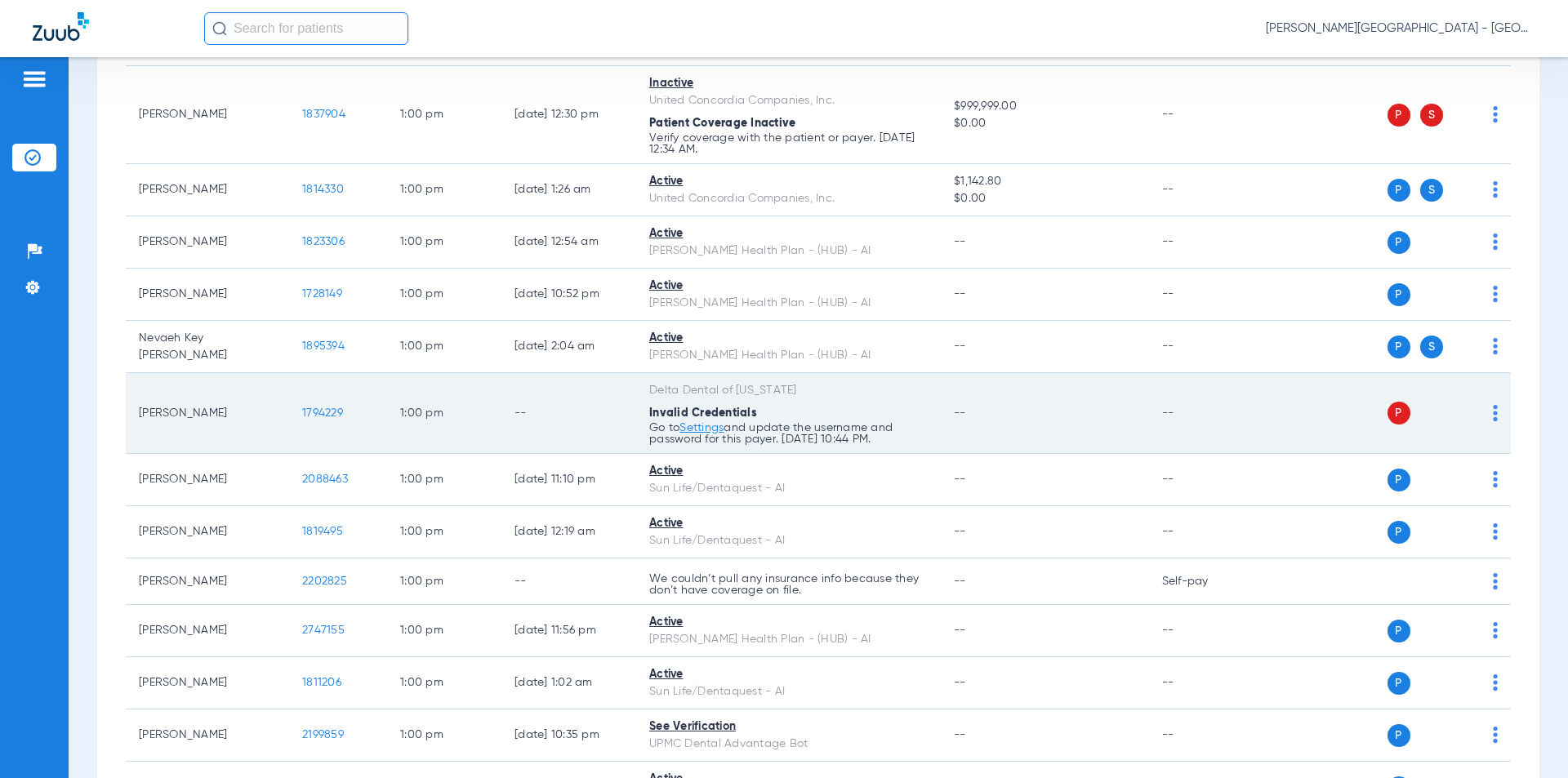
drag, startPoint x: 316, startPoint y: 399, endPoint x: 296, endPoint y: 399, distance: 20.0
click at [296, 399] on td "1794229" at bounding box center [338, 413] width 98 height 81
copy span "1794229"
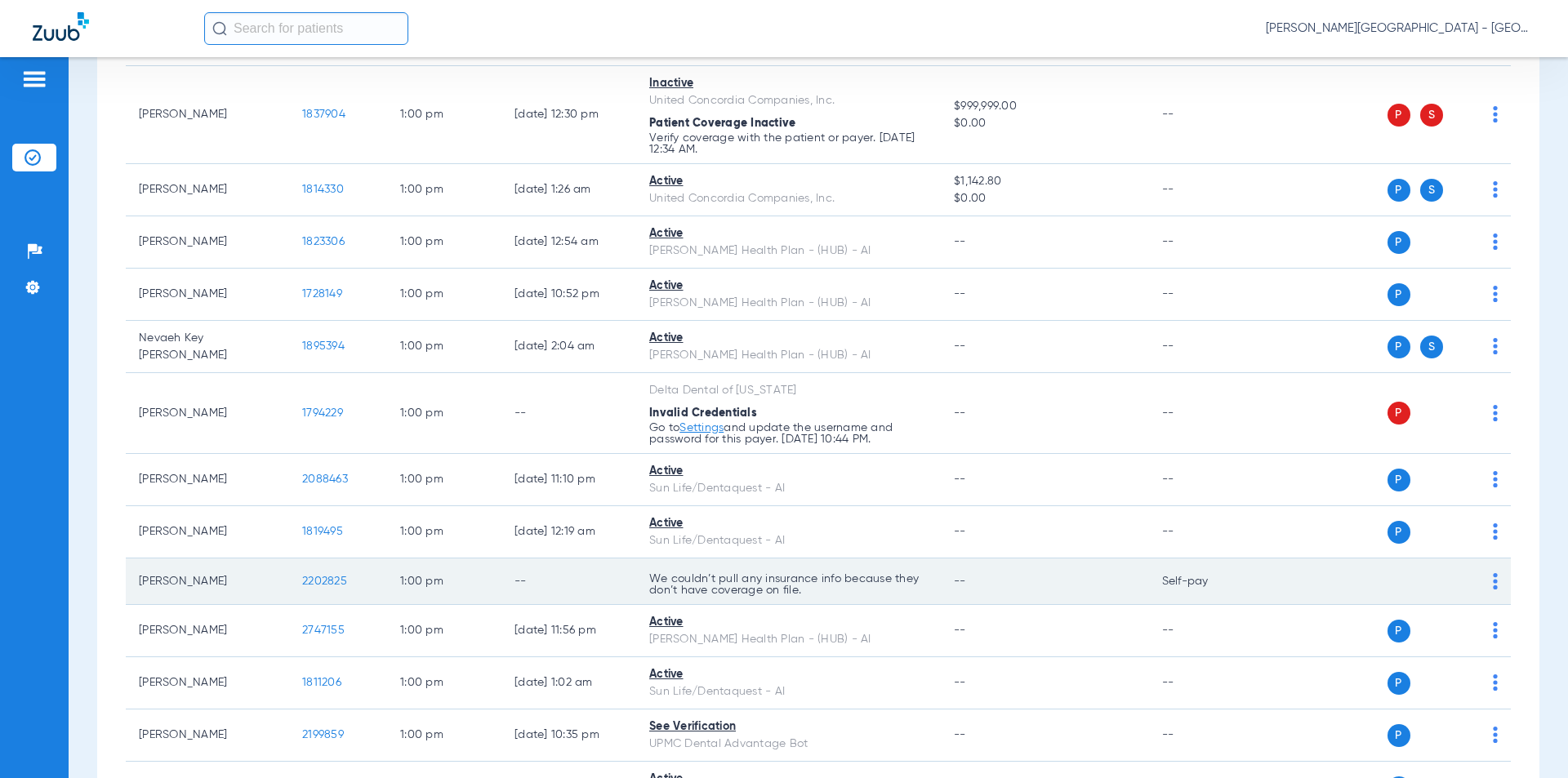
drag, startPoint x: 355, startPoint y: 563, endPoint x: 274, endPoint y: 562, distance: 81.0
click at [274, 562] on tr "[PERSON_NAME] 2202825 1:00 PM -- We couldn’t pull any insurance info because th…" at bounding box center [818, 582] width 1385 height 46
copy tr "2202825"
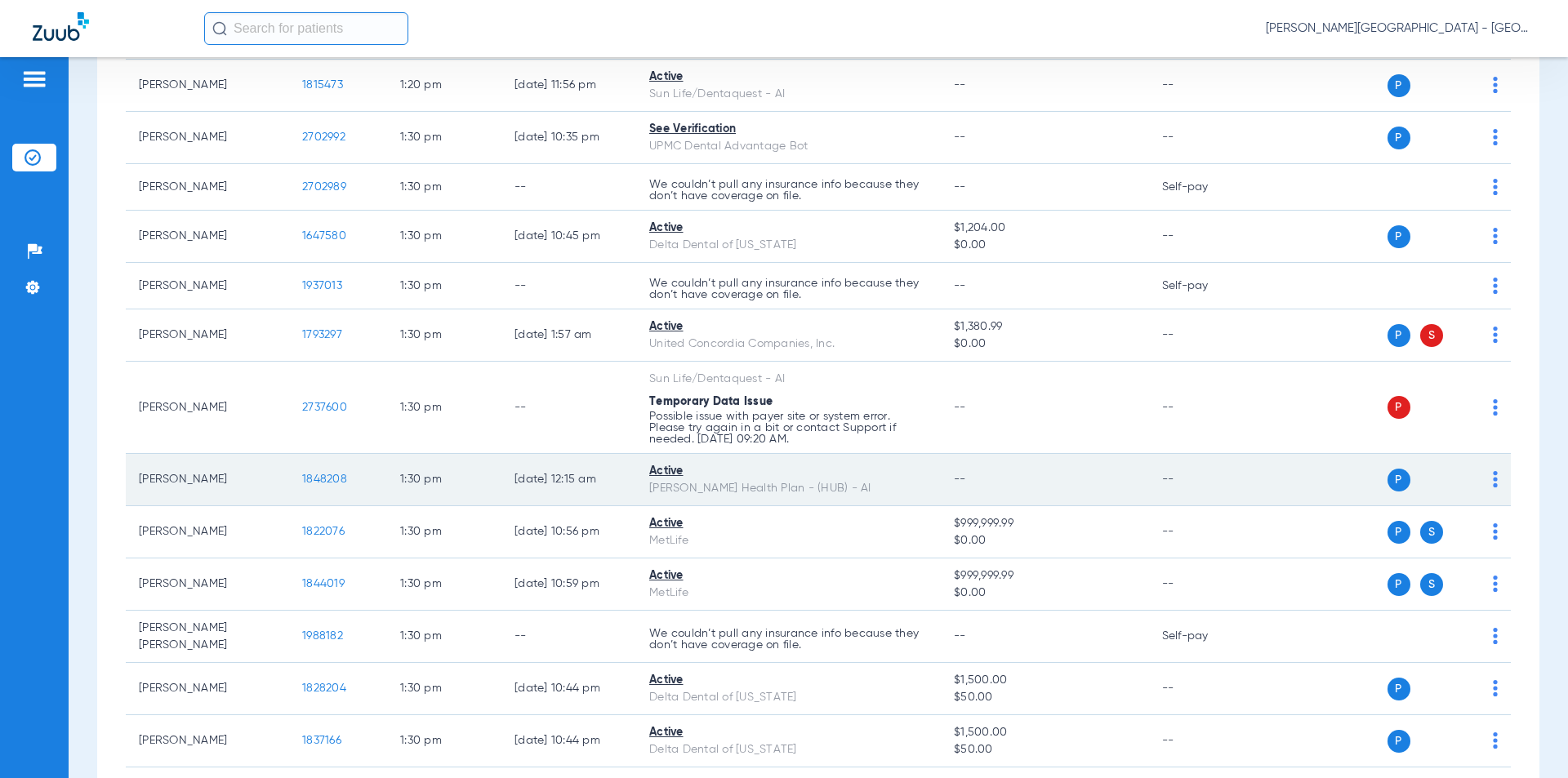
scroll to position [10630, 0]
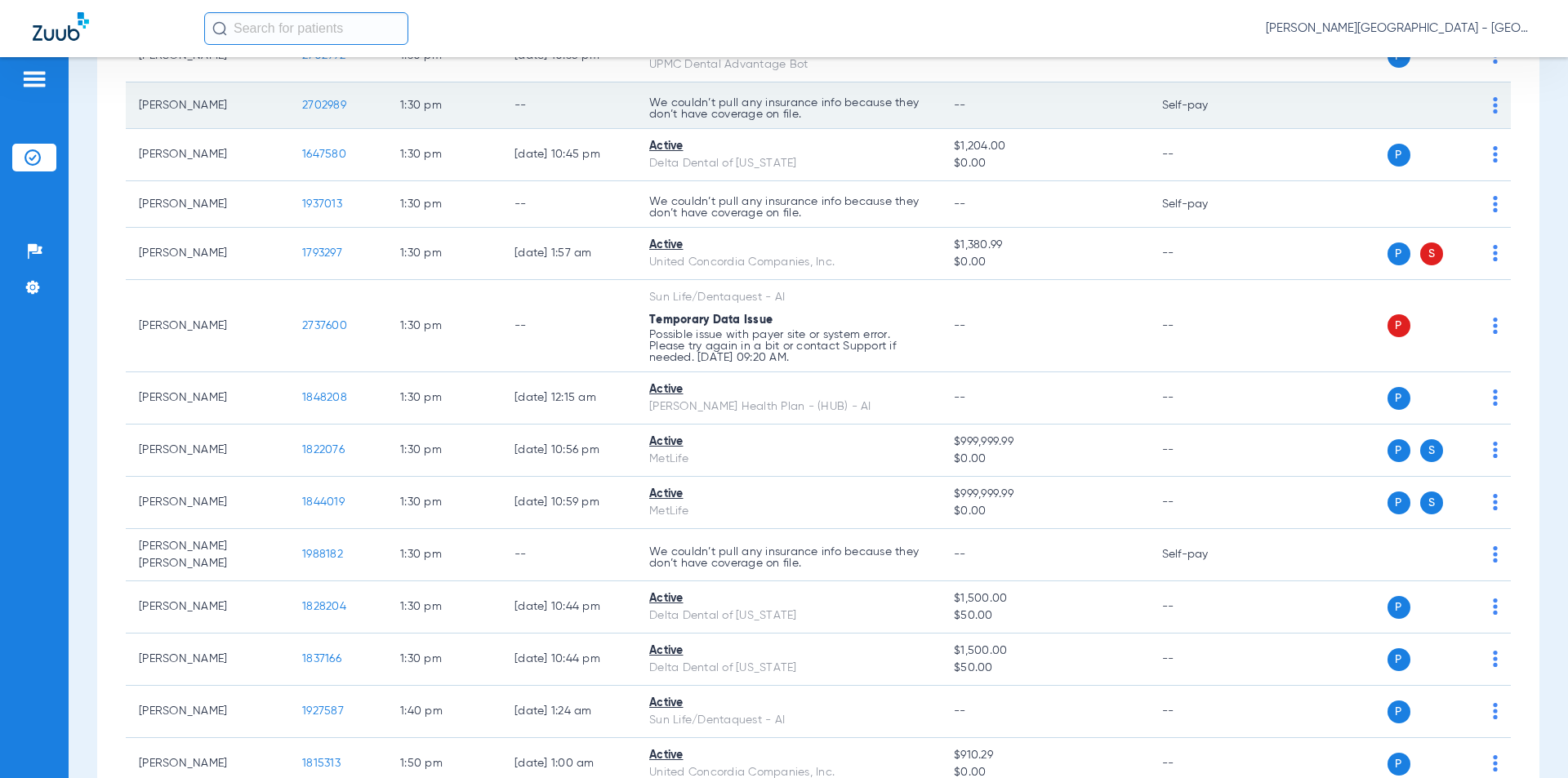
click at [282, 92] on tr "[PERSON_NAME] 2702989 1:30 PM -- We couldn’t pull any insurance info because th…" at bounding box center [818, 106] width 1385 height 46
copy tr "2702989"
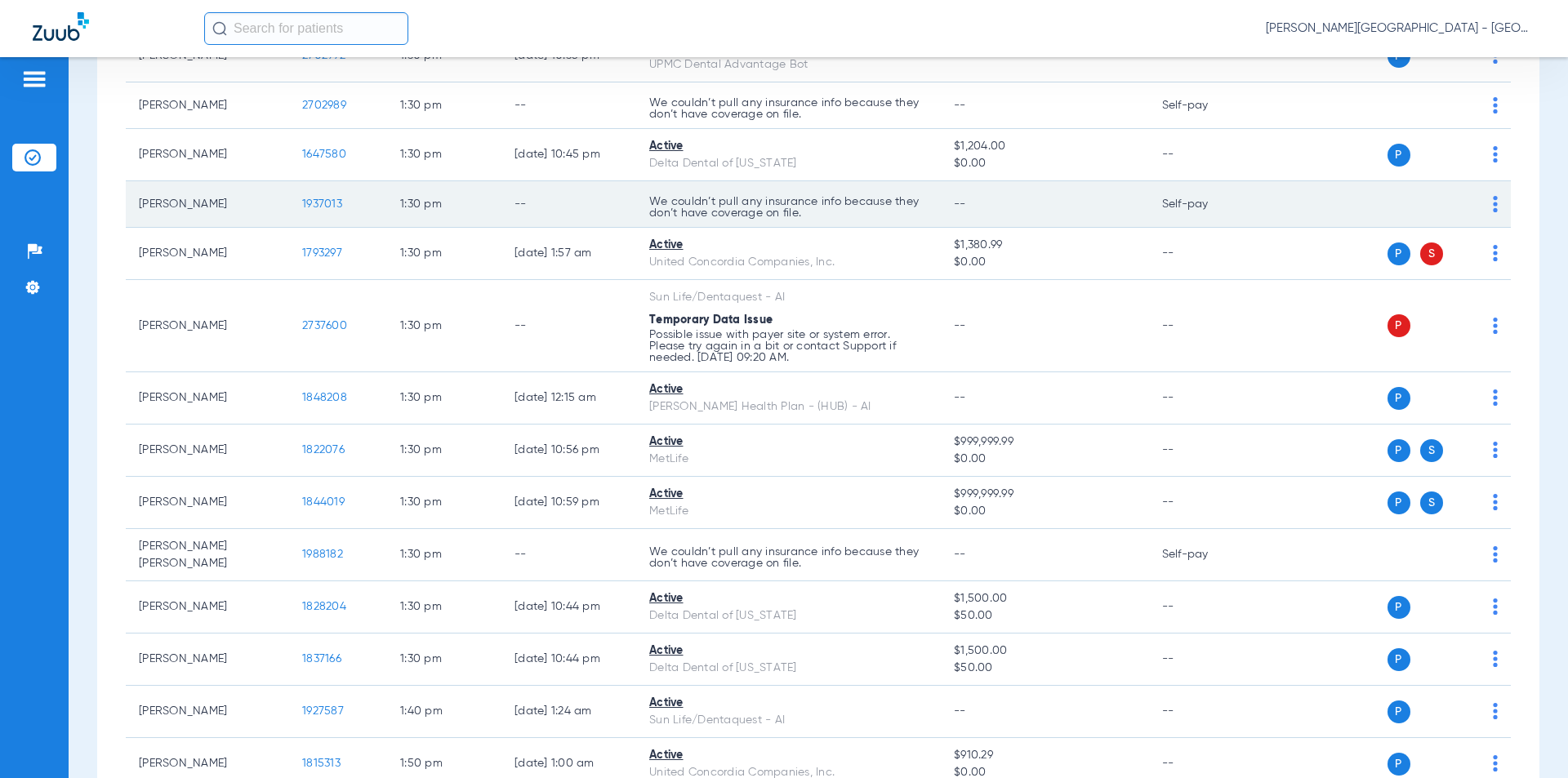
click at [288, 192] on tr "[PERSON_NAME] 1937013 1:30 PM -- We couldn’t pull any insurance info because th…" at bounding box center [818, 204] width 1385 height 46
copy tr "1937013"
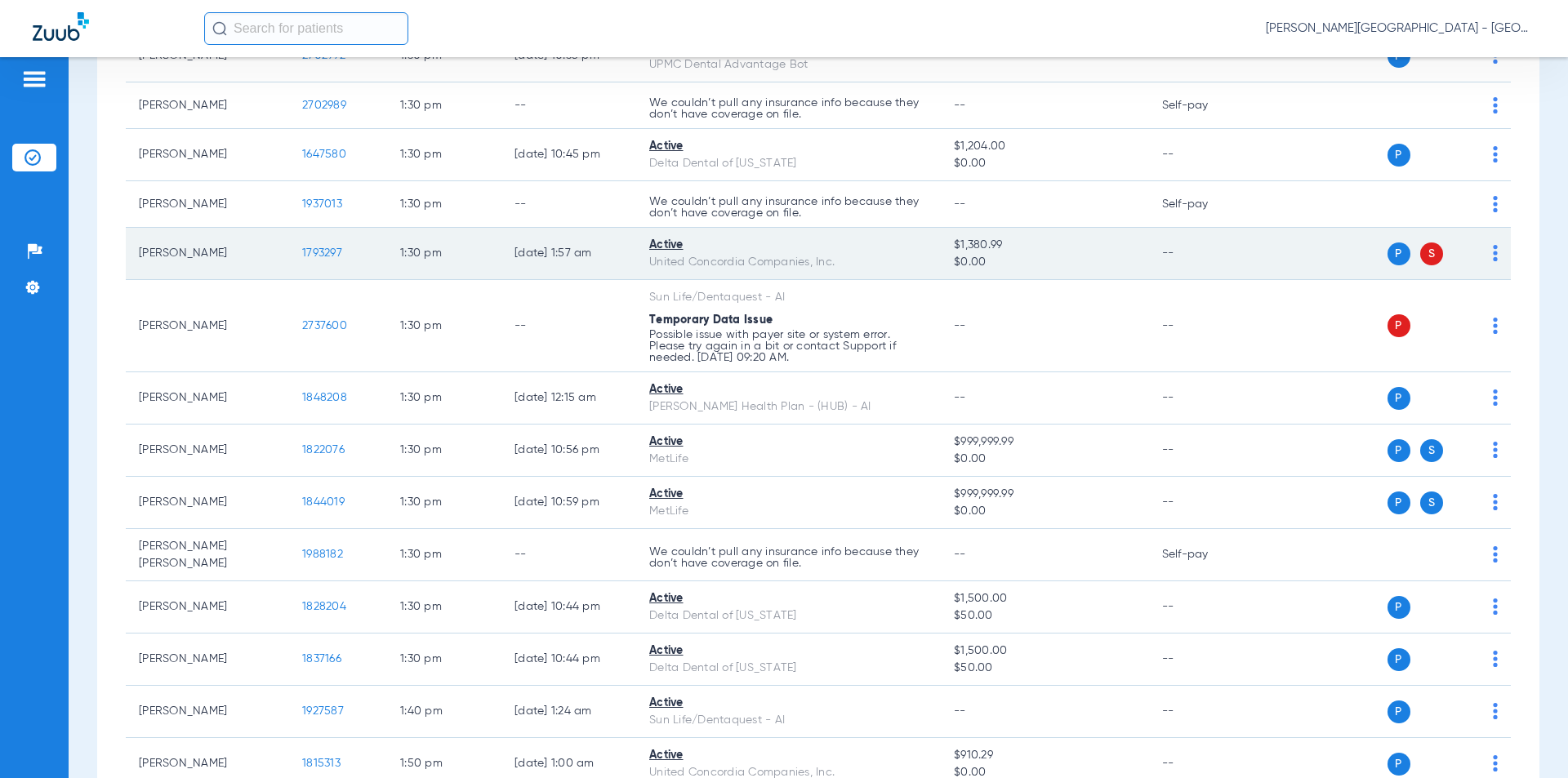
drag, startPoint x: 262, startPoint y: 226, endPoint x: 283, endPoint y: 235, distance: 22.8
click at [262, 228] on tr "[PERSON_NAME] 1793297 1:30 PM [DATE] 1:57 AM Active United Concordia Companies,…" at bounding box center [818, 254] width 1385 height 52
click at [283, 235] on tr "[PERSON_NAME] 1793297 1:30 PM [DATE] 1:57 AM Active United Concordia Companies,…" at bounding box center [818, 254] width 1385 height 52
click at [353, 243] on td "1793297" at bounding box center [338, 254] width 98 height 52
drag, startPoint x: 314, startPoint y: 236, endPoint x: 289, endPoint y: 235, distance: 25.0
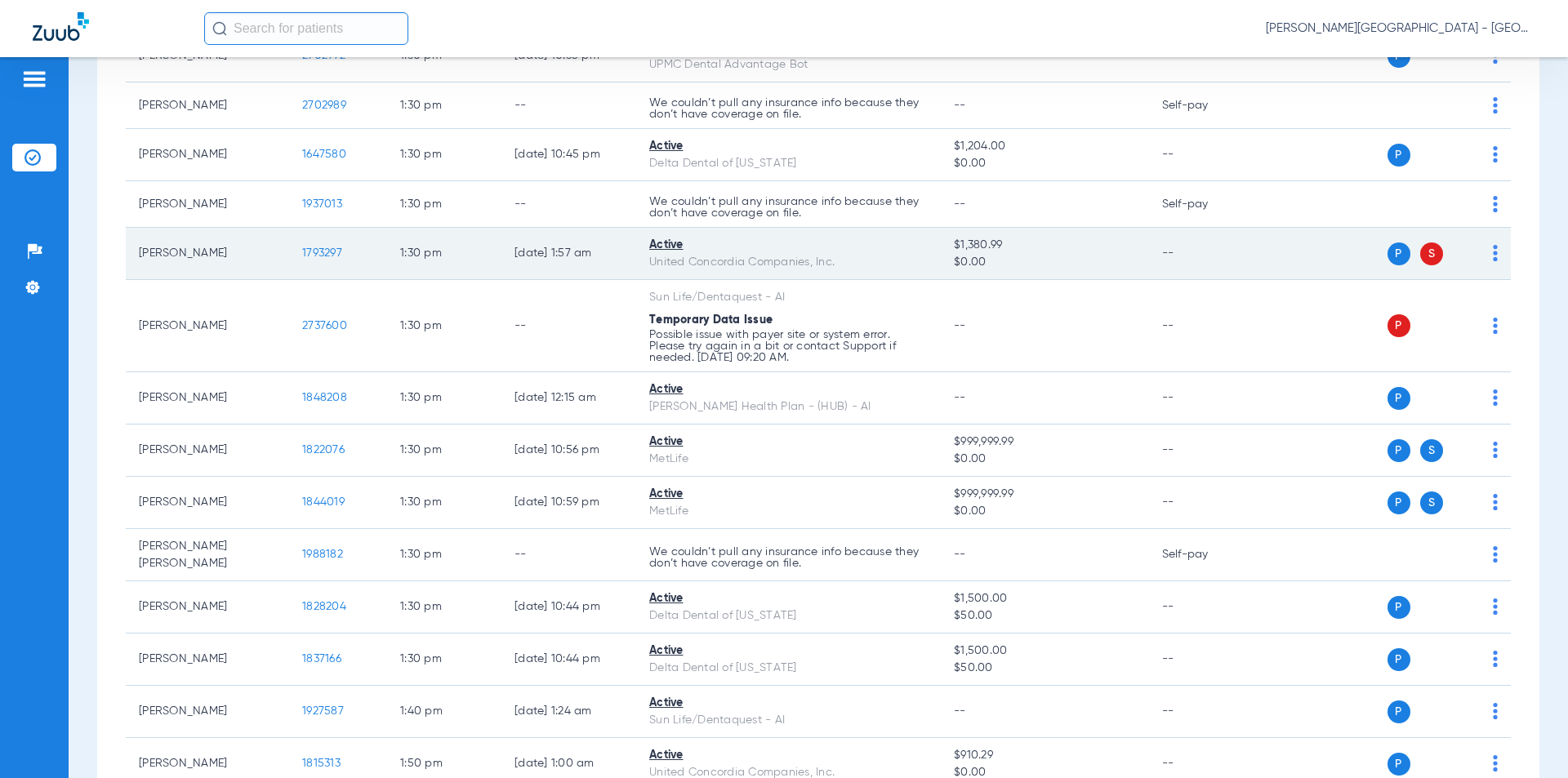
click at [289, 235] on td "1793297" at bounding box center [338, 254] width 98 height 52
copy span "1793297"
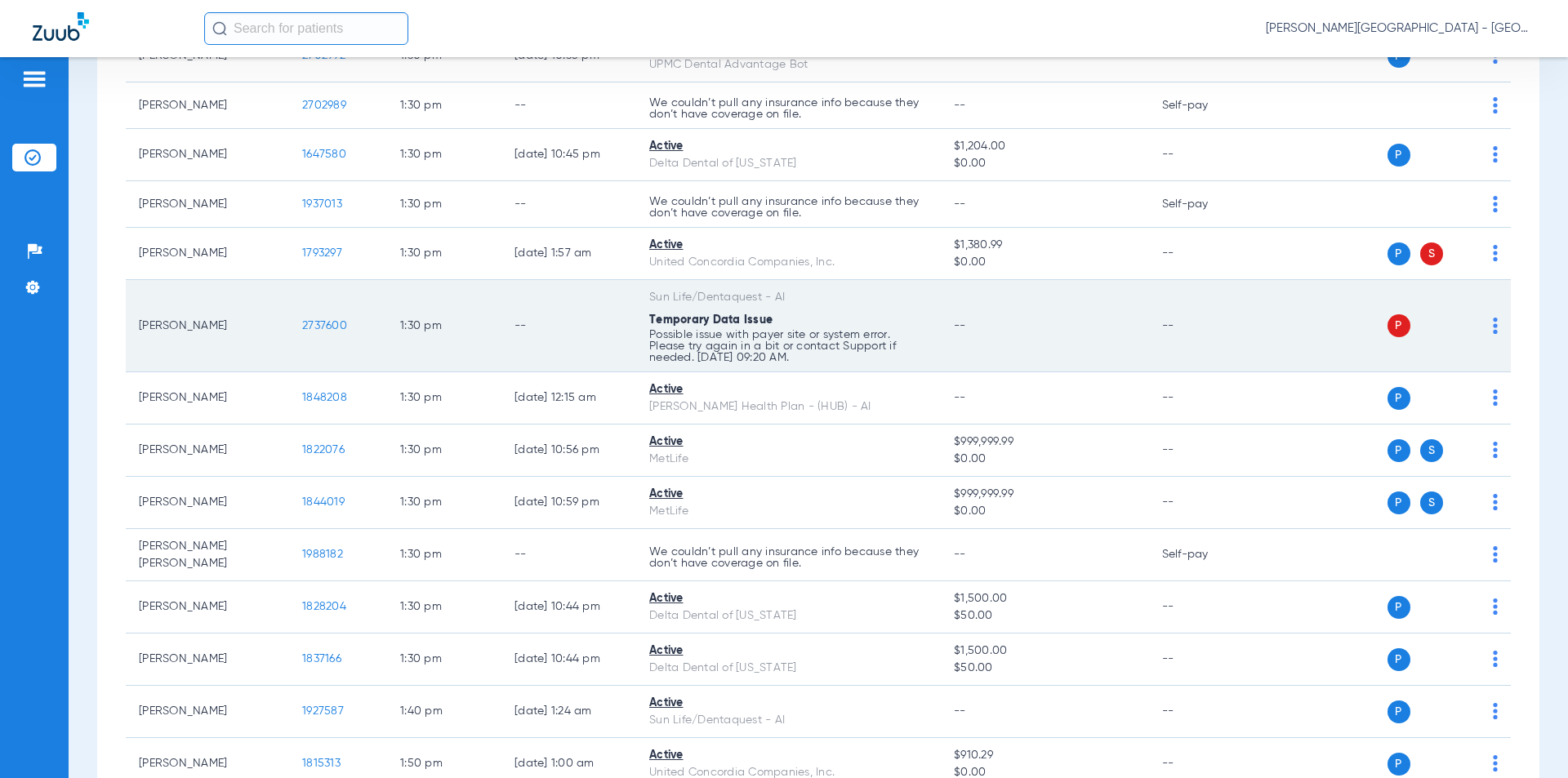
drag, startPoint x: 345, startPoint y: 315, endPoint x: 314, endPoint y: 308, distance: 31.8
click at [294, 316] on td "2737600" at bounding box center [338, 327] width 98 height 93
copy span "2737600"
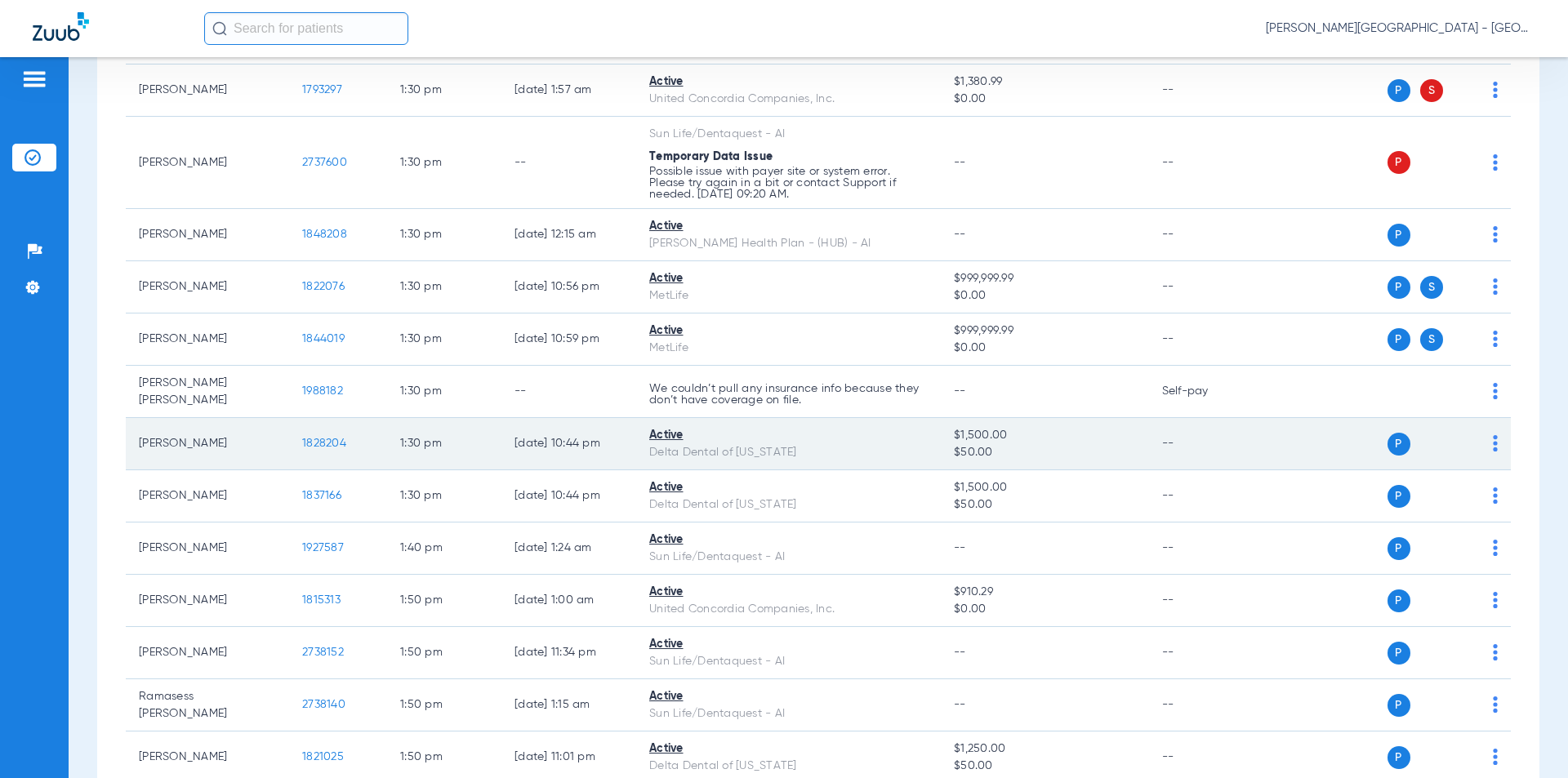
scroll to position [10875, 0]
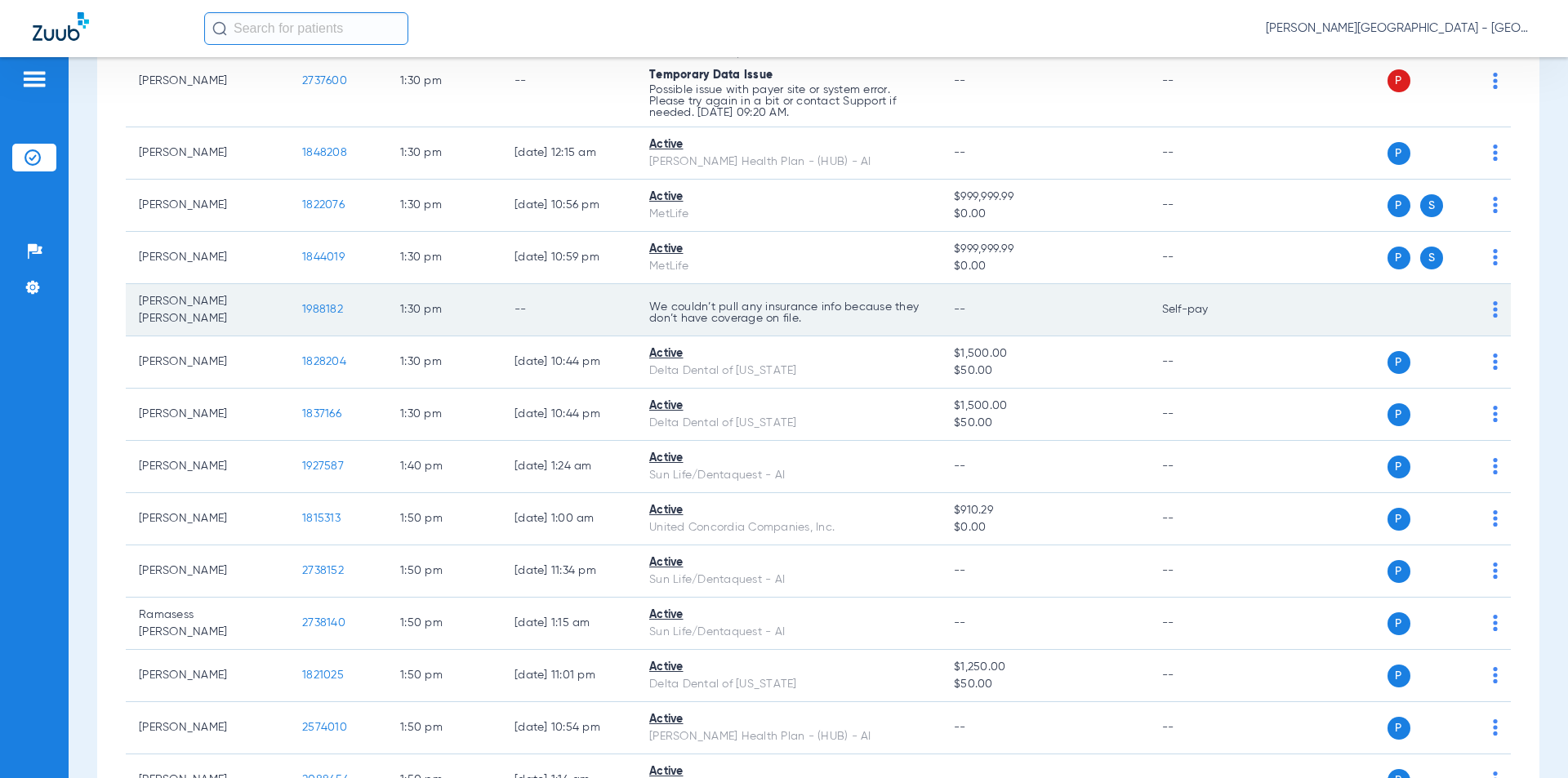
click at [286, 292] on tr "[PERSON_NAME] [PERSON_NAME] 1988182 1:30 PM -- We couldn’t pull any insurance i…" at bounding box center [818, 310] width 1385 height 52
drag, startPoint x: 315, startPoint y: 291, endPoint x: 267, endPoint y: 300, distance: 48.8
click at [270, 303] on td "[PERSON_NAME] [PERSON_NAME]" at bounding box center [208, 310] width 163 height 52
click at [267, 300] on td "[PERSON_NAME] [PERSON_NAME]" at bounding box center [208, 310] width 163 height 52
drag, startPoint x: 300, startPoint y: 290, endPoint x: 313, endPoint y: 288, distance: 13.2
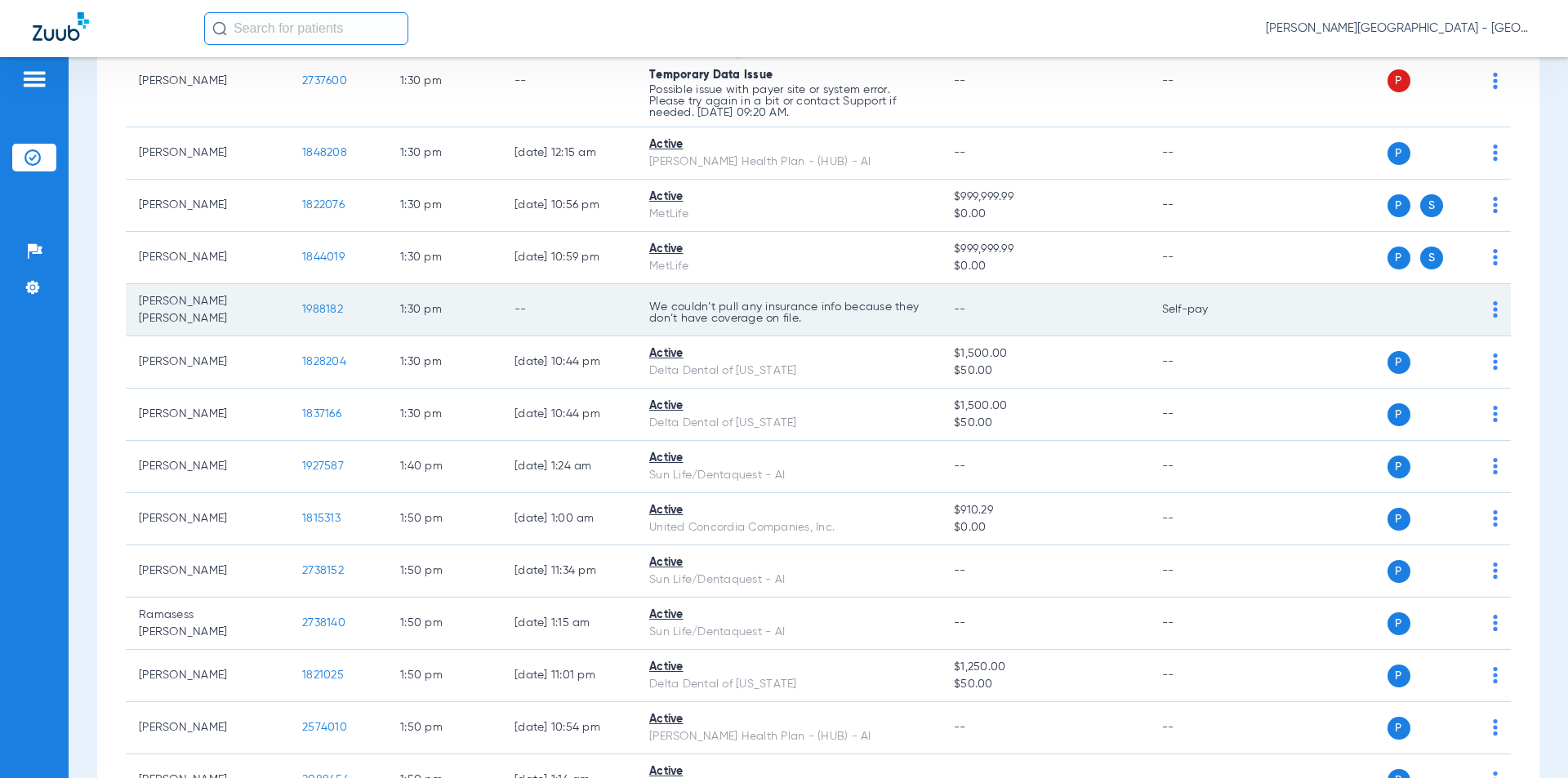
click at [290, 290] on td "1988182" at bounding box center [338, 310] width 98 height 52
copy span "1988182"
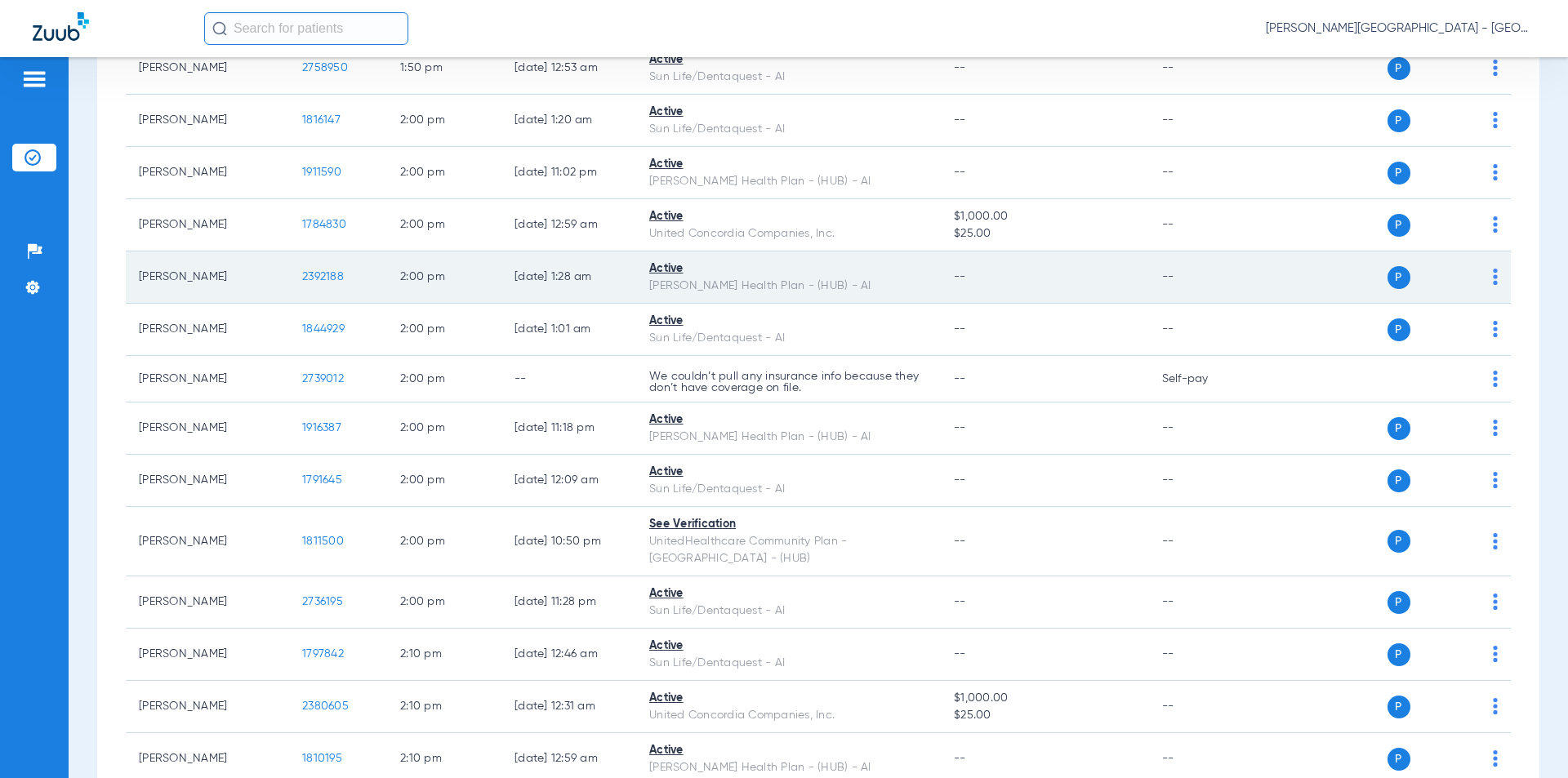
scroll to position [11855, 0]
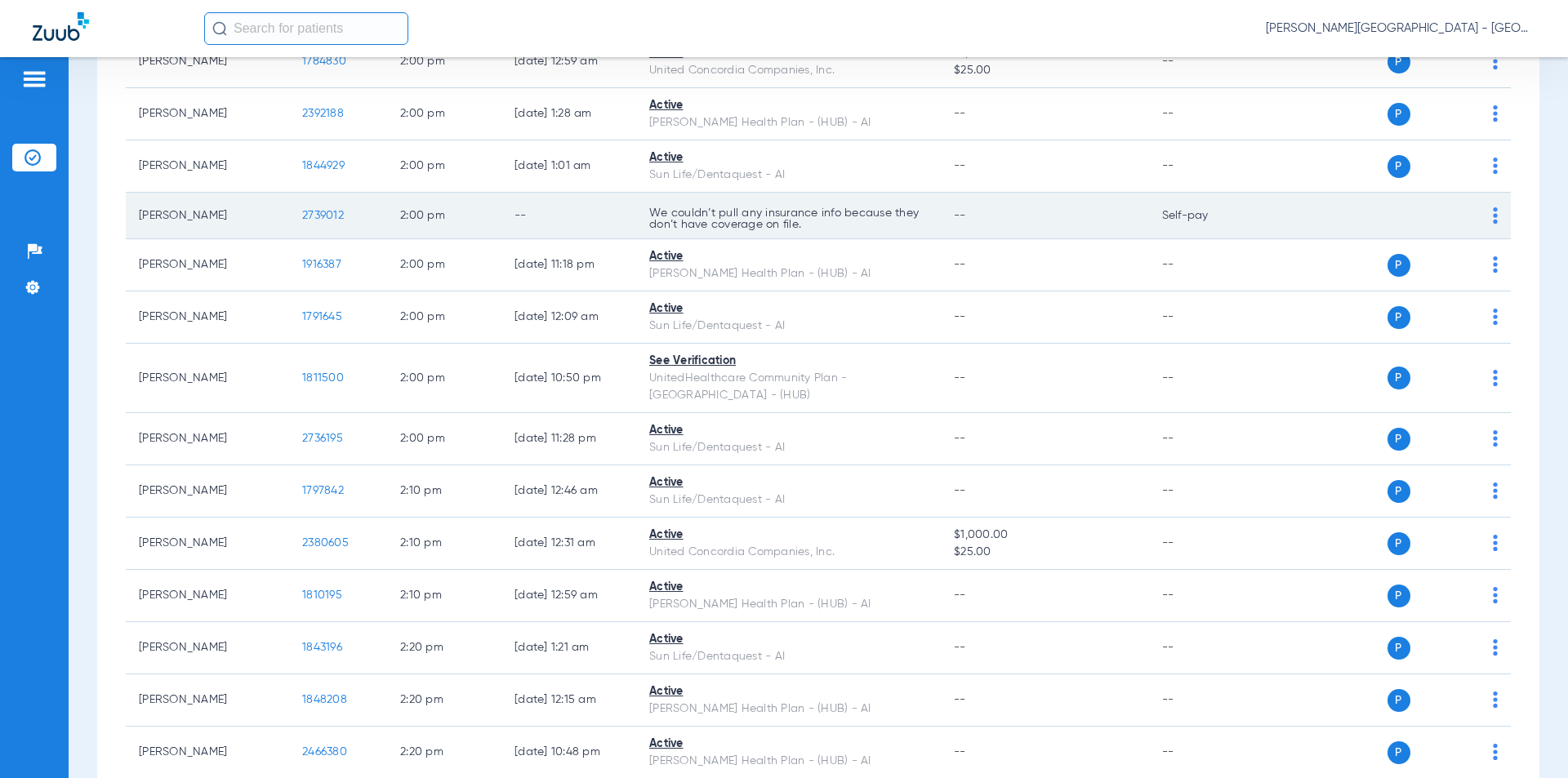
drag, startPoint x: 370, startPoint y: 202, endPoint x: 327, endPoint y: 195, distance: 43.6
click at [292, 196] on td "2739012" at bounding box center [338, 216] width 98 height 46
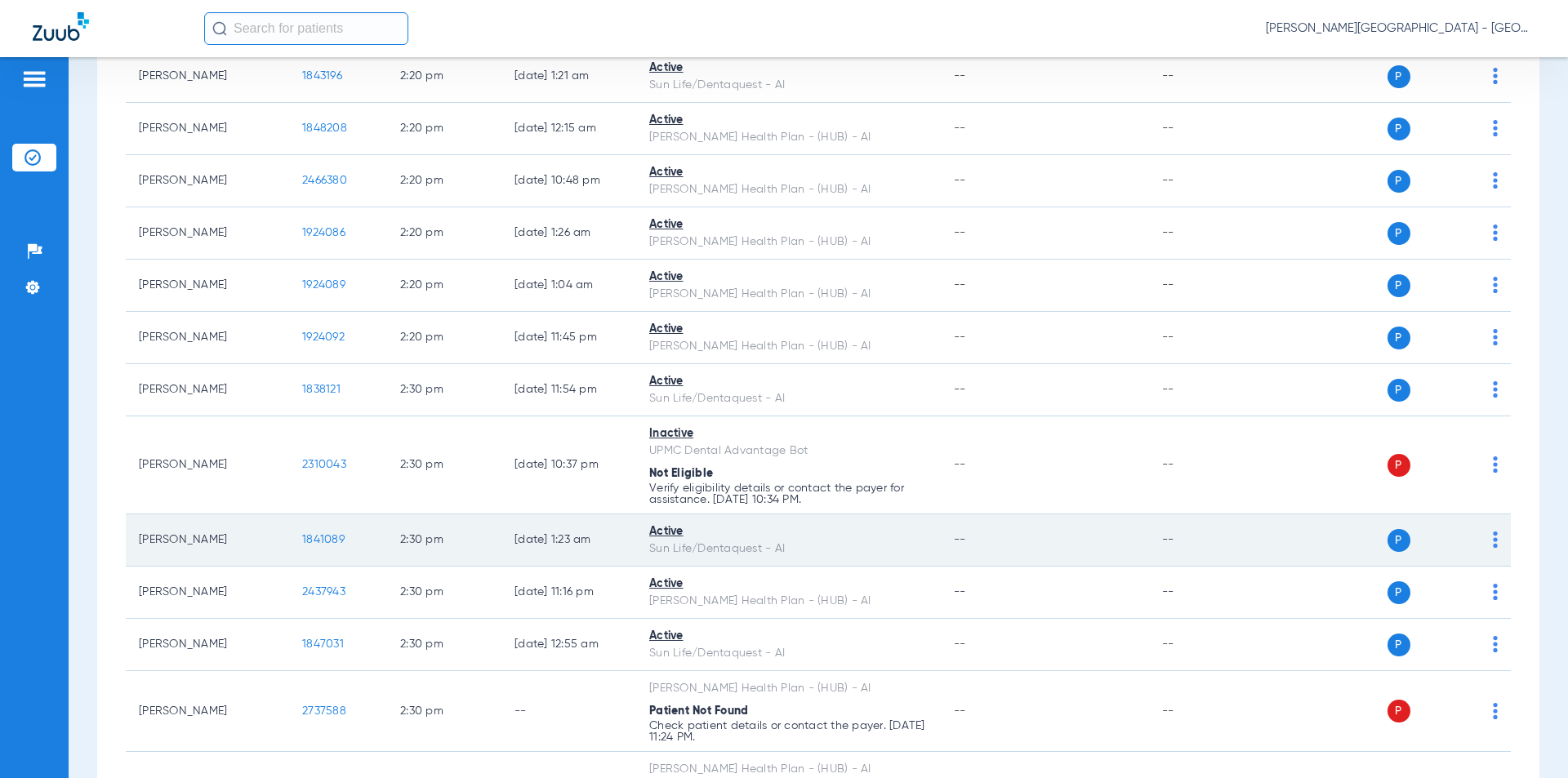
scroll to position [12672, 0]
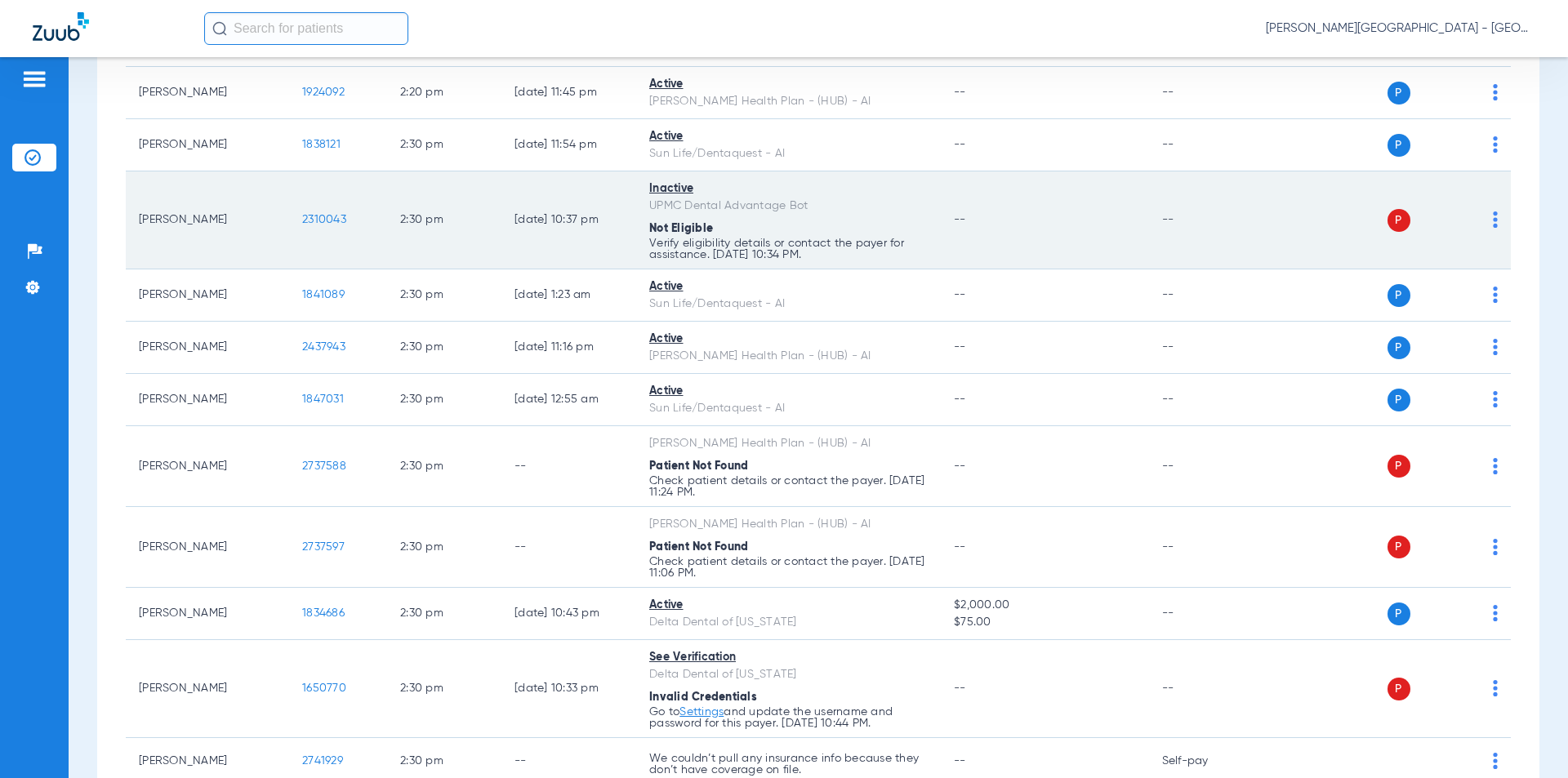
drag, startPoint x: 361, startPoint y: 190, endPoint x: 317, endPoint y: 184, distance: 44.4
click at [283, 188] on tr "[PERSON_NAME] 2310043 2:30 PM [DATE] 10:37 PM Inactive UPMC Dental Advantage Bo…" at bounding box center [818, 220] width 1385 height 98
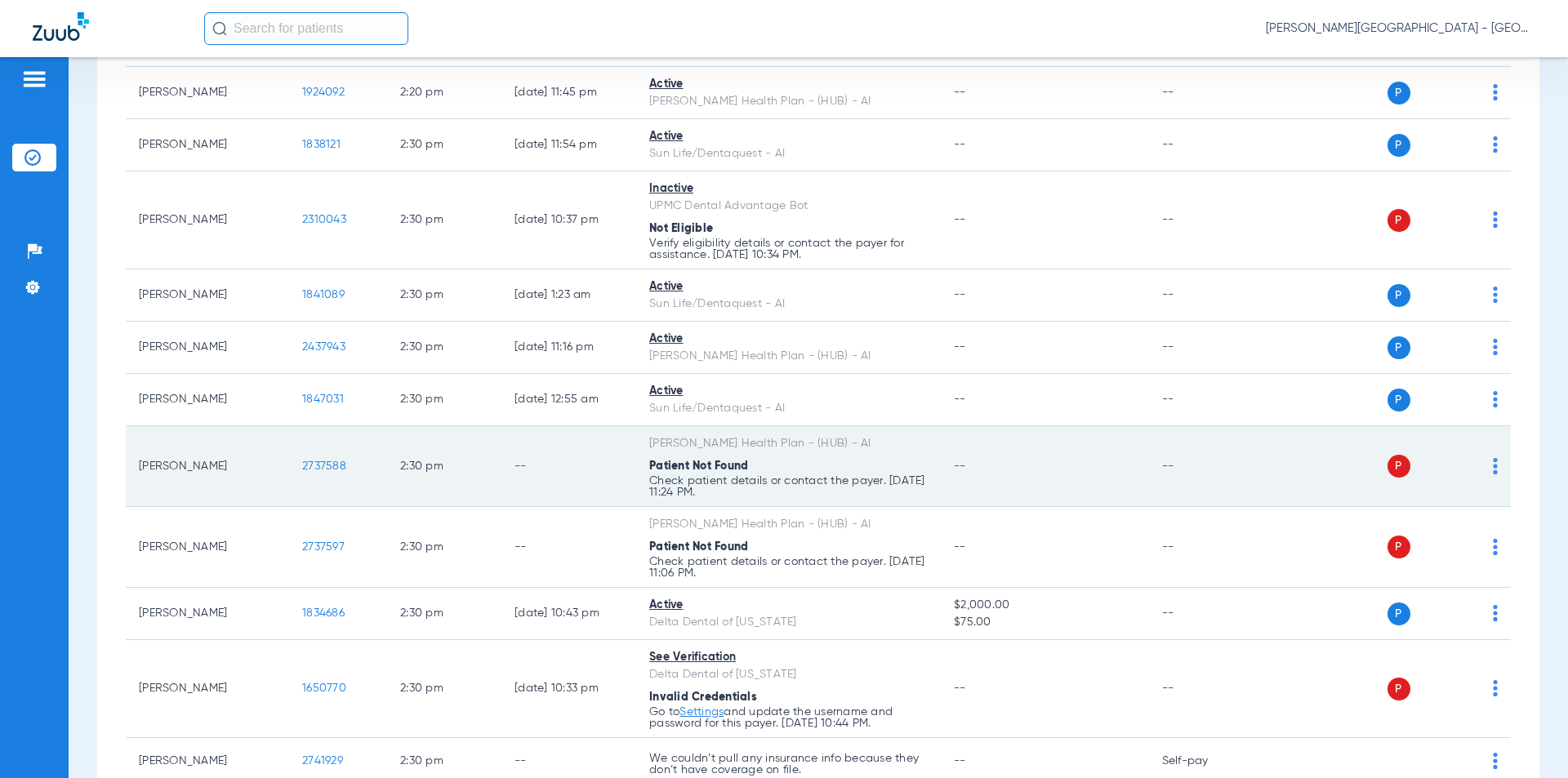
drag, startPoint x: 337, startPoint y: 433, endPoint x: 289, endPoint y: 430, distance: 48.1
click at [289, 430] on td "2737588" at bounding box center [338, 467] width 98 height 81
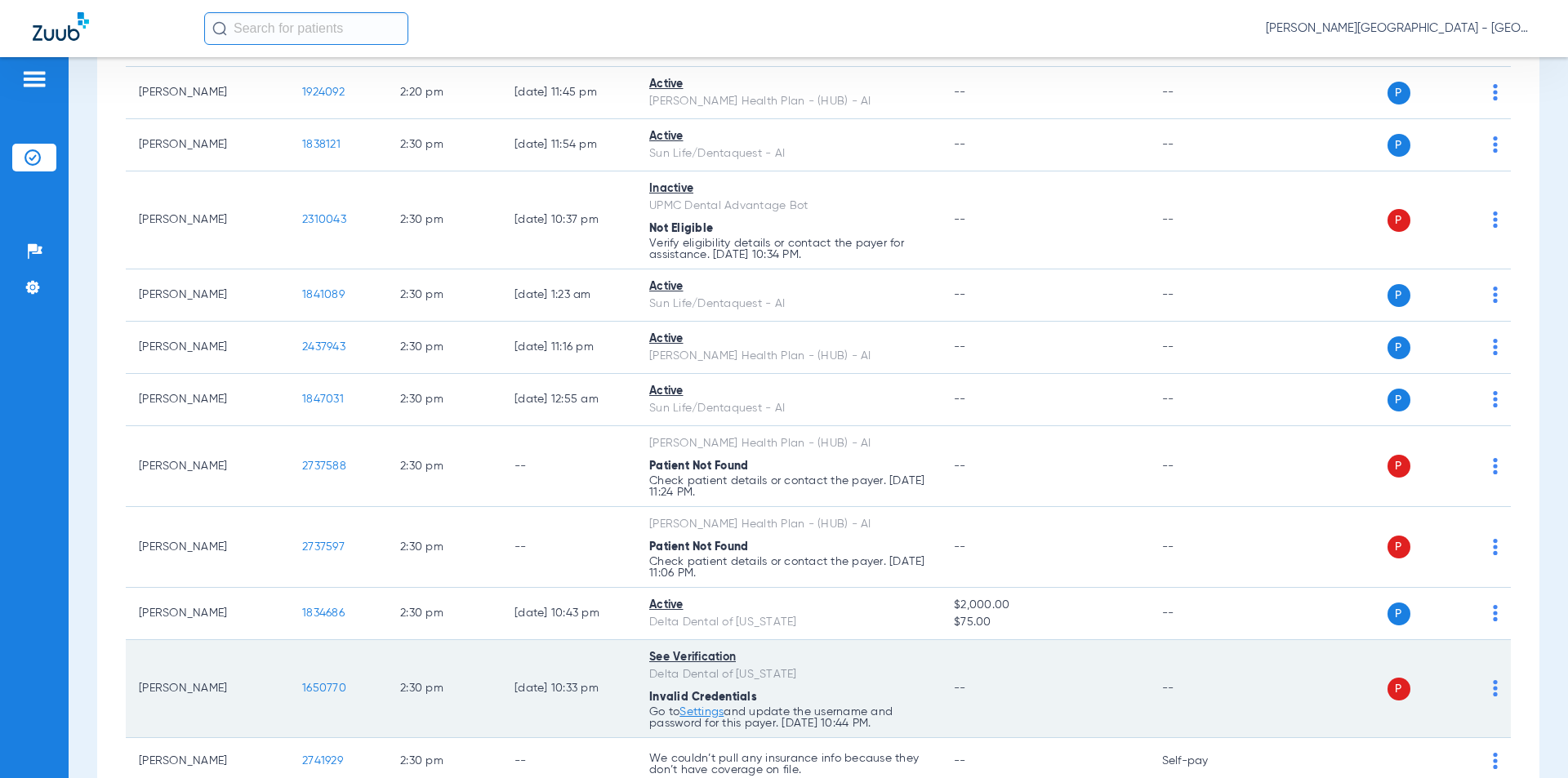
scroll to position [12917, 0]
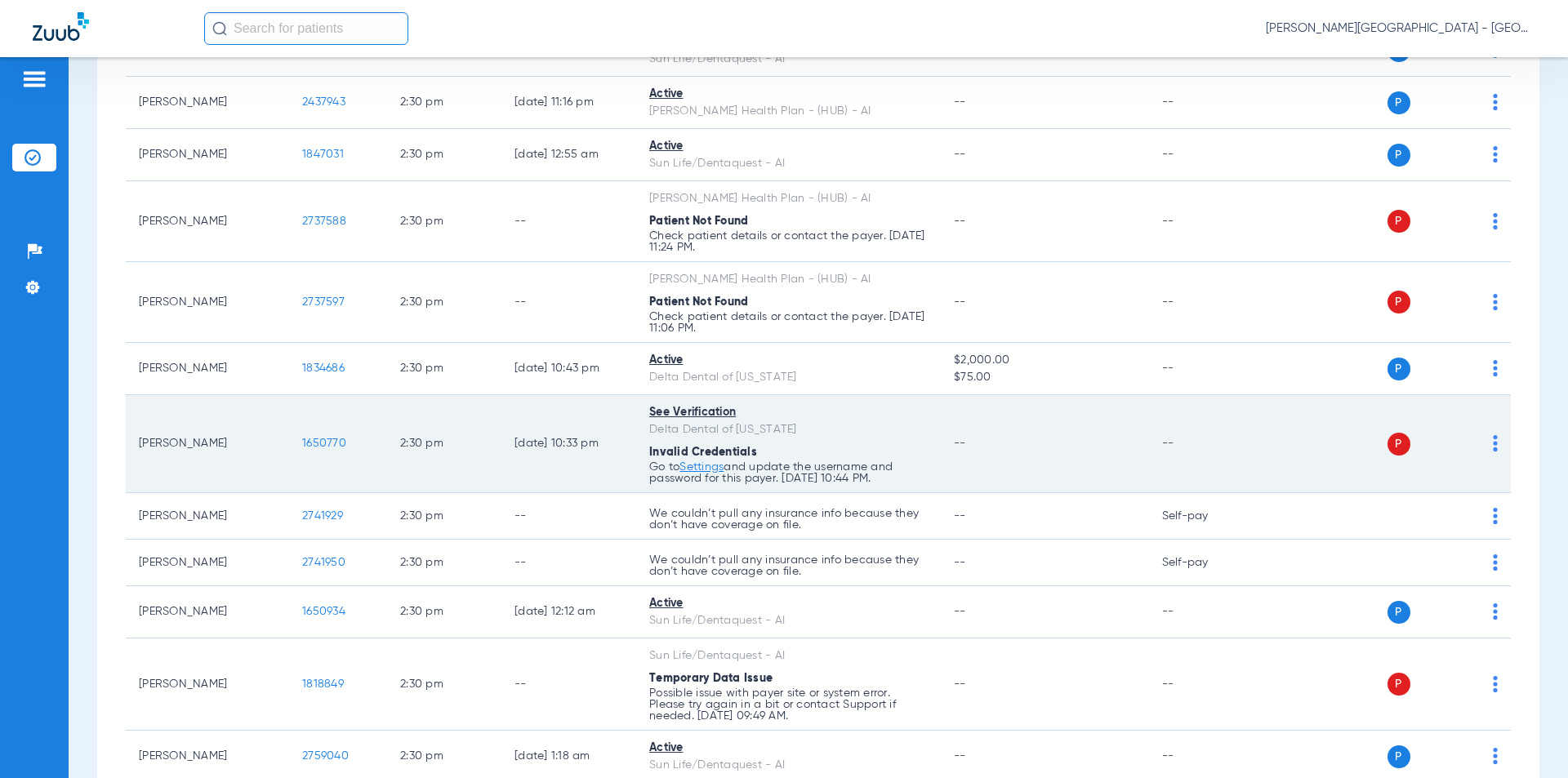
drag, startPoint x: 306, startPoint y: 408, endPoint x: 379, endPoint y: 424, distance: 74.7
click at [286, 411] on tr "[PERSON_NAME] 1650770 2:30 PM [DATE] 10:33 PM See Verification Delta Dental of …" at bounding box center [818, 444] width 1385 height 98
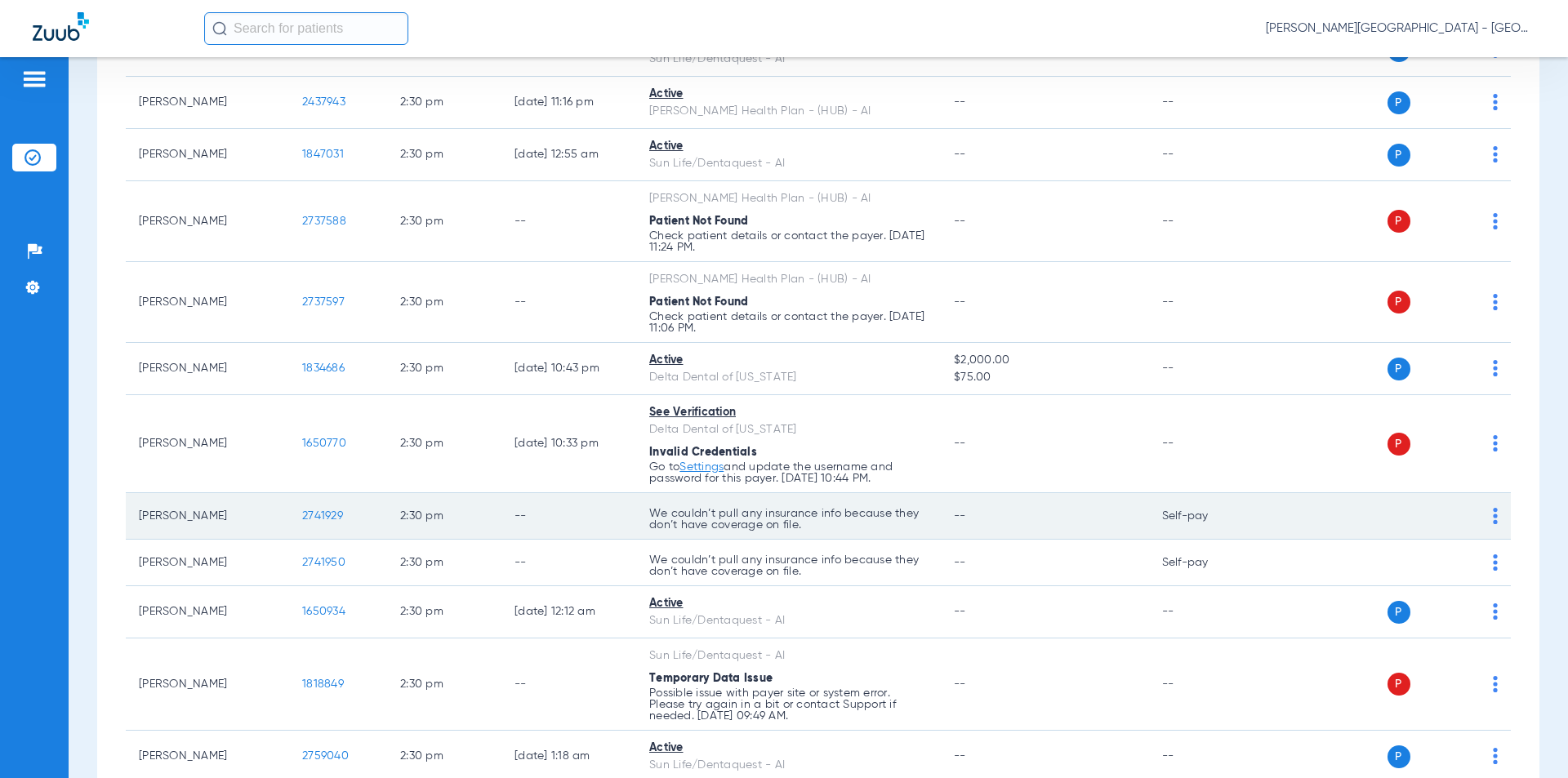
drag, startPoint x: 302, startPoint y: 482, endPoint x: 314, endPoint y: 475, distance: 13.9
click at [296, 493] on td "2741929" at bounding box center [338, 516] width 98 height 46
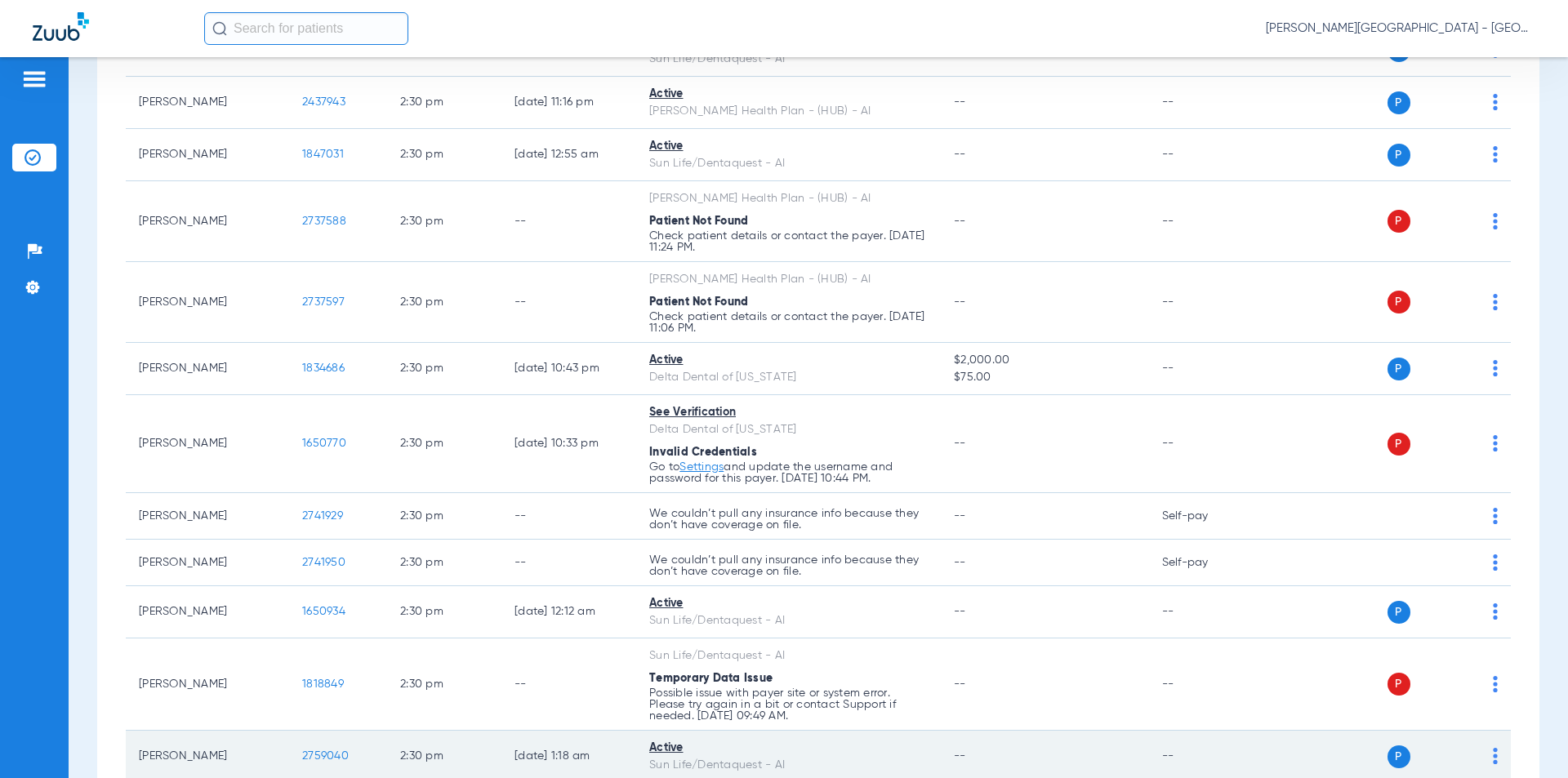
scroll to position [13244, 0]
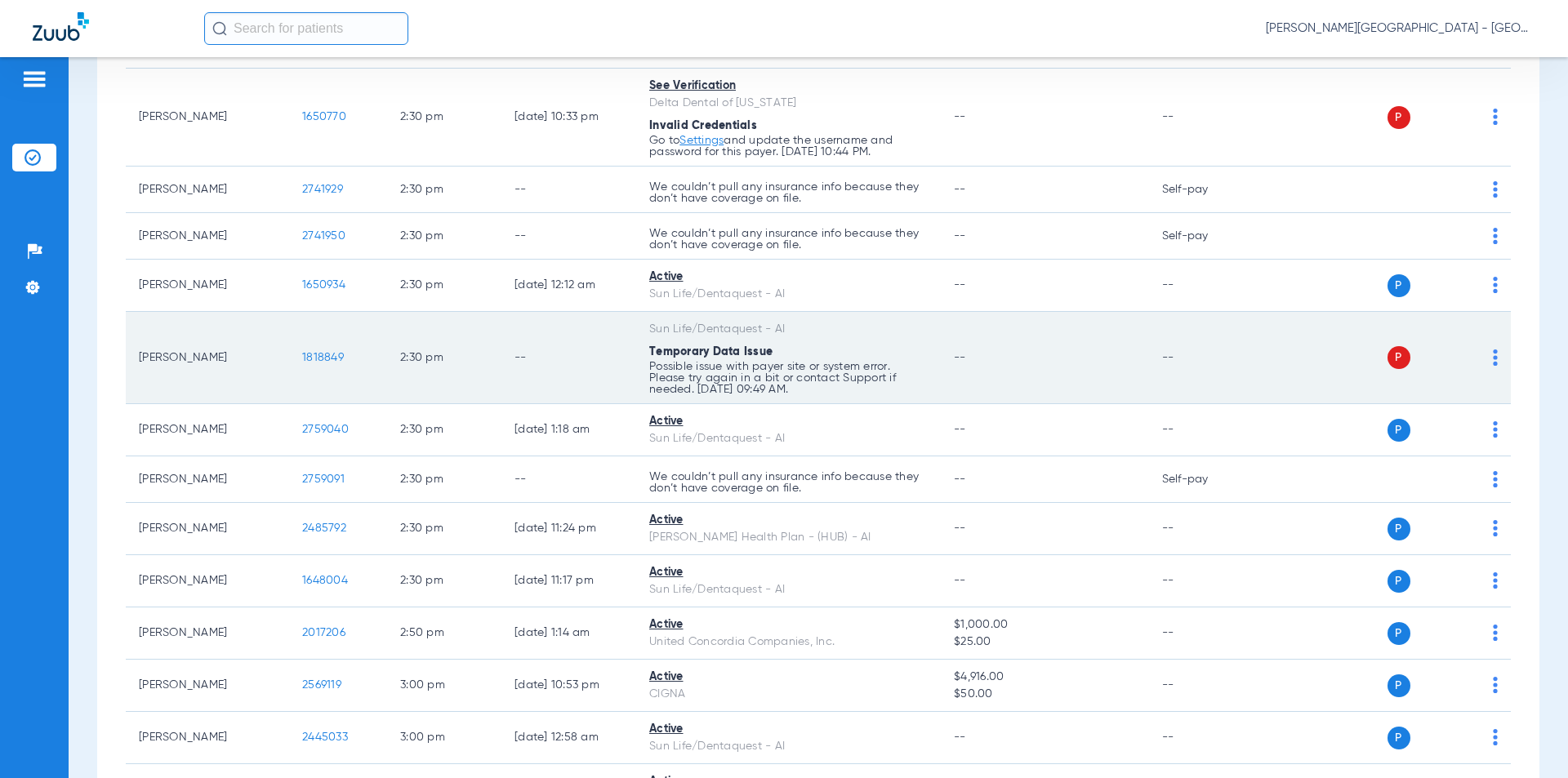
click at [284, 326] on tr "[PERSON_NAME] 1818849 2:30 PM -- Sun Life/Dentaquest - AI Temporary Data Issue …" at bounding box center [818, 359] width 1385 height 93
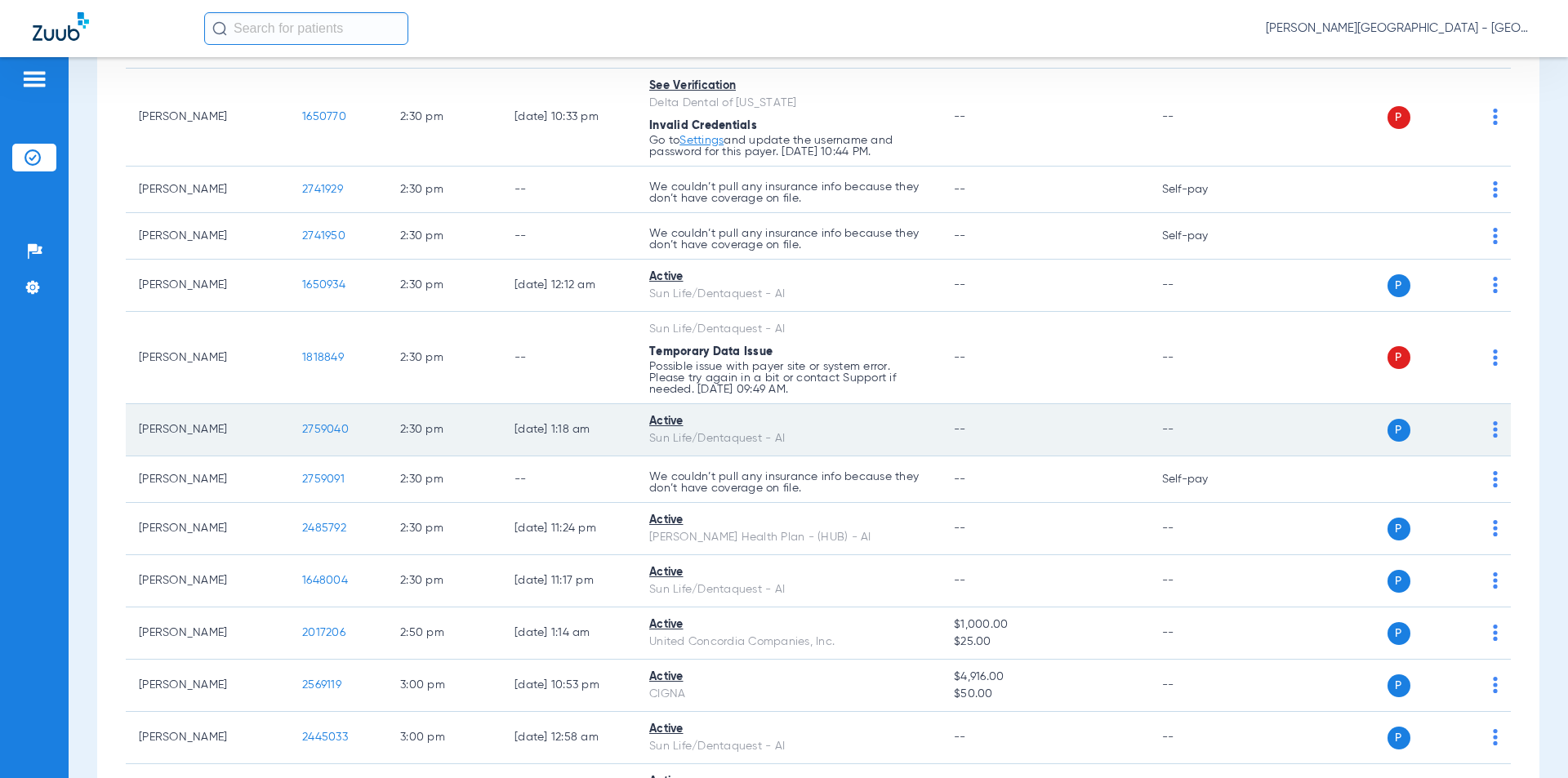
scroll to position [13570, 0]
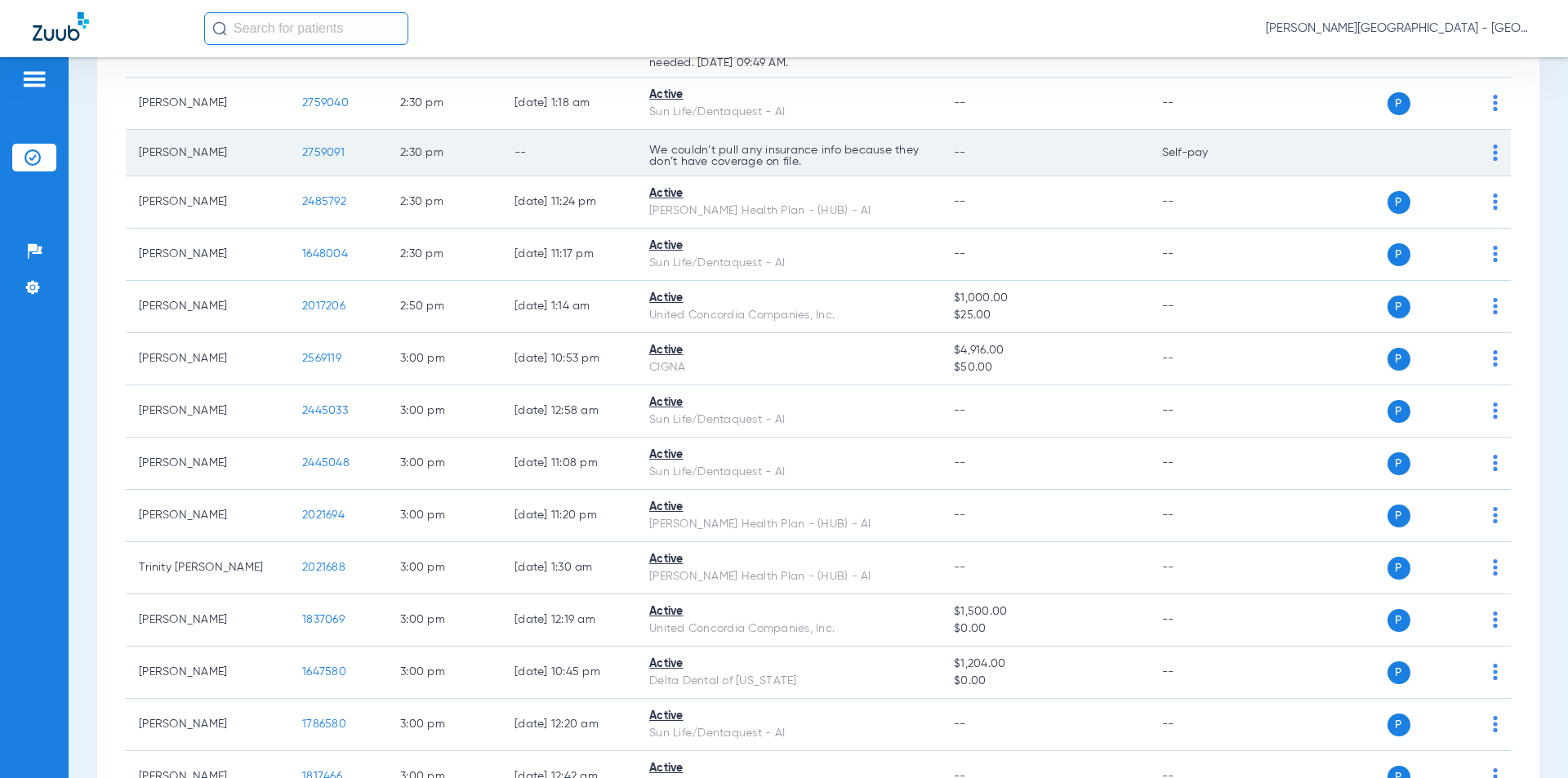
drag, startPoint x: 353, startPoint y: 118, endPoint x: 338, endPoint y: 130, distance: 19.2
click at [291, 130] on td "2759091" at bounding box center [338, 153] width 98 height 46
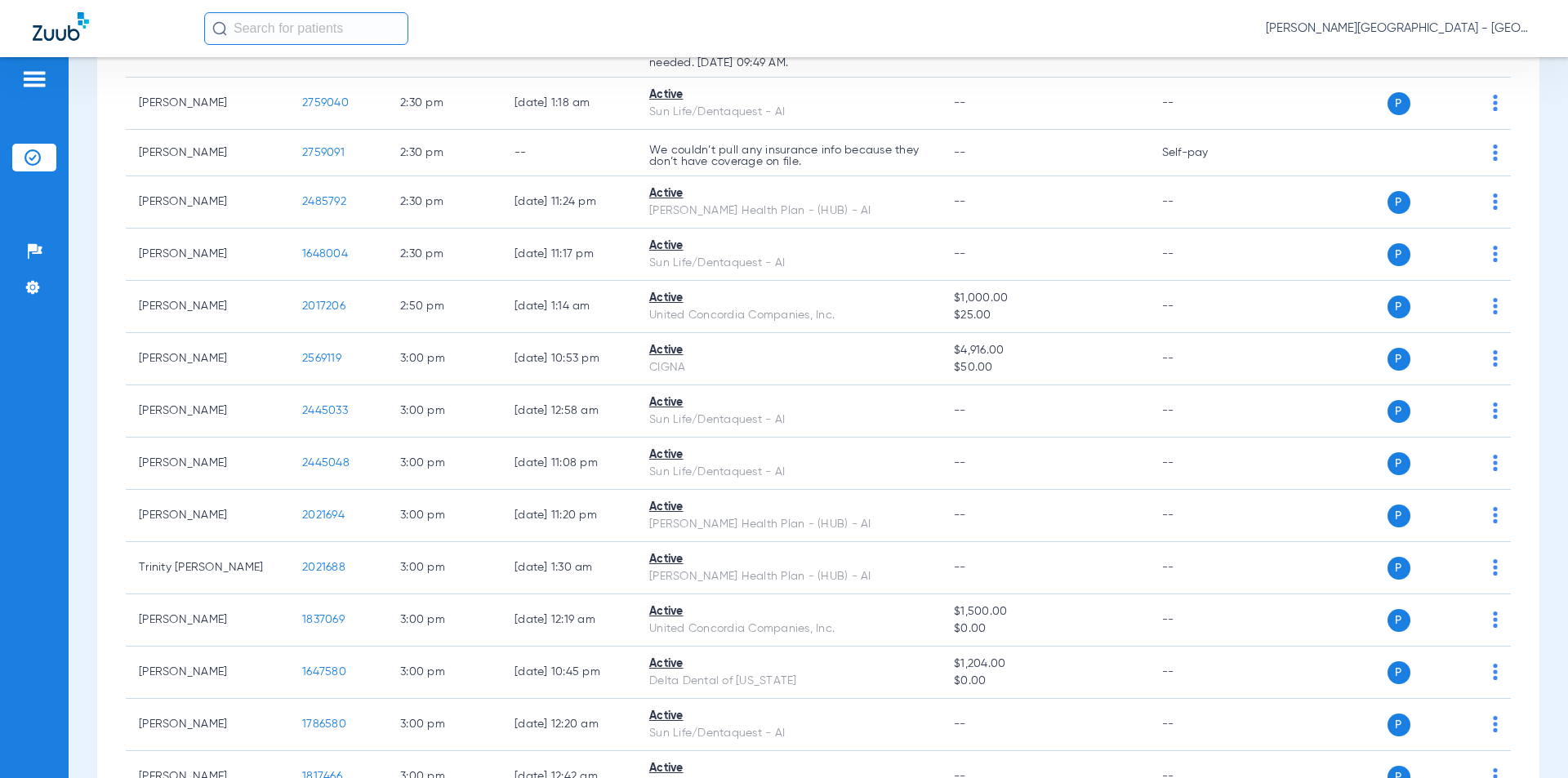
scroll to position [14061, 0]
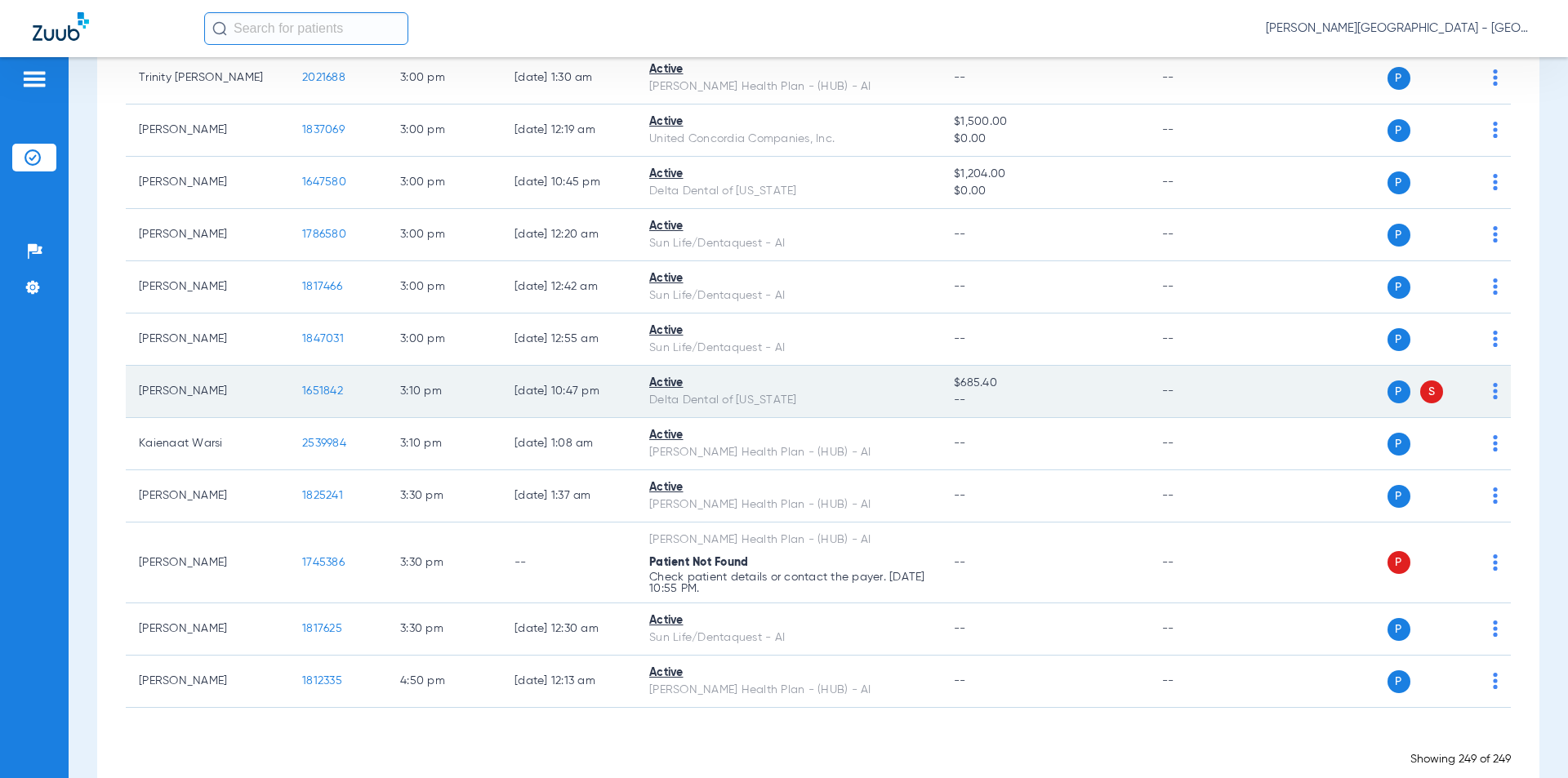
click at [284, 366] on tr "[PERSON_NAME] 1651842 3:10 PM [DATE] 10:47 PM Active Delta Dental of [US_STATE]…" at bounding box center [818, 392] width 1385 height 52
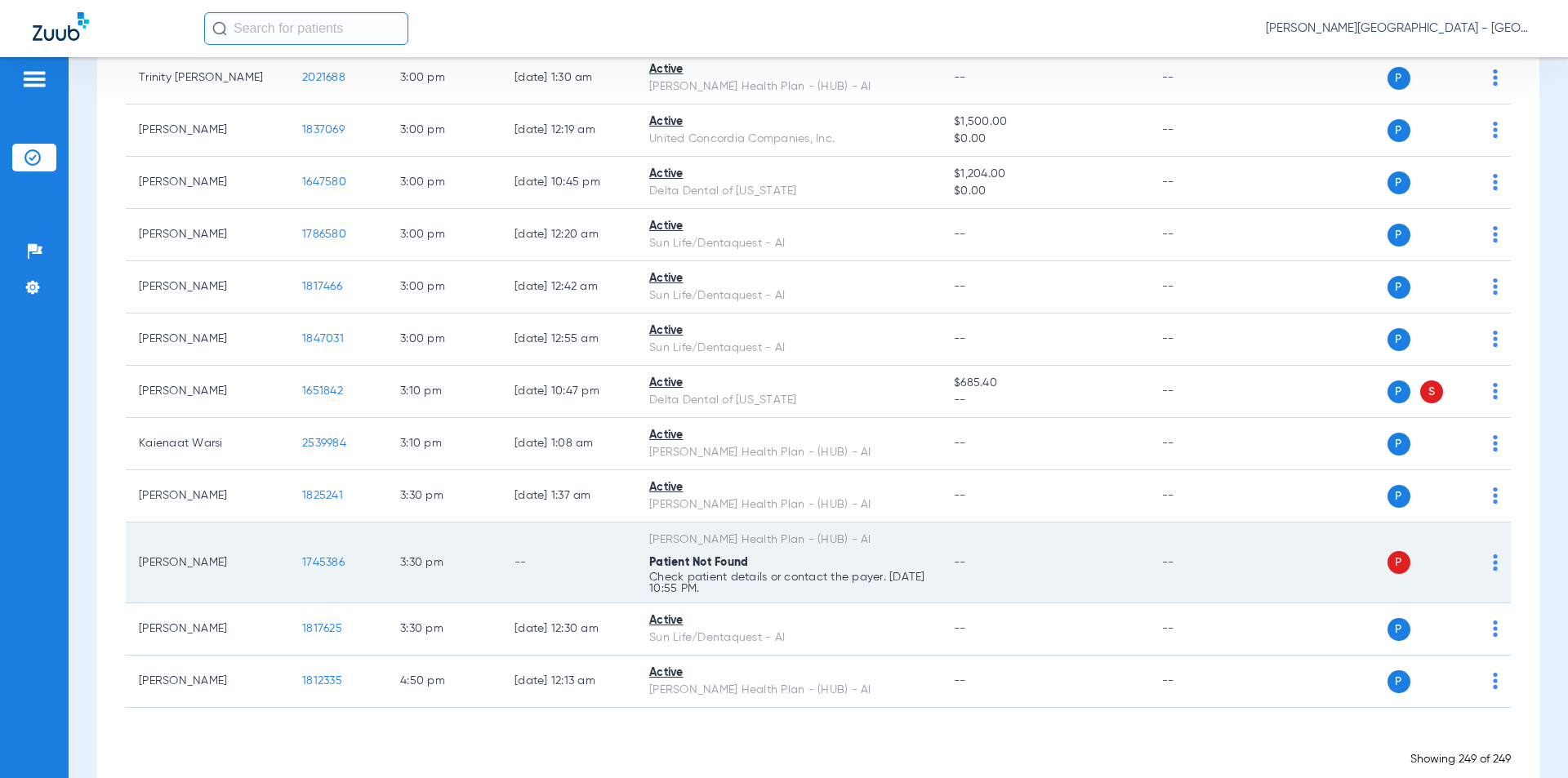
drag, startPoint x: 311, startPoint y: 533, endPoint x: 319, endPoint y: 530, distance: 8.5
click at [284, 533] on tr "[PERSON_NAME] 1745386 3:30 PM -- [PERSON_NAME] Health Plan - (HUB) - AI Patient…" at bounding box center [818, 563] width 1385 height 81
